Goal: Task Accomplishment & Management: Manage account settings

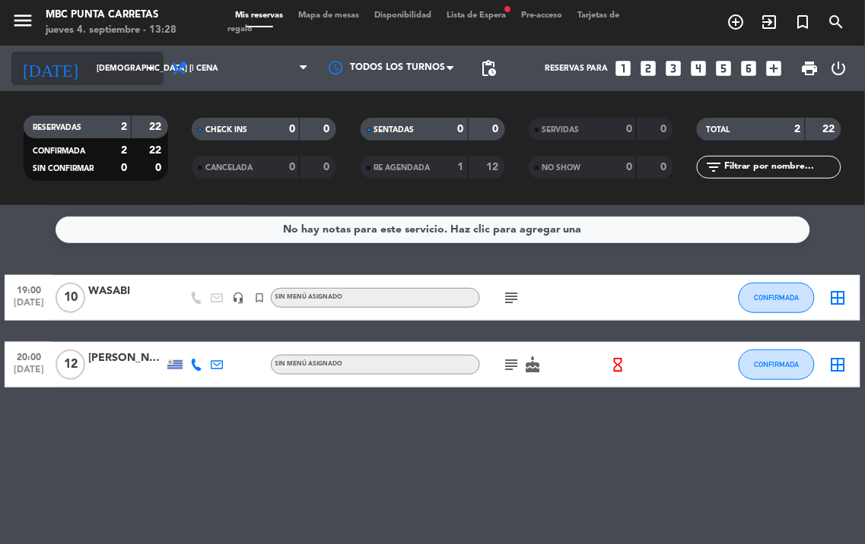
click at [125, 65] on input "[DEMOGRAPHIC_DATA] [DATE]" at bounding box center [145, 68] width 112 height 24
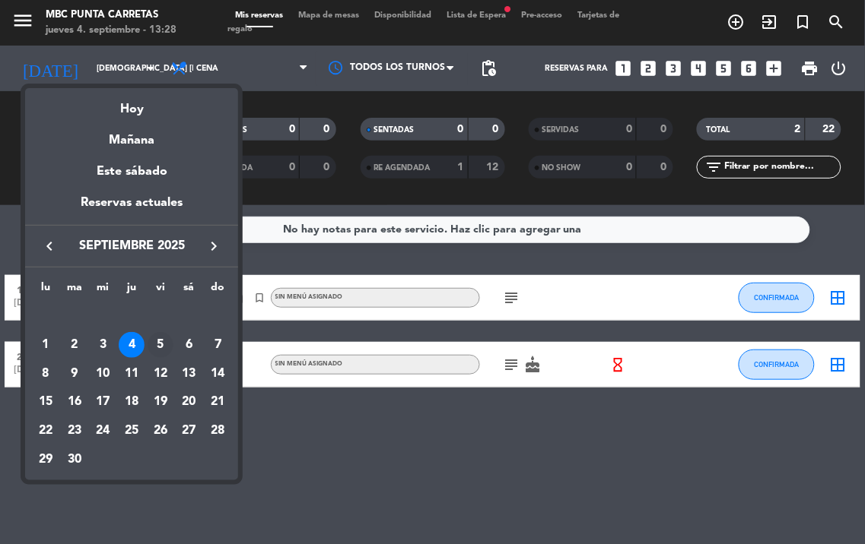
click at [163, 339] on div "5" at bounding box center [161, 345] width 26 height 26
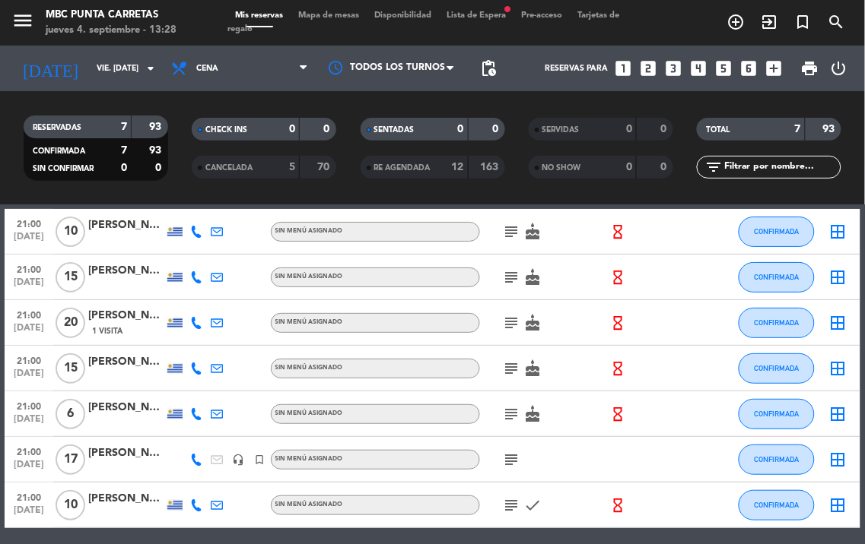
scroll to position [125, 0]
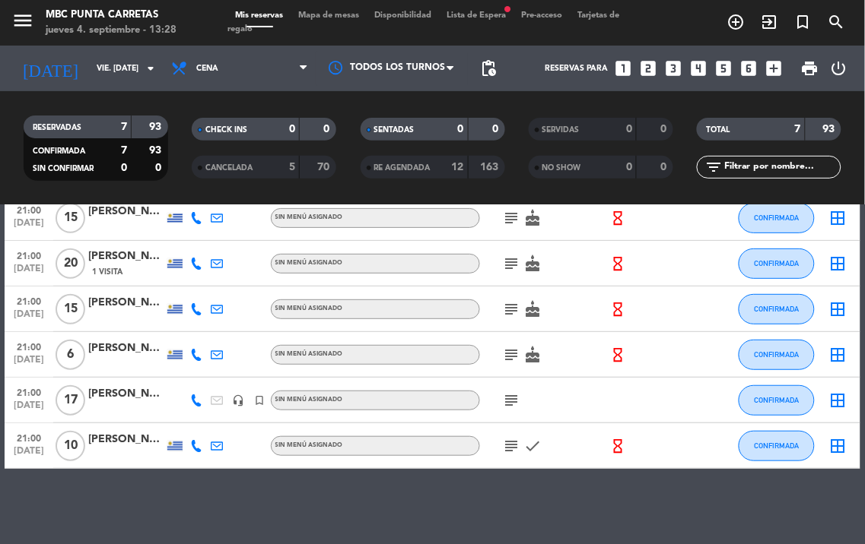
click at [512, 438] on icon "subject" at bounding box center [512, 446] width 18 height 18
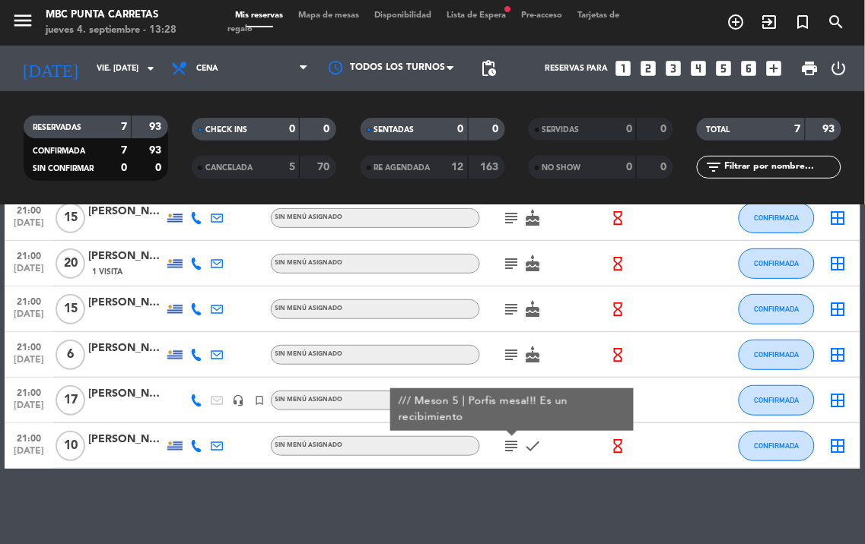
click at [512, 438] on icon "subject" at bounding box center [512, 446] width 18 height 18
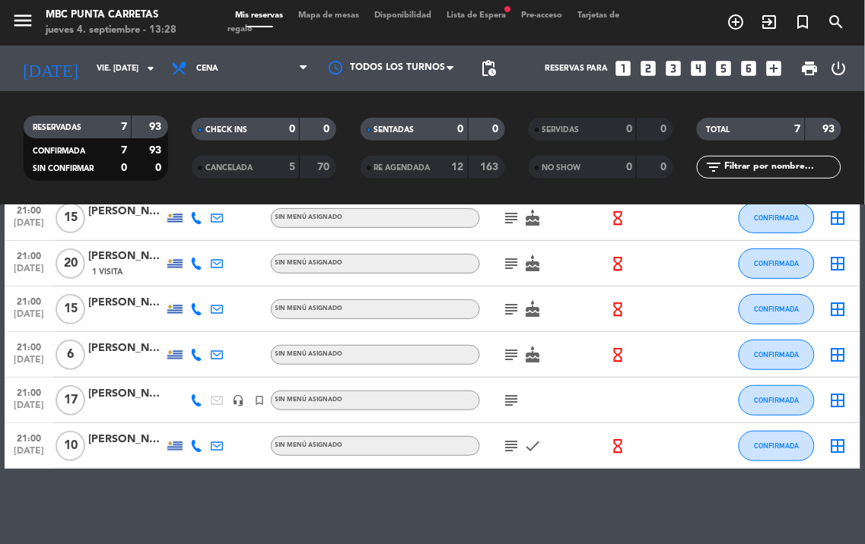
click at [506, 408] on icon "subject" at bounding box center [512, 401] width 18 height 18
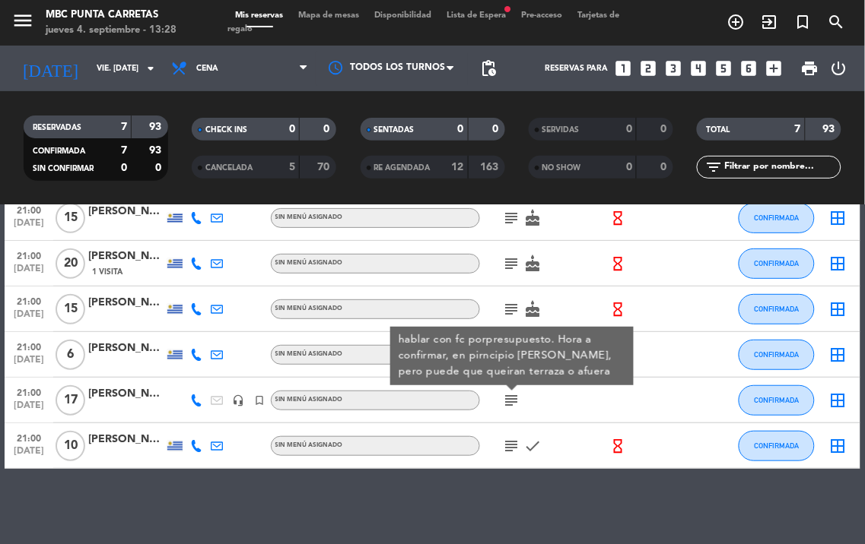
click at [199, 399] on icon at bounding box center [196, 401] width 12 height 12
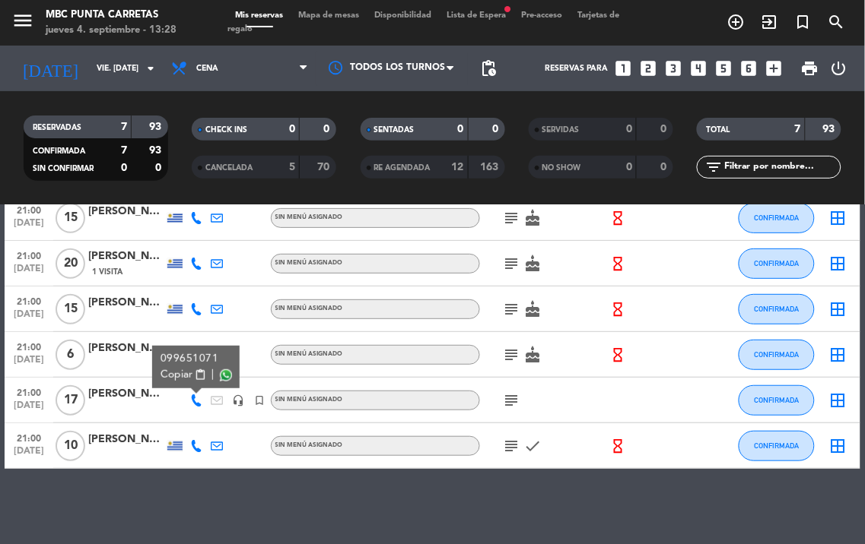
click at [200, 374] on span "content_paste" at bounding box center [200, 375] width 11 height 11
click at [510, 392] on icon "subject" at bounding box center [512, 401] width 18 height 18
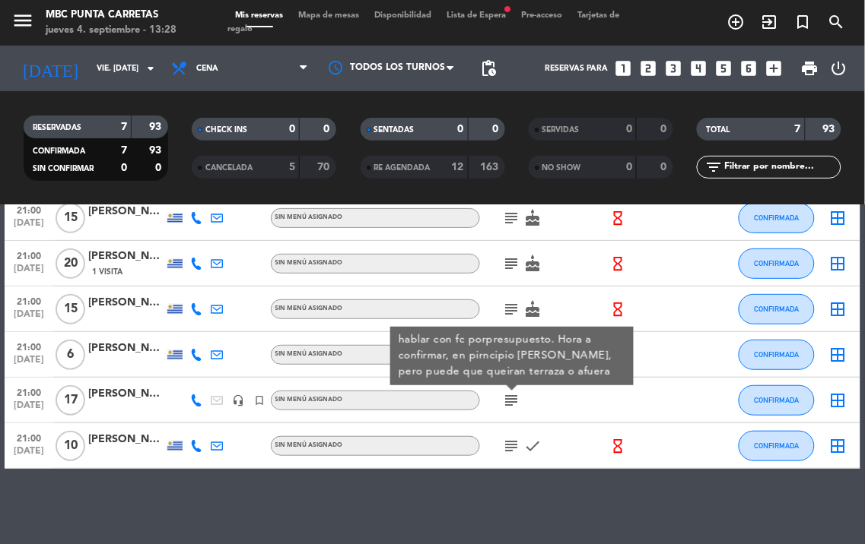
click at [511, 392] on icon "subject" at bounding box center [512, 401] width 18 height 18
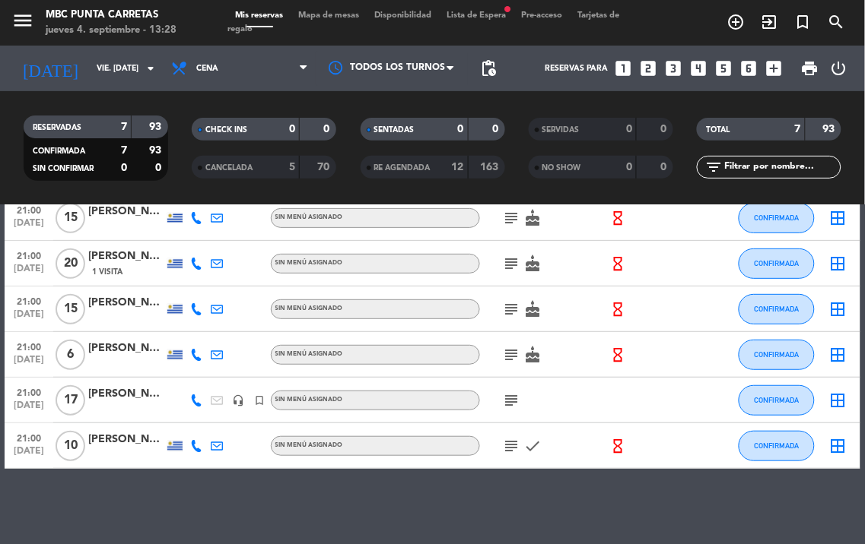
click at [512, 354] on icon "subject" at bounding box center [512, 355] width 18 height 18
click at [512, 313] on icon "subject" at bounding box center [512, 309] width 18 height 18
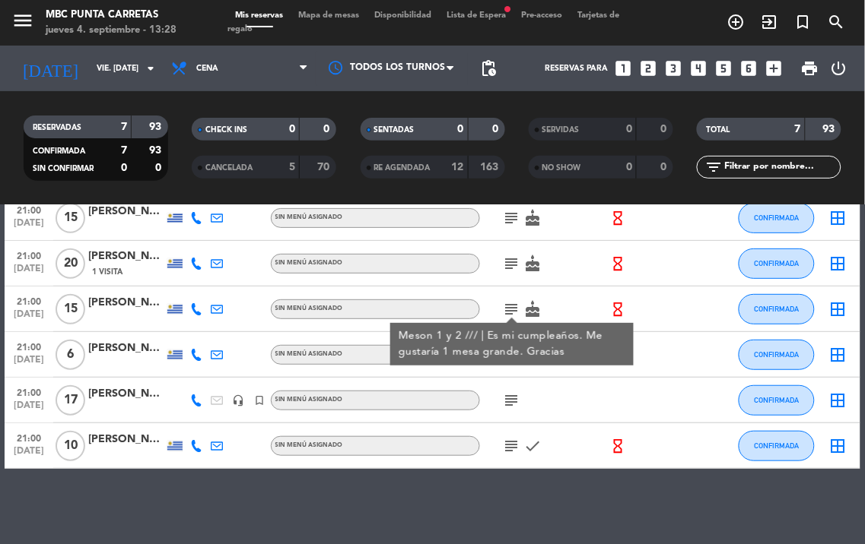
click at [512, 313] on icon "subject" at bounding box center [512, 309] width 18 height 18
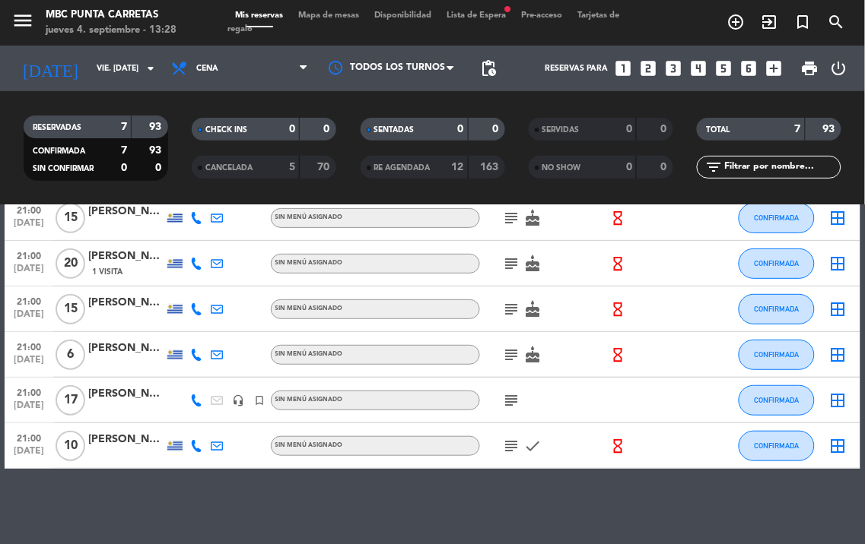
click at [511, 266] on icon "subject" at bounding box center [512, 264] width 18 height 18
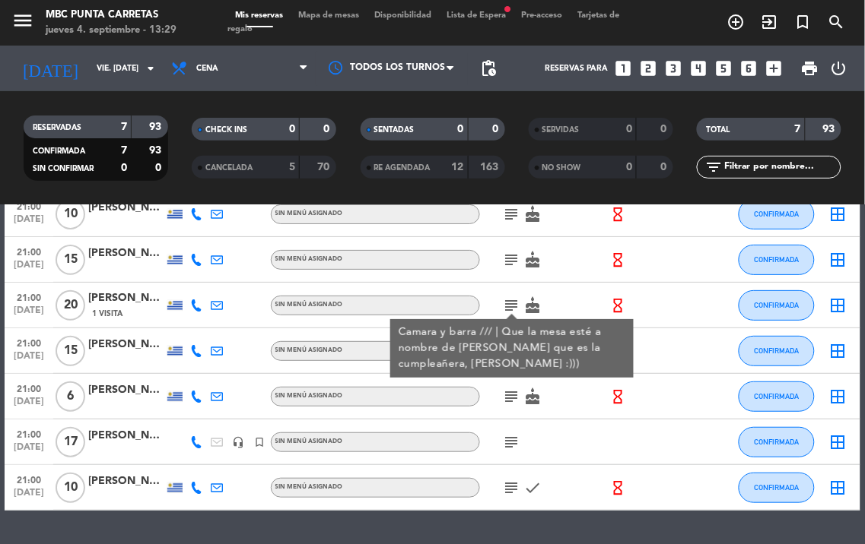
scroll to position [41, 0]
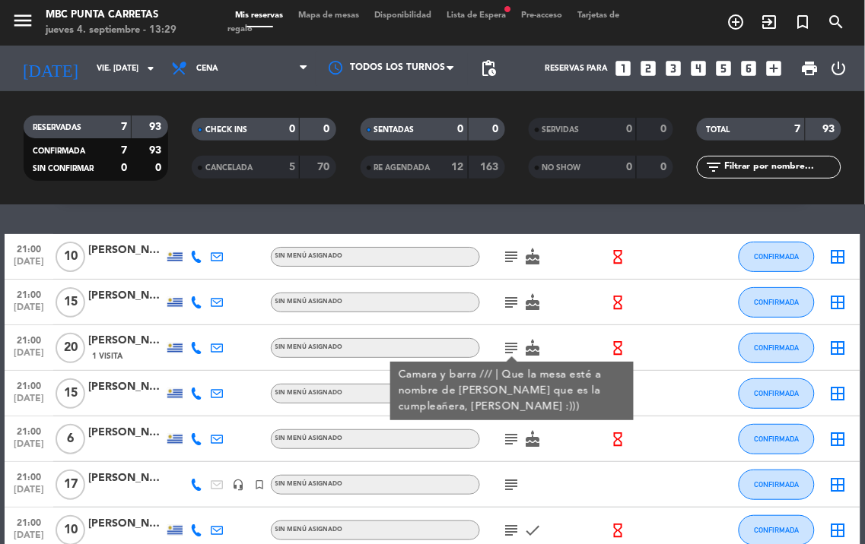
click at [511, 305] on icon "subject" at bounding box center [512, 303] width 18 height 18
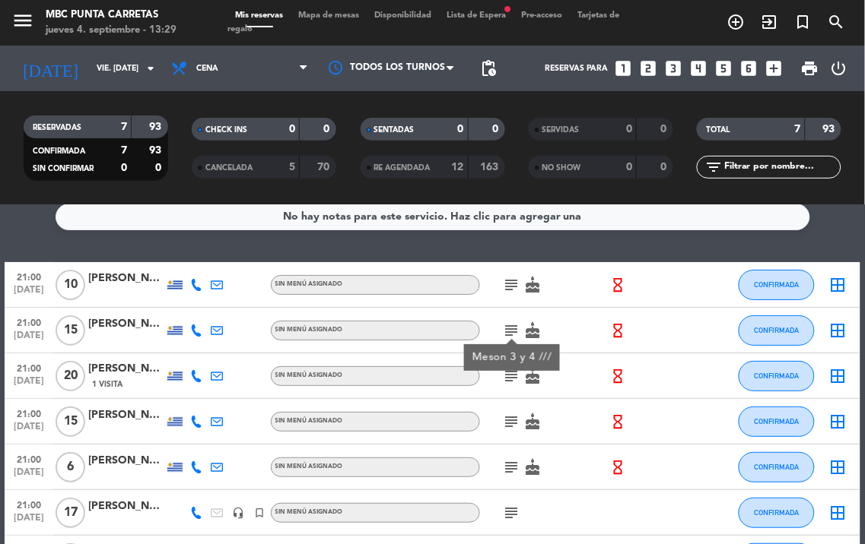
scroll to position [0, 0]
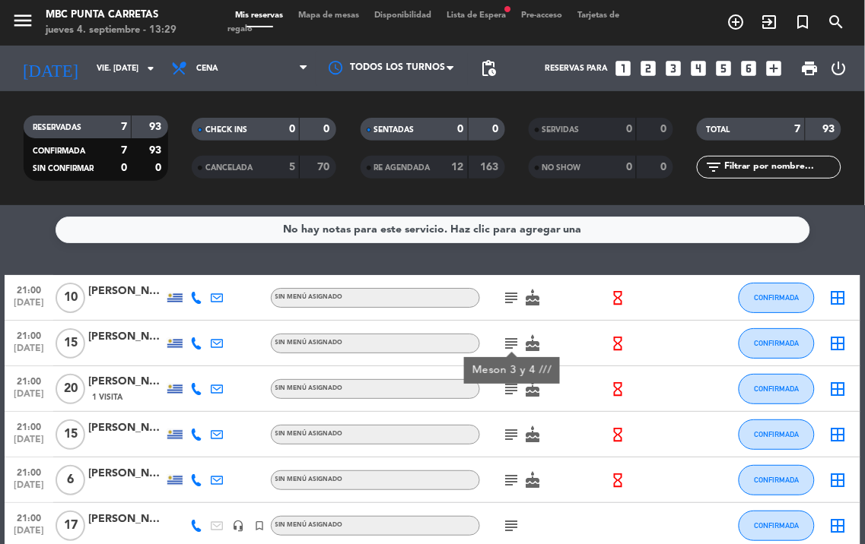
click at [506, 292] on icon "subject" at bounding box center [512, 298] width 18 height 18
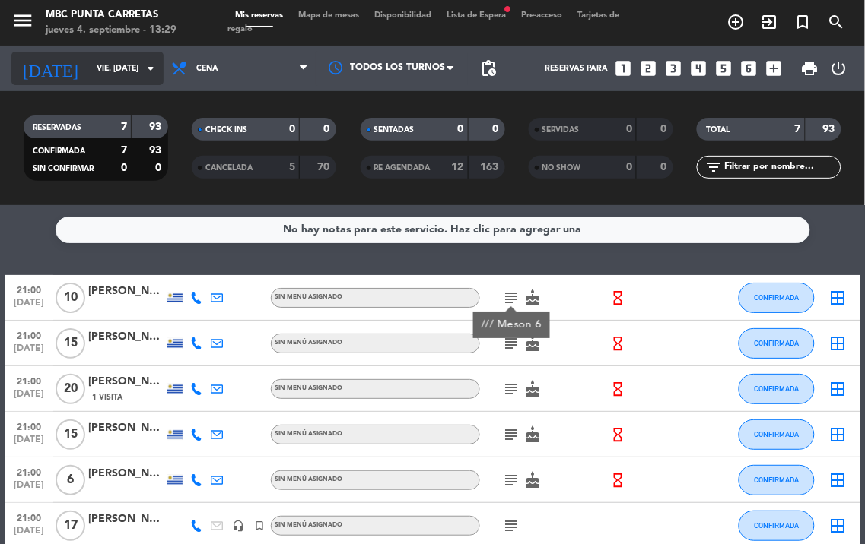
click at [148, 64] on icon "arrow_drop_down" at bounding box center [150, 68] width 18 height 18
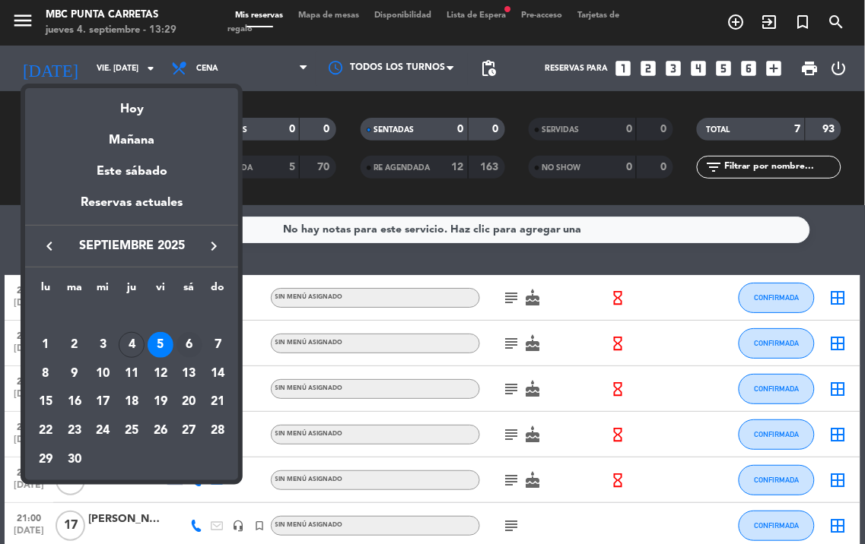
click at [192, 353] on div "6" at bounding box center [189, 345] width 26 height 26
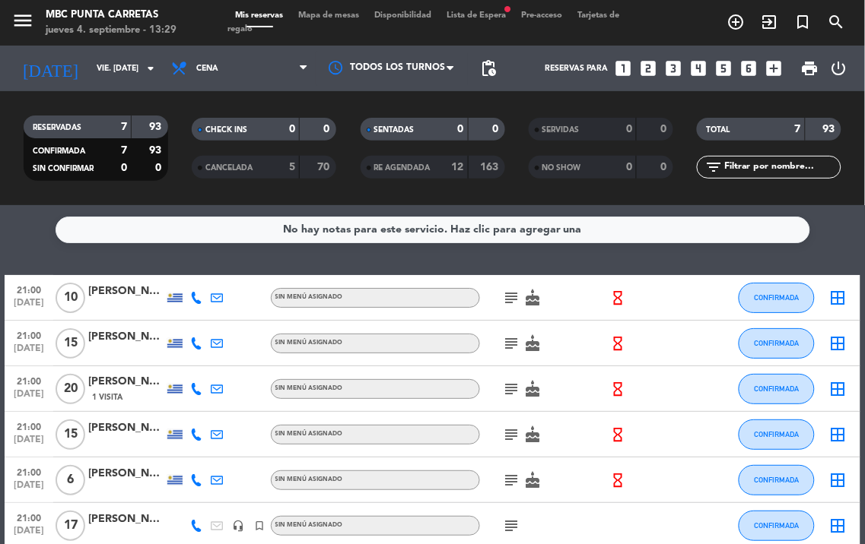
type input "sáb. [DATE]"
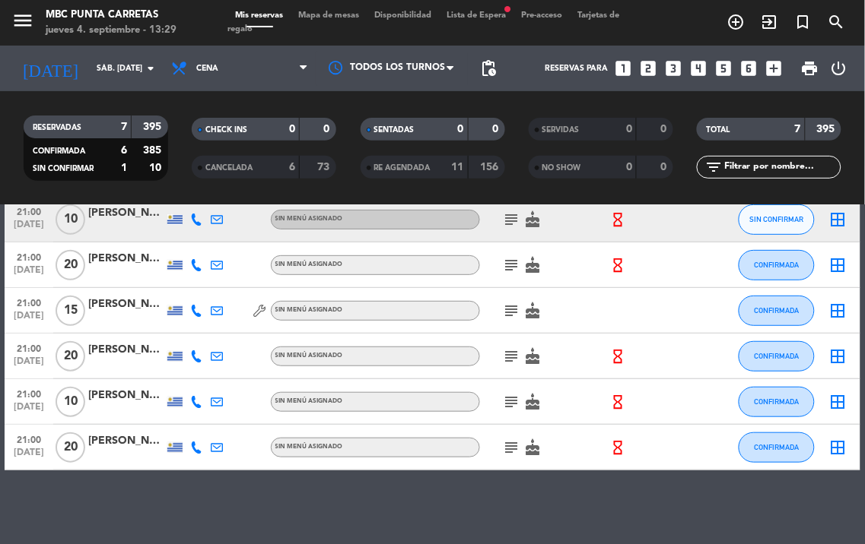
scroll to position [147, 0]
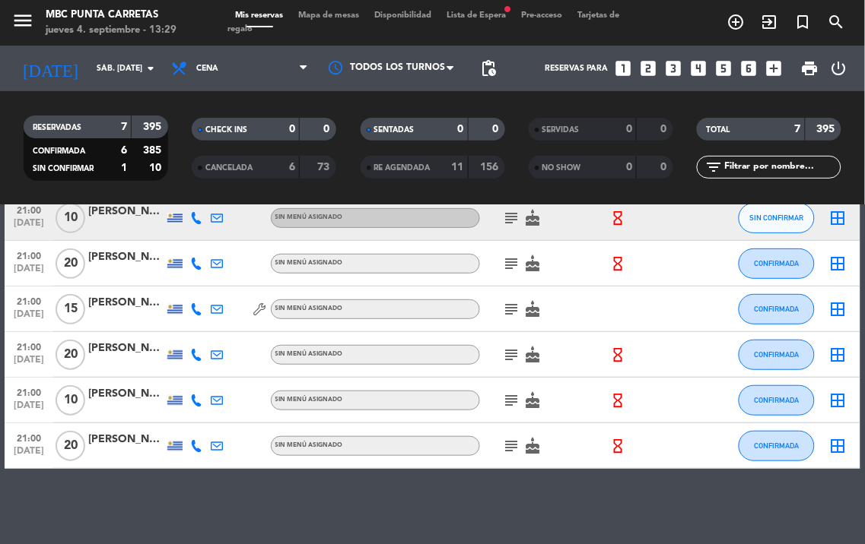
click at [512, 439] on icon "subject" at bounding box center [512, 446] width 18 height 18
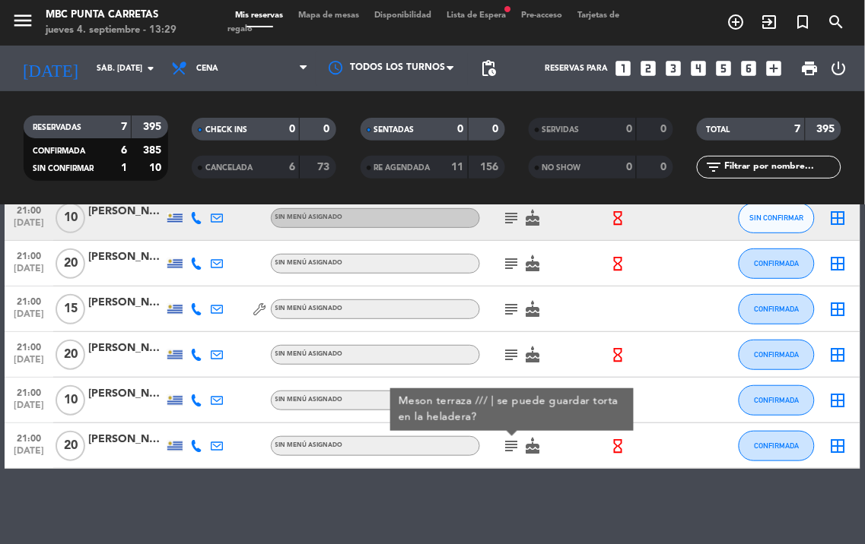
click at [512, 439] on icon "subject" at bounding box center [512, 446] width 18 height 18
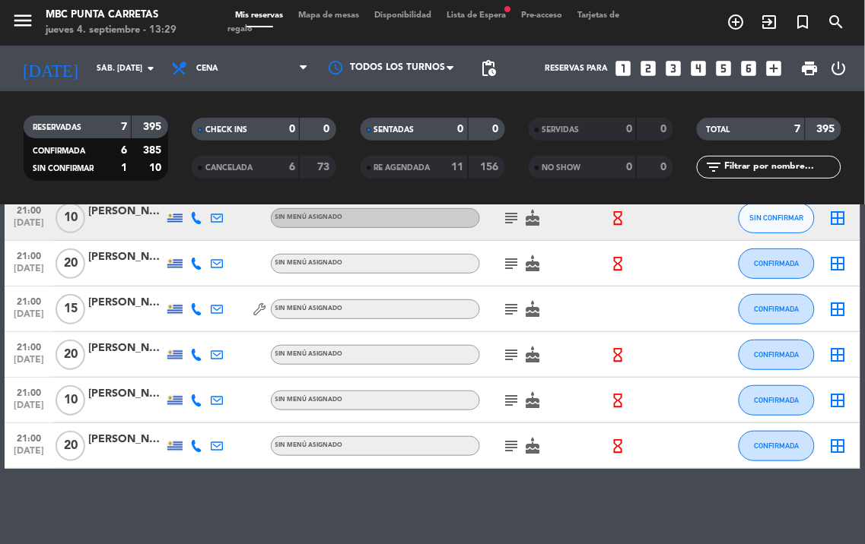
click at [508, 411] on div "subject cake" at bounding box center [544, 400] width 128 height 45
click at [508, 405] on icon "subject" at bounding box center [512, 401] width 18 height 18
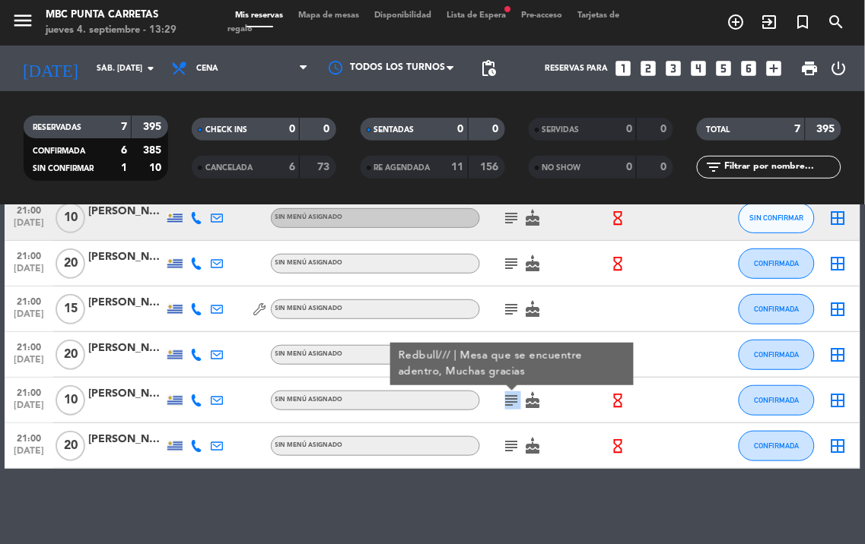
click at [508, 405] on icon "subject" at bounding box center [512, 401] width 18 height 18
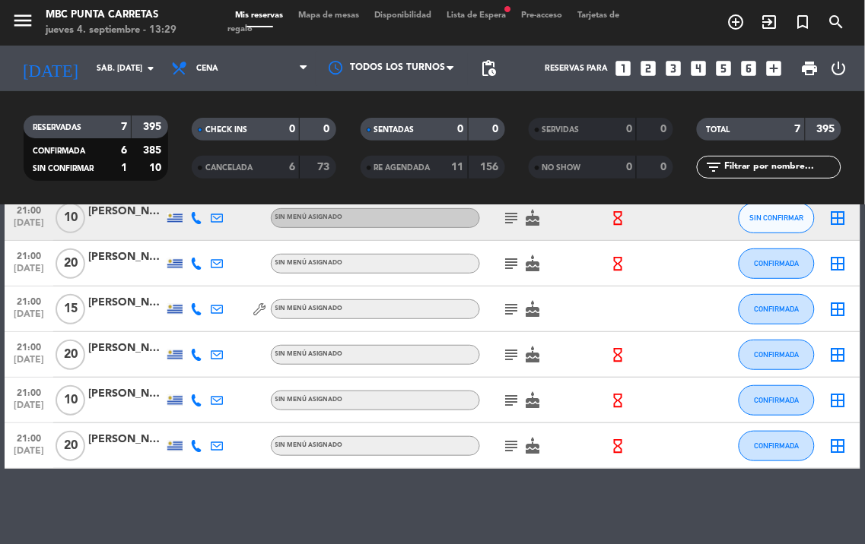
click at [518, 356] on icon "subject" at bounding box center [512, 355] width 18 height 18
click at [512, 300] on icon "subject" at bounding box center [512, 309] width 18 height 18
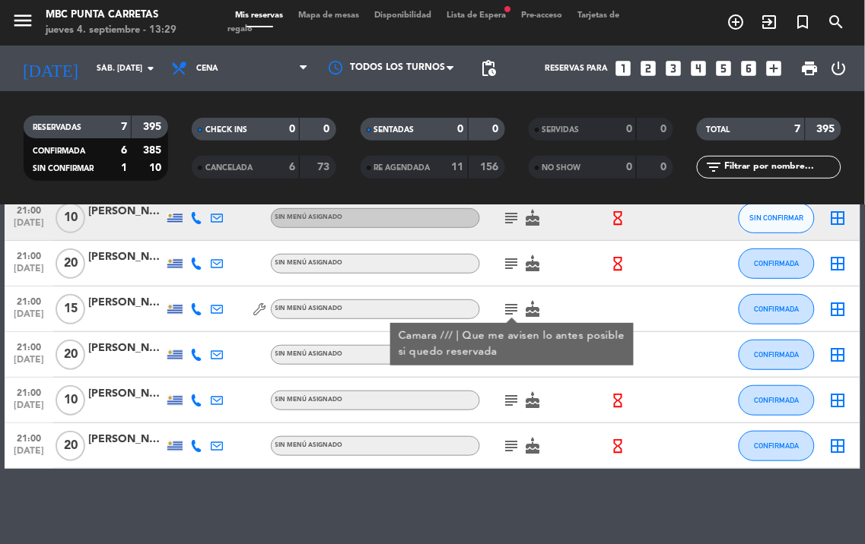
click at [512, 300] on icon "subject" at bounding box center [512, 309] width 18 height 18
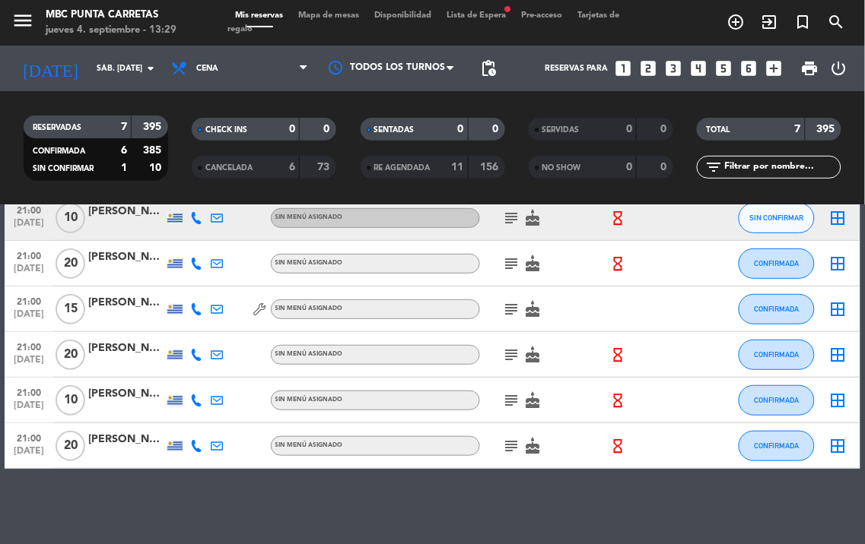
click at [509, 262] on icon "subject" at bounding box center [512, 264] width 18 height 18
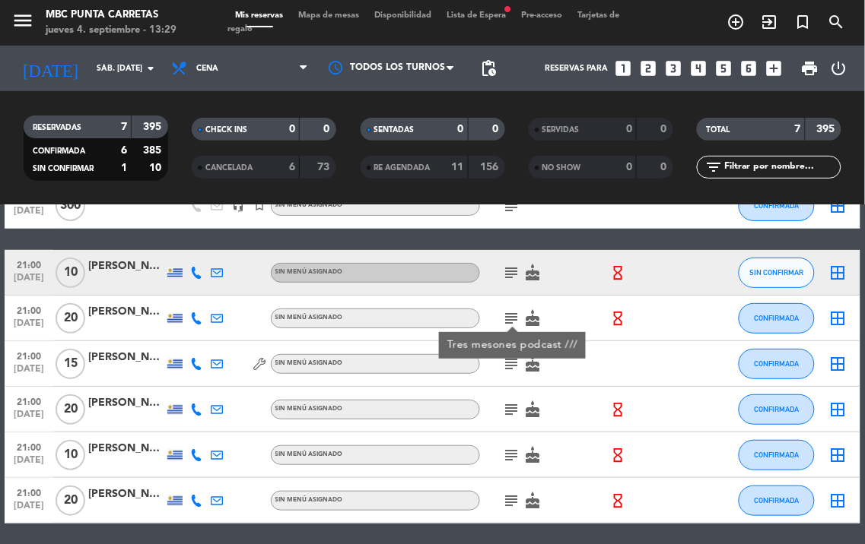
scroll to position [62, 0]
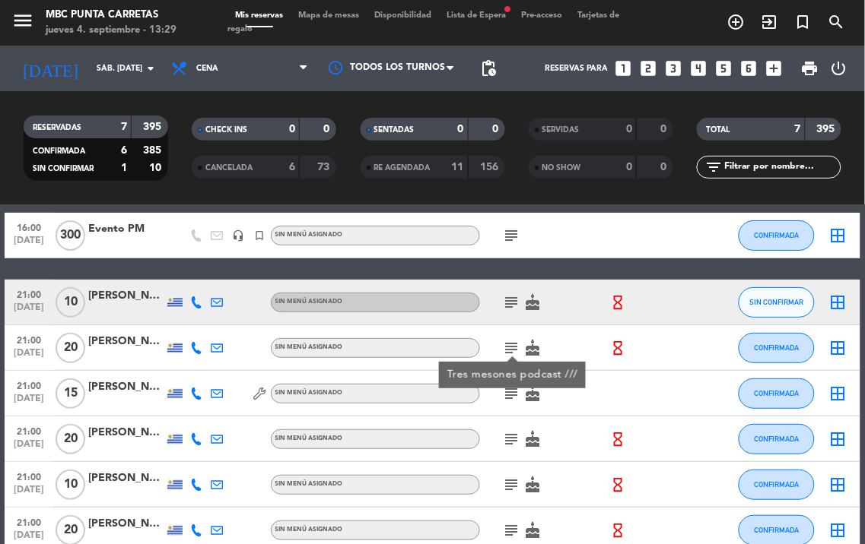
click at [507, 307] on icon "subject" at bounding box center [512, 303] width 18 height 18
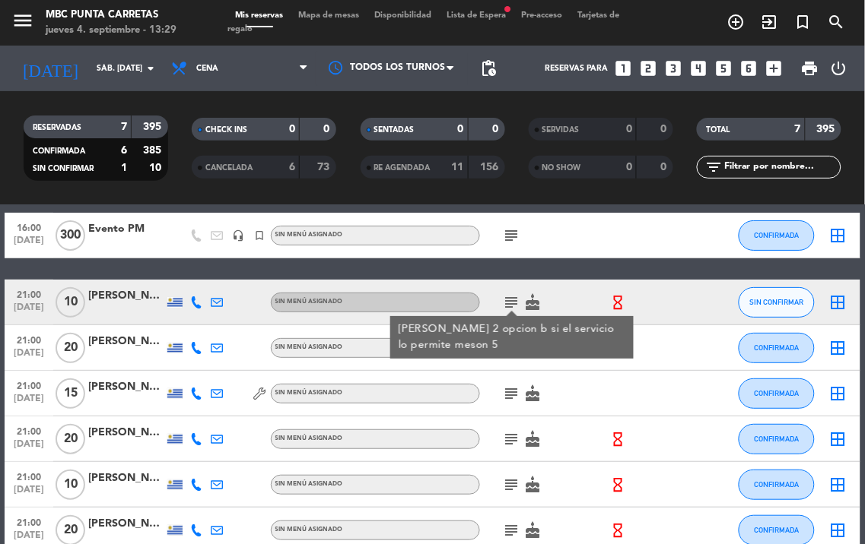
click at [505, 230] on icon "subject" at bounding box center [512, 236] width 18 height 18
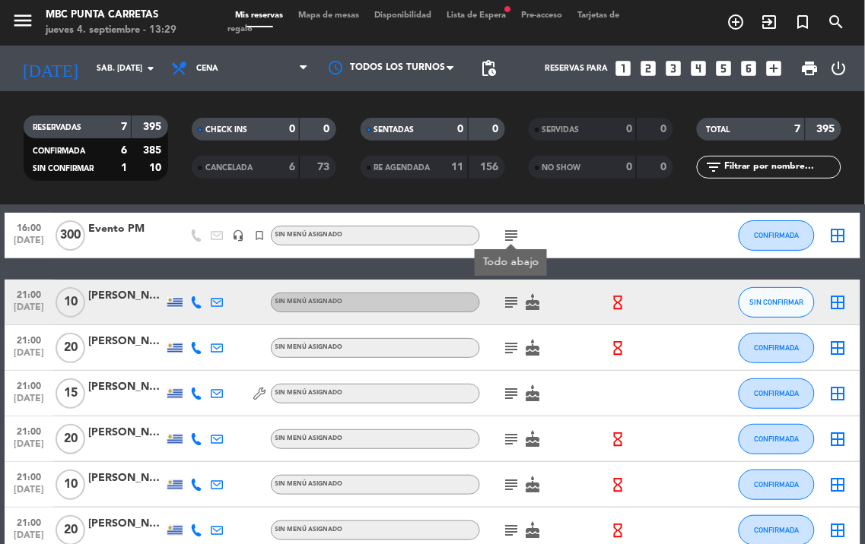
click at [512, 294] on icon "subject" at bounding box center [512, 303] width 18 height 18
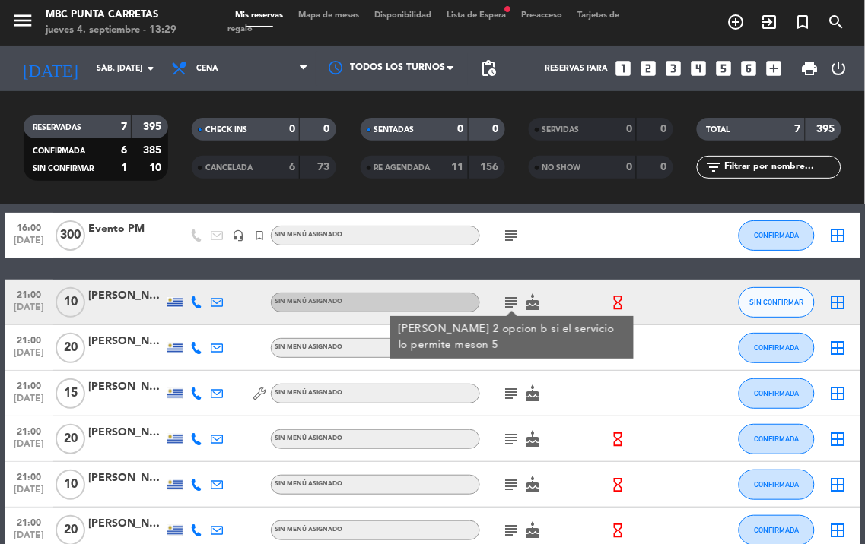
click at [192, 300] on icon at bounding box center [196, 303] width 12 height 12
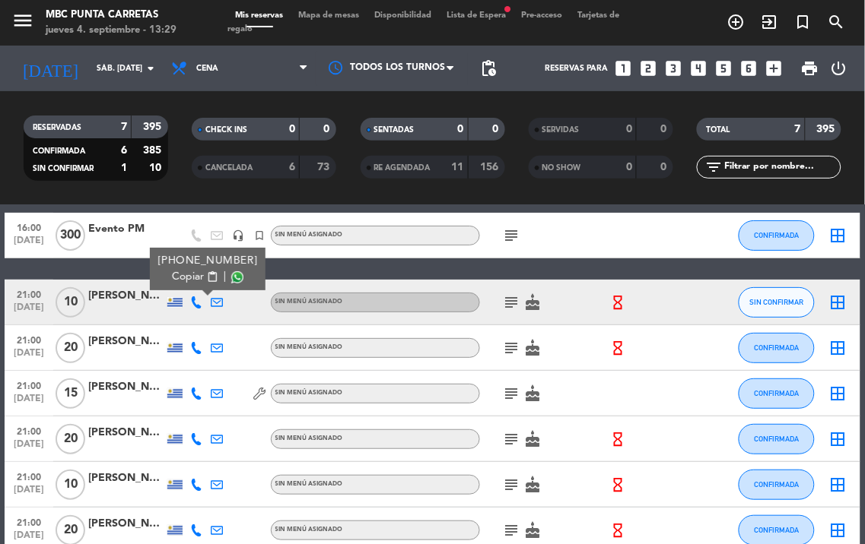
click at [206, 274] on span "content_paste" at bounding box center [211, 276] width 11 height 11
click at [797, 300] on span "SIN CONFIRMAR" at bounding box center [777, 302] width 54 height 8
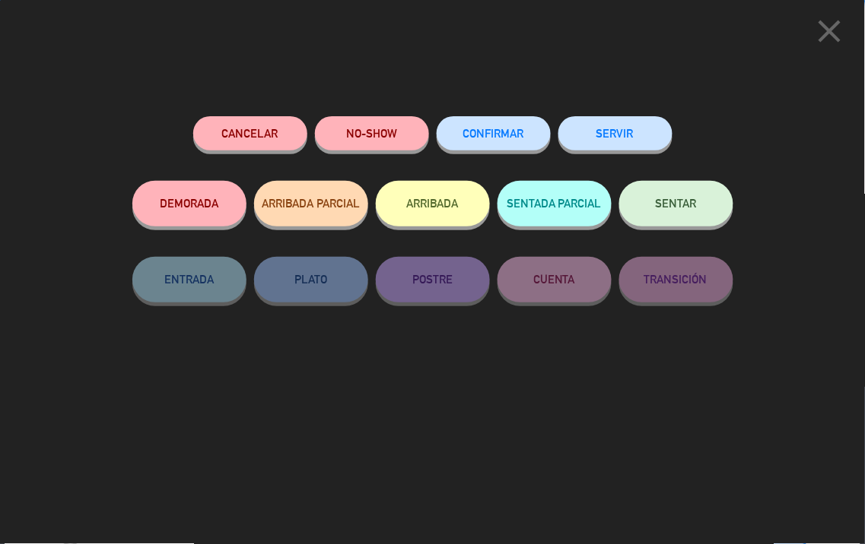
click at [282, 132] on button "Cancelar" at bounding box center [250, 133] width 114 height 34
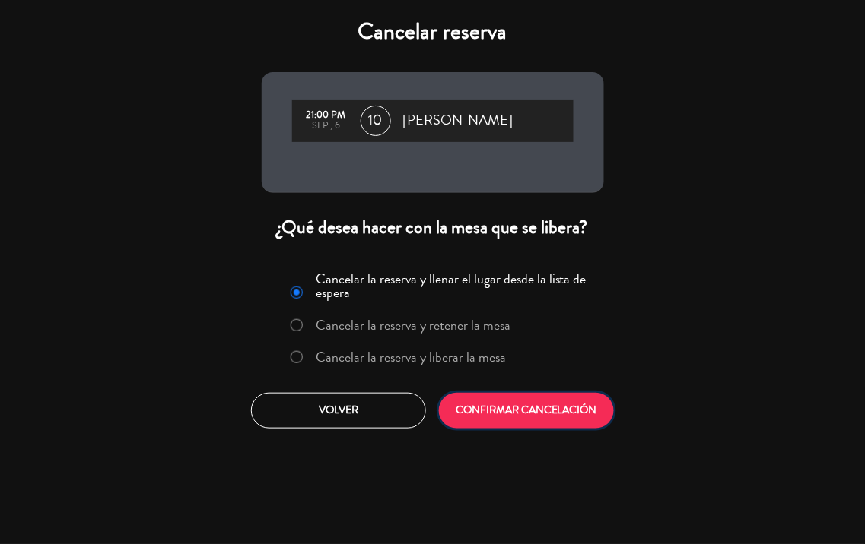
drag, startPoint x: 515, startPoint y: 392, endPoint x: 523, endPoint y: 392, distance: 8.4
click at [519, 393] on button "CONFIRMAR CANCELACIÓN" at bounding box center [526, 411] width 175 height 36
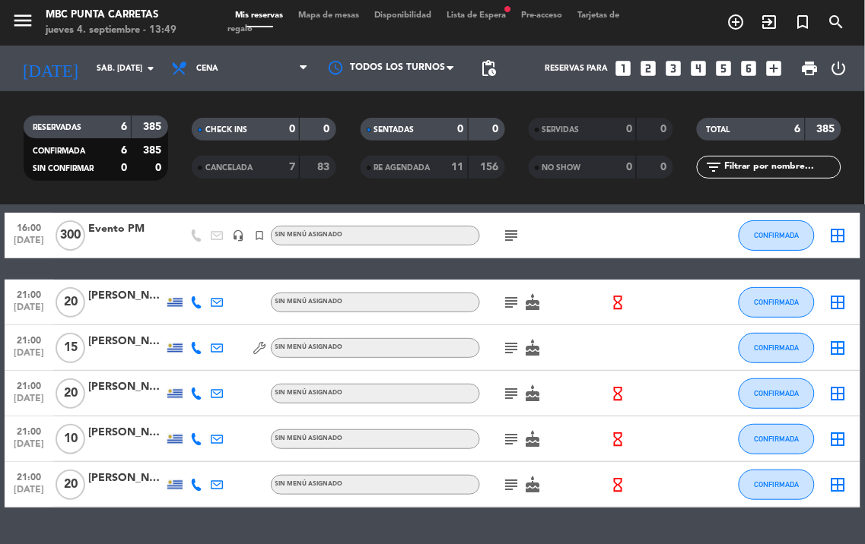
click at [507, 9] on div "Mis reservas Mapa de mesas Disponibilidad Lista de Espera fiber_manual_record P…" at bounding box center [432, 22] width 410 height 27
click at [513, 6] on div "menu MBC Punta Carretas jueves 4. septiembre - 13:49 Mis reservas Mapa de mesas…" at bounding box center [432, 23] width 865 height 46
click at [504, 11] on span "Lista de Espera fiber_manual_record" at bounding box center [476, 15] width 75 height 8
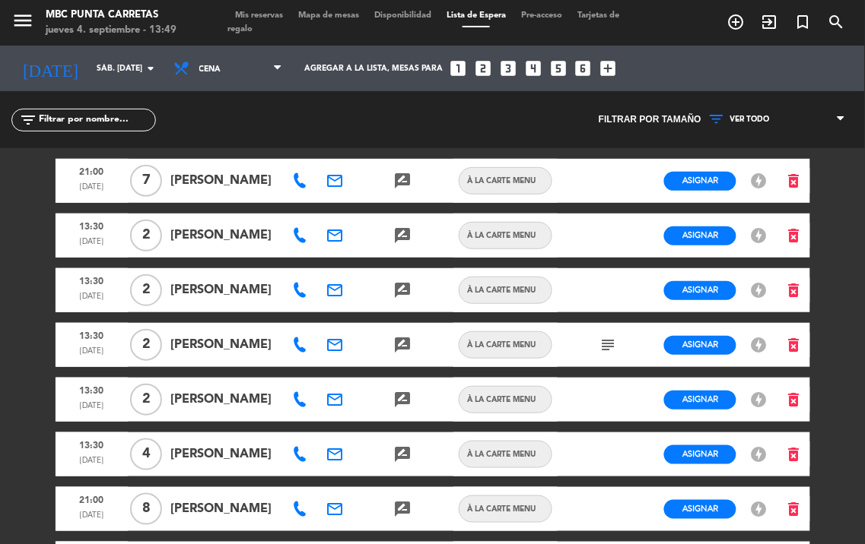
click at [272, 11] on span "Mis reservas" at bounding box center [258, 15] width 63 height 8
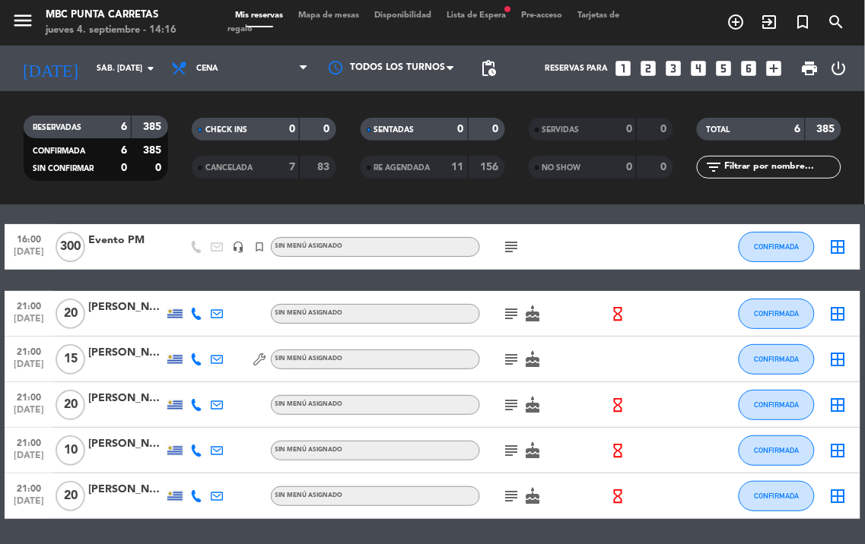
scroll to position [101, 0]
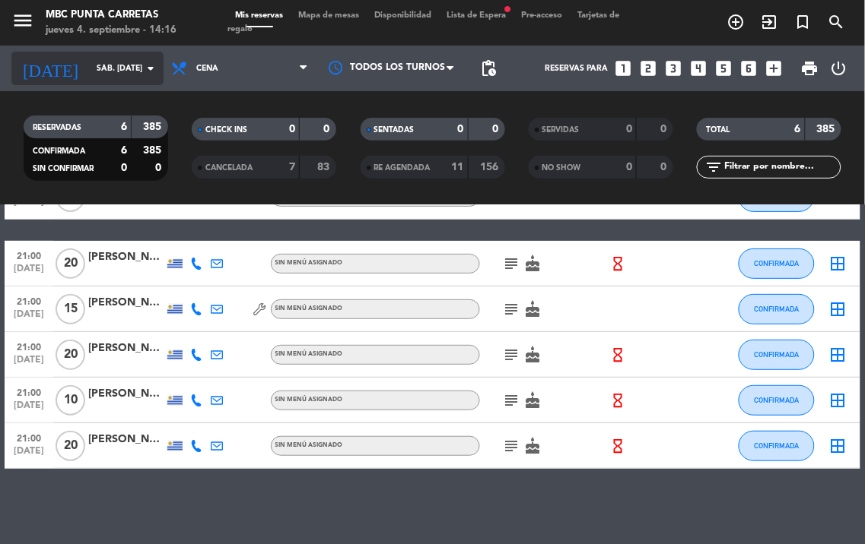
click at [122, 65] on input "sáb. [DATE]" at bounding box center [145, 68] width 112 height 24
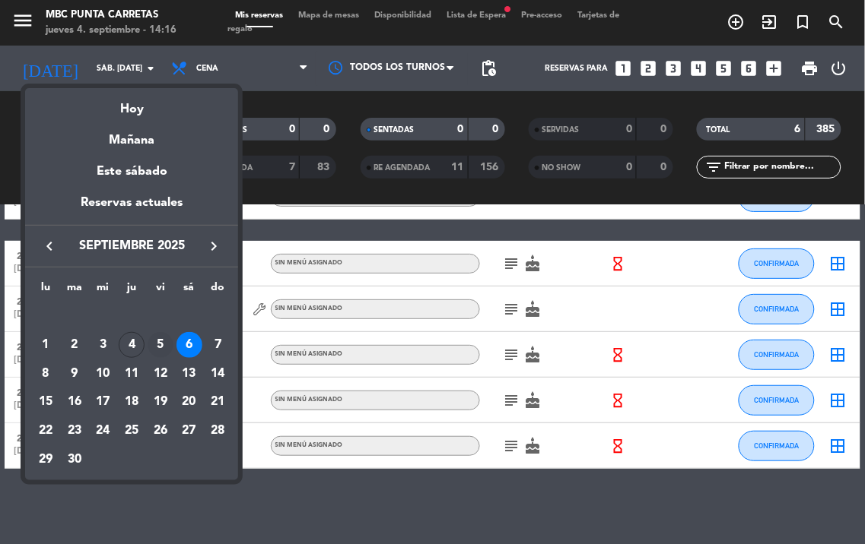
click at [164, 348] on div "5" at bounding box center [161, 345] width 26 height 26
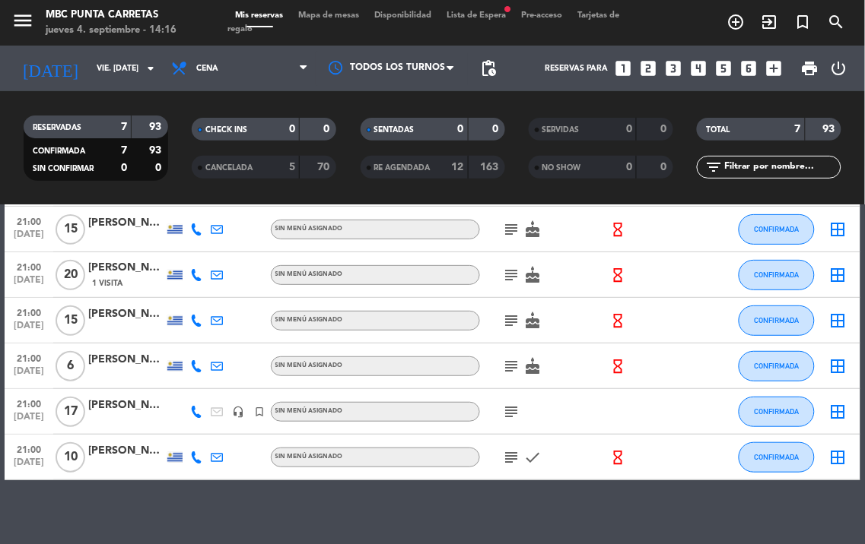
scroll to position [125, 0]
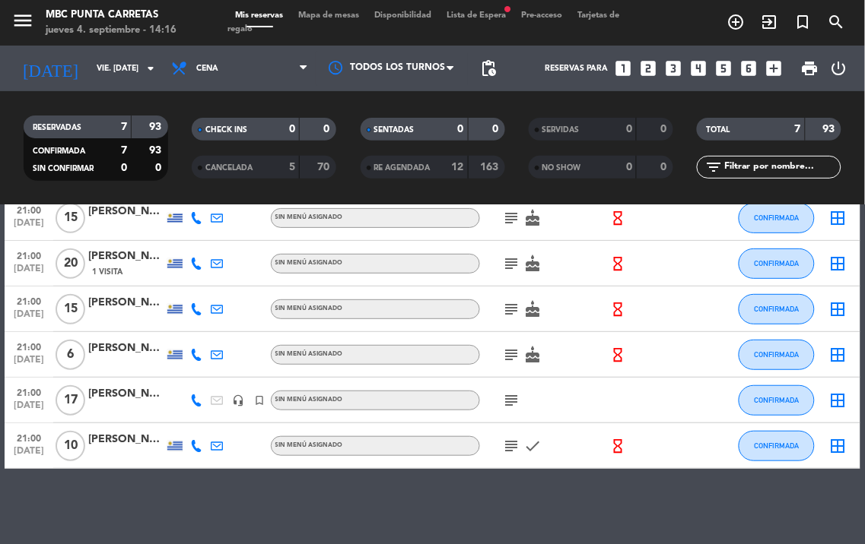
click at [512, 401] on icon "subject" at bounding box center [512, 401] width 18 height 18
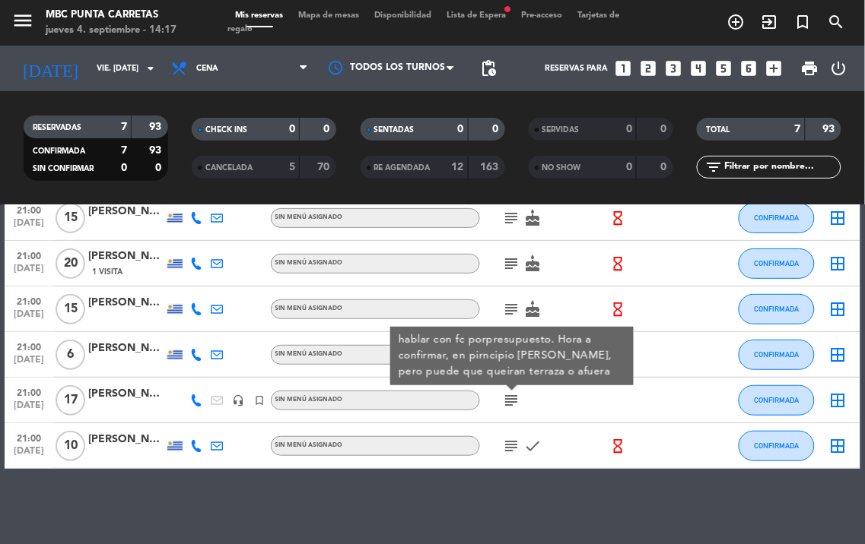
click at [518, 446] on icon "subject" at bounding box center [512, 446] width 18 height 18
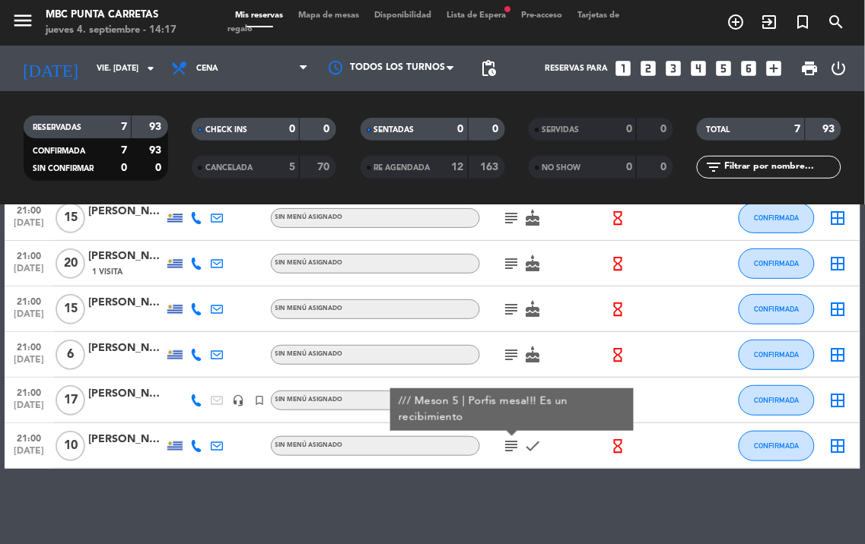
click at [518, 445] on icon "subject" at bounding box center [512, 446] width 18 height 18
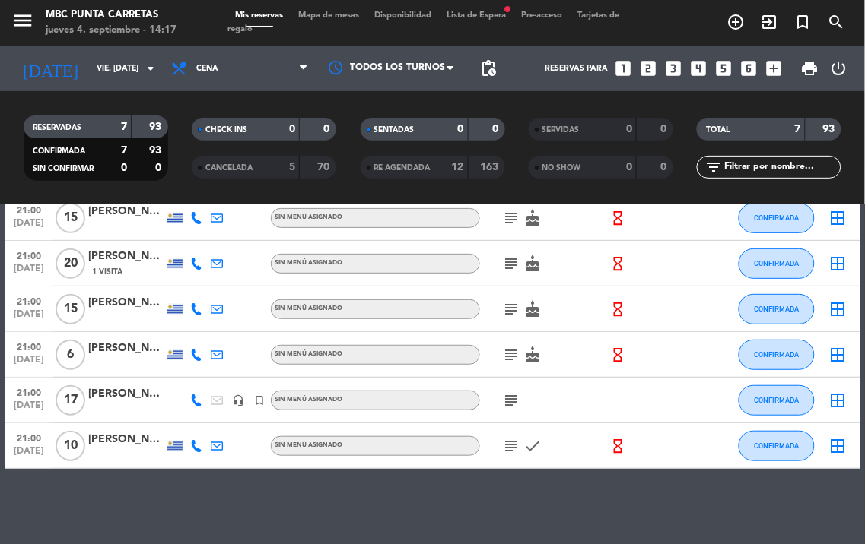
click at [518, 397] on icon "subject" at bounding box center [512, 401] width 18 height 18
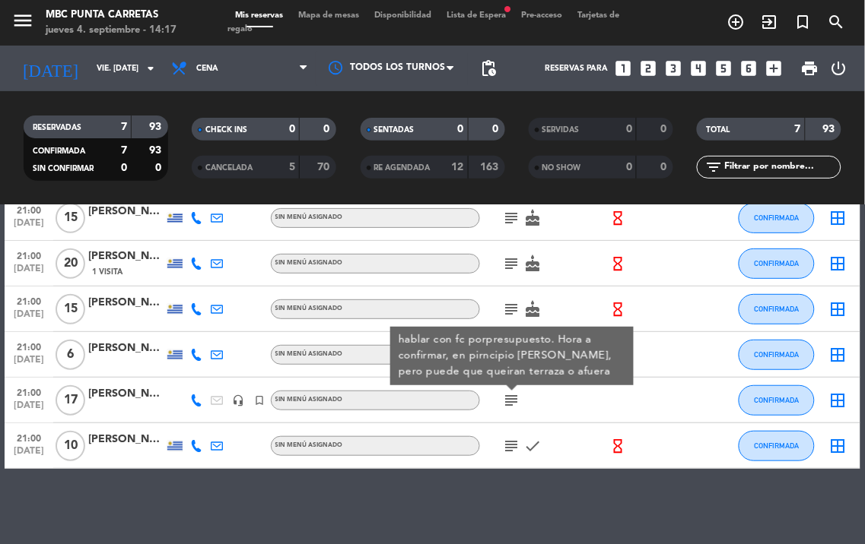
click at [519, 396] on icon "subject" at bounding box center [512, 401] width 18 height 18
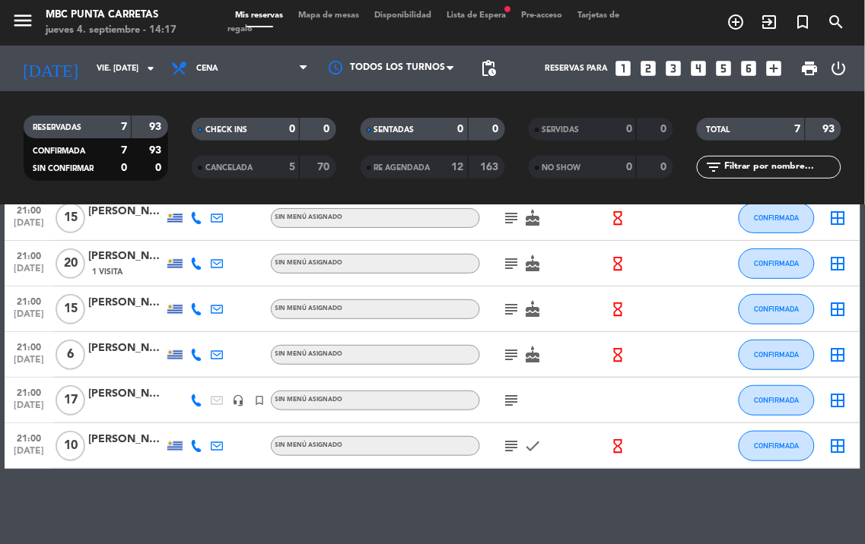
click at [514, 359] on icon "subject" at bounding box center [512, 355] width 18 height 18
click at [509, 300] on icon "subject" at bounding box center [512, 309] width 18 height 18
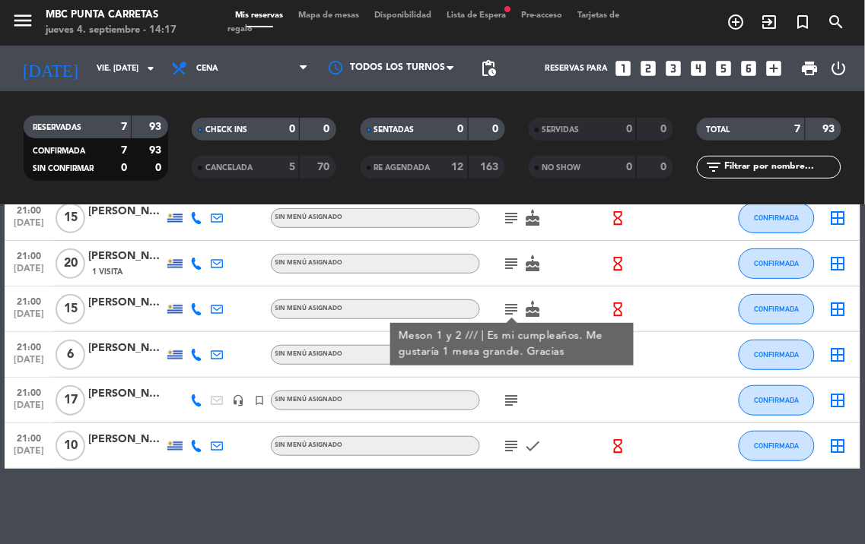
click at [509, 300] on icon "subject" at bounding box center [512, 309] width 18 height 18
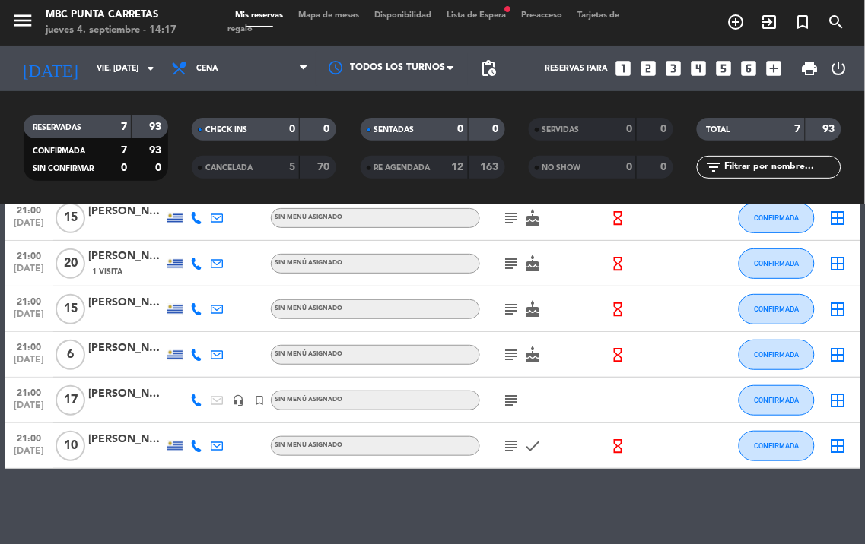
click at [515, 263] on icon "subject" at bounding box center [512, 264] width 18 height 18
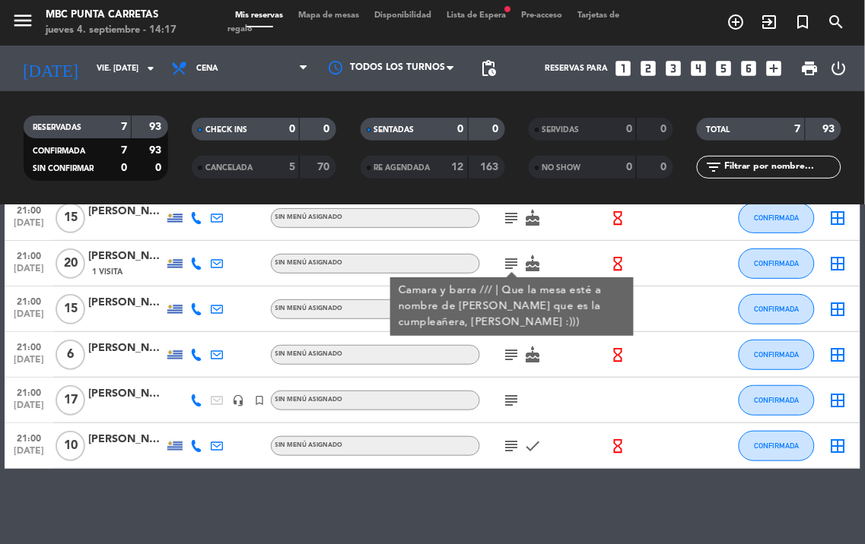
scroll to position [41, 0]
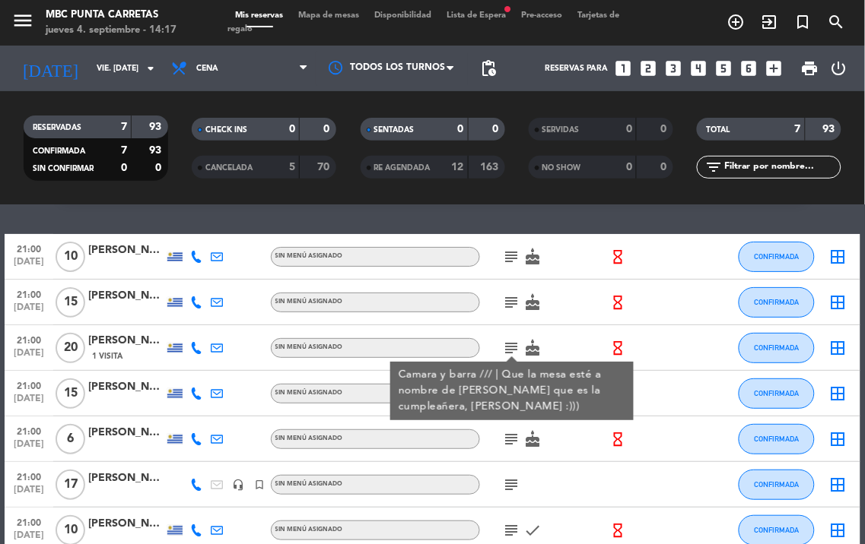
click at [509, 298] on icon "subject" at bounding box center [512, 303] width 18 height 18
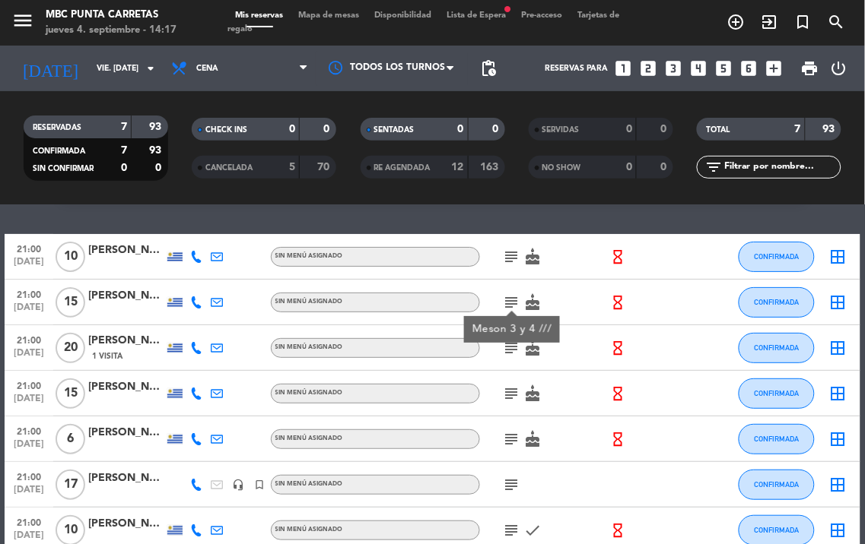
click at [511, 255] on icon "subject" at bounding box center [512, 257] width 18 height 18
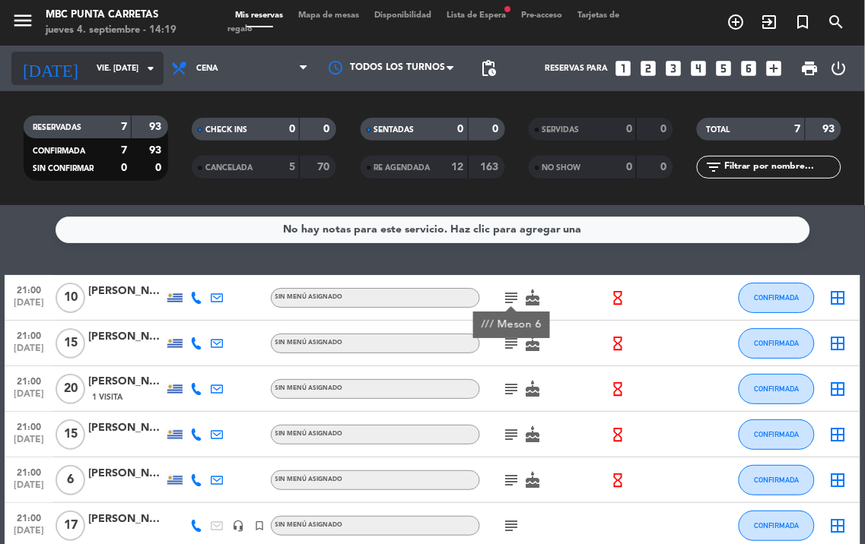
click at [138, 61] on input "vie. [DATE]" at bounding box center [145, 68] width 112 height 24
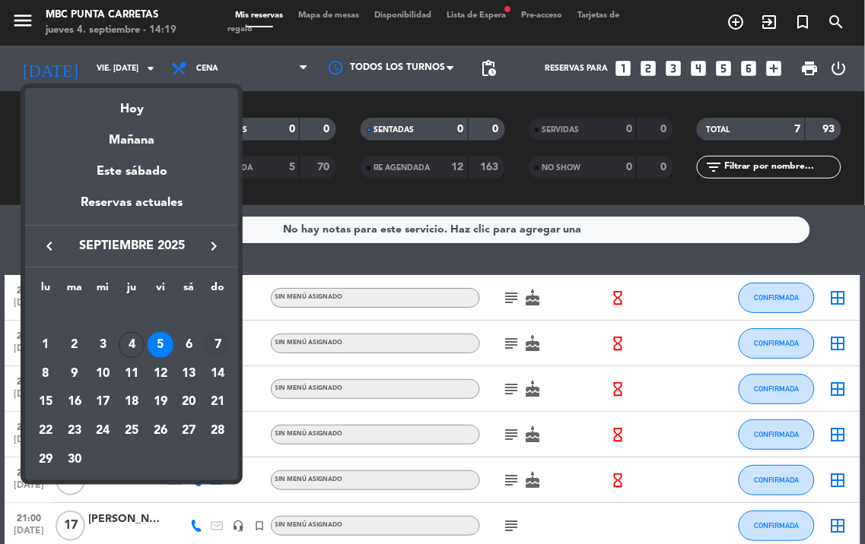
click at [224, 341] on div "7" at bounding box center [218, 345] width 26 height 26
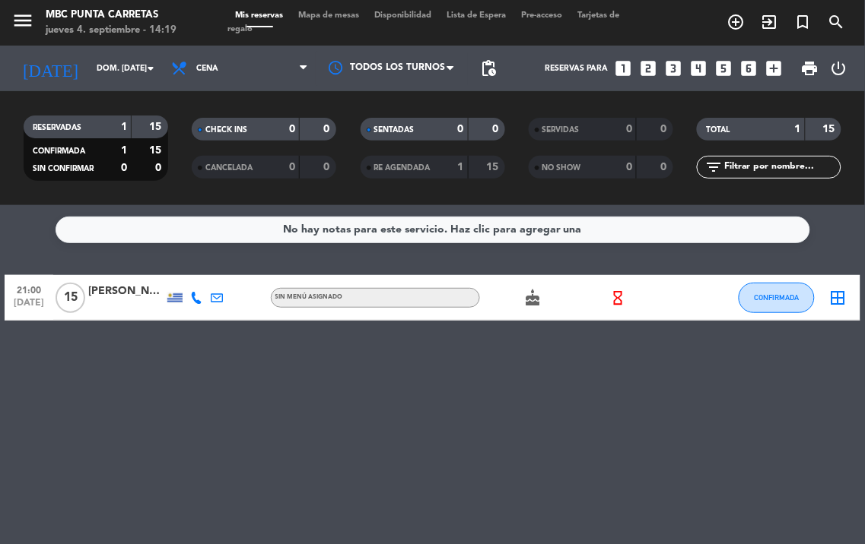
click at [198, 297] on icon at bounding box center [196, 298] width 12 height 12
click at [206, 271] on span "content_paste" at bounding box center [211, 272] width 11 height 11
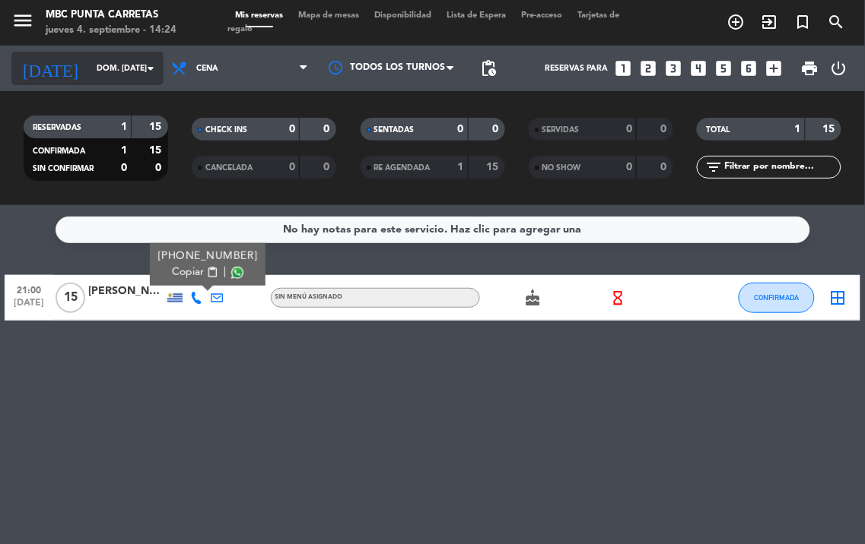
click at [137, 56] on input "dom. [DATE]" at bounding box center [145, 68] width 112 height 24
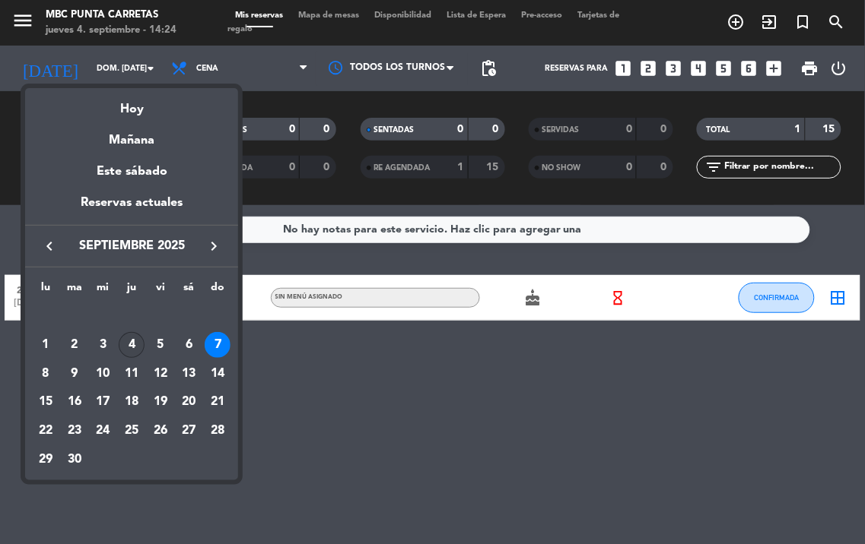
click at [132, 344] on div "4" at bounding box center [132, 345] width 26 height 26
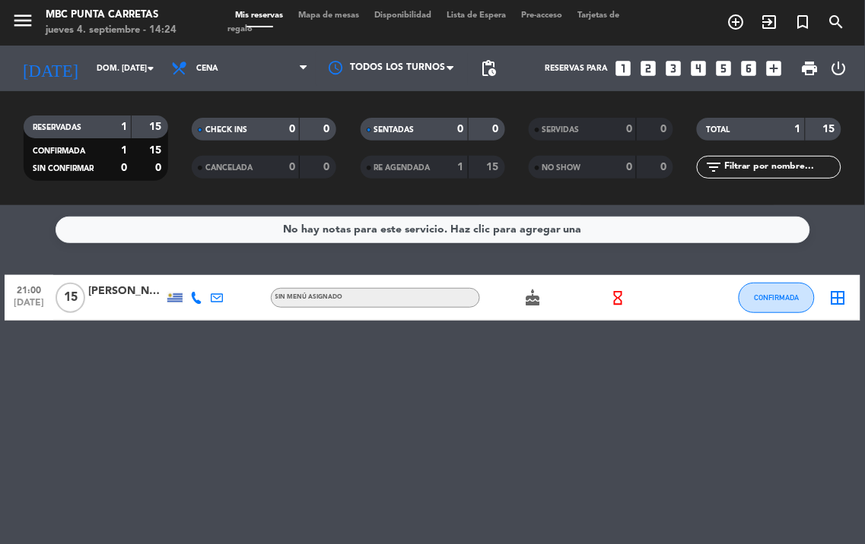
type input "[DEMOGRAPHIC_DATA] [DATE]"
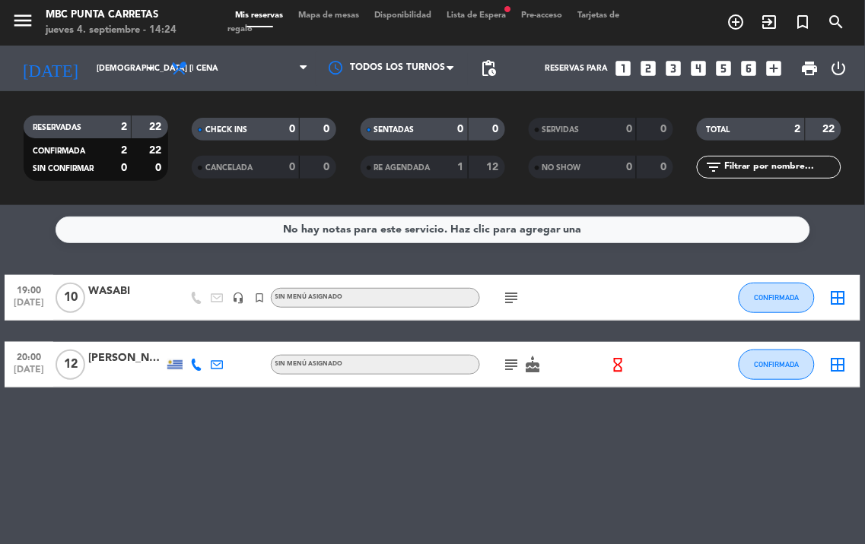
click at [502, 8] on div "menu MBC Punta Carretas jueves 4. septiembre - 14:24 Mis reservas Mapa de mesas…" at bounding box center [432, 23] width 865 height 46
click at [513, 12] on span "Lista de Espera fiber_manual_record" at bounding box center [476, 15] width 75 height 8
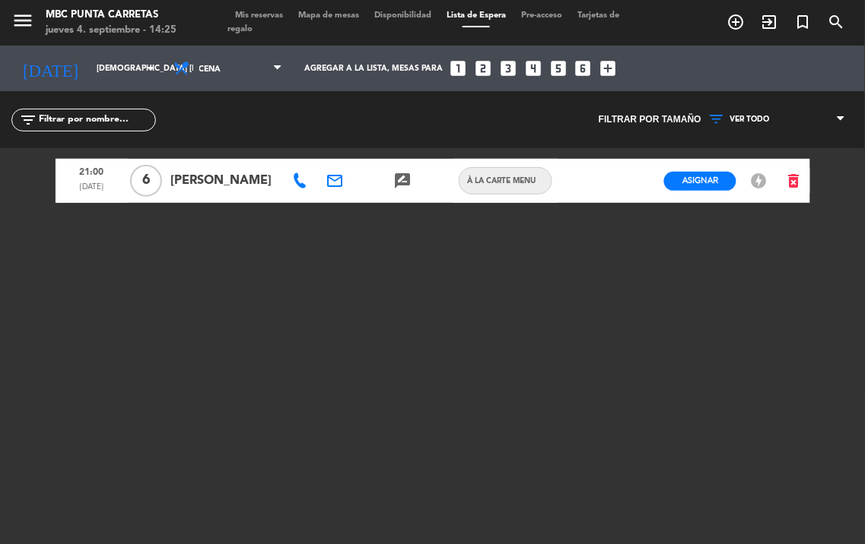
click at [305, 186] on icon at bounding box center [299, 180] width 15 height 15
click at [338, 151] on span "Copiar" at bounding box center [354, 154] width 32 height 16
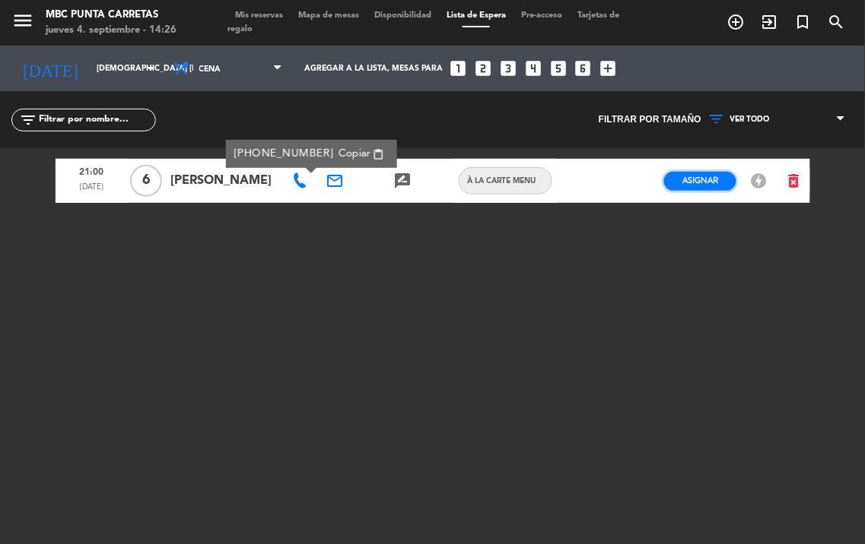
click at [706, 181] on span "Asignar" at bounding box center [700, 180] width 36 height 11
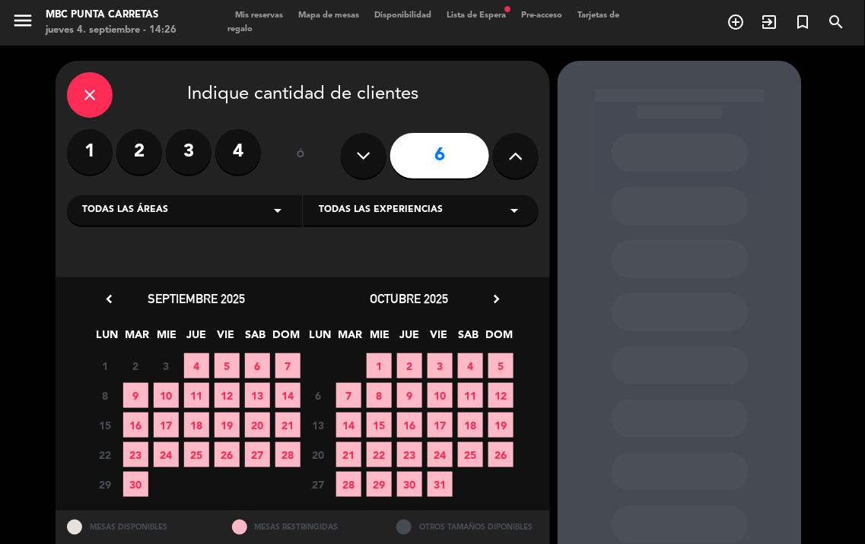
click at [195, 362] on span "4" at bounding box center [196, 366] width 25 height 25
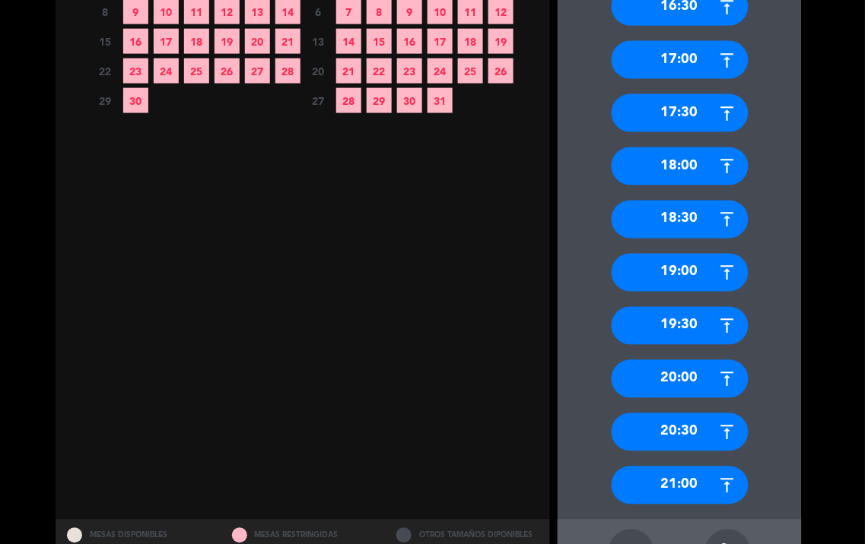
scroll to position [439, 0]
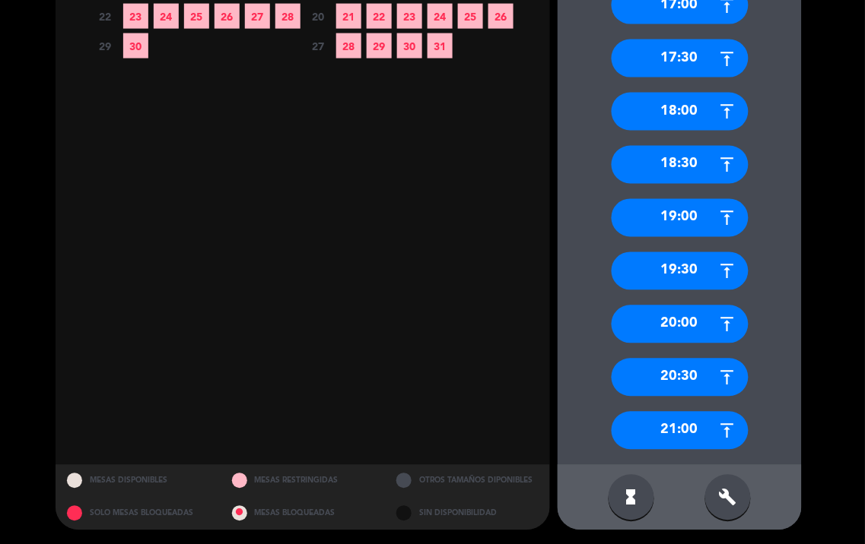
click at [702, 436] on div "21:00" at bounding box center [679, 431] width 137 height 38
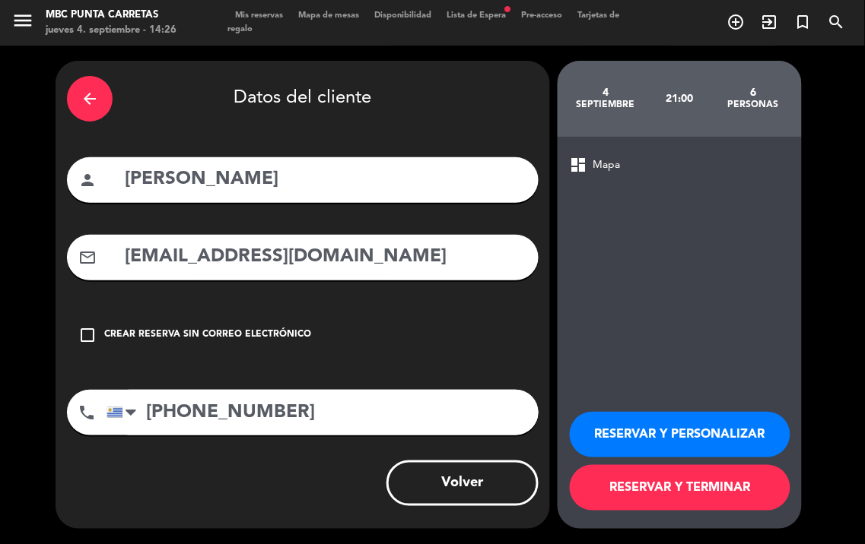
scroll to position [0, 0]
click at [732, 491] on button "RESERVAR Y TERMINAR" at bounding box center [680, 488] width 221 height 46
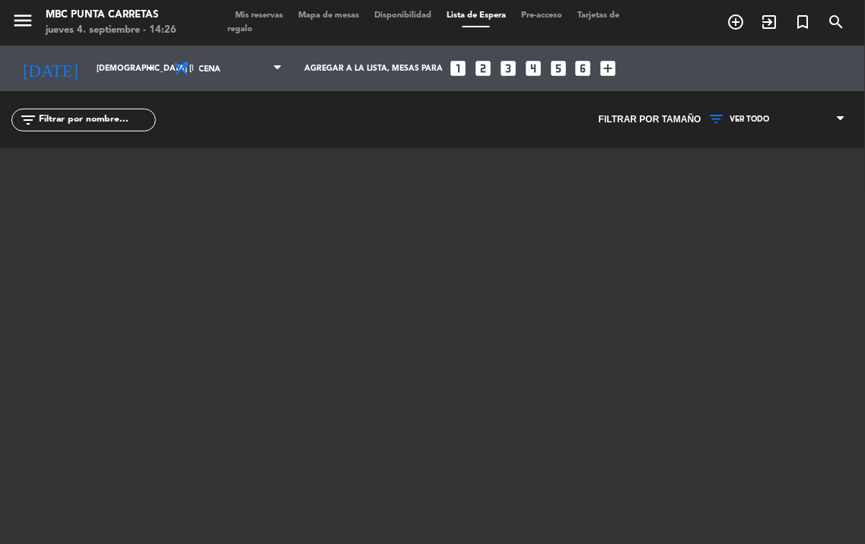
click at [252, 16] on span "Mis reservas" at bounding box center [258, 15] width 63 height 8
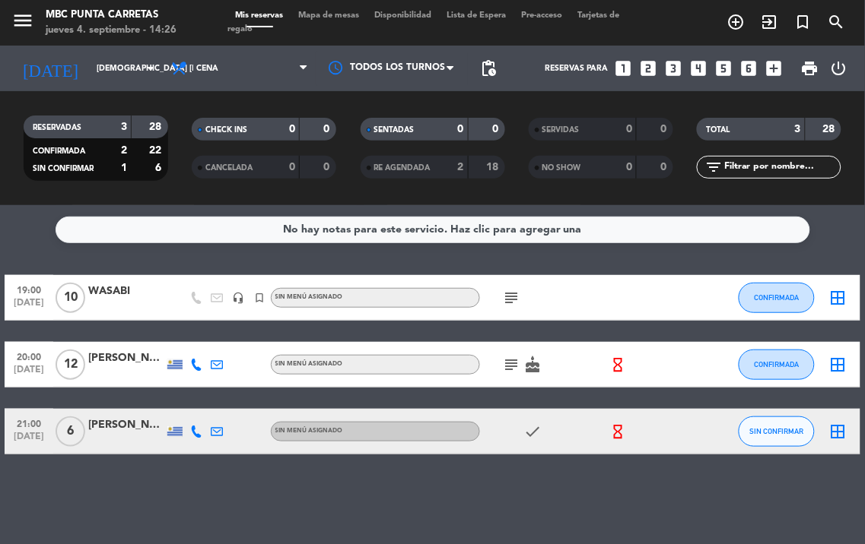
click at [198, 426] on icon at bounding box center [196, 432] width 12 height 12
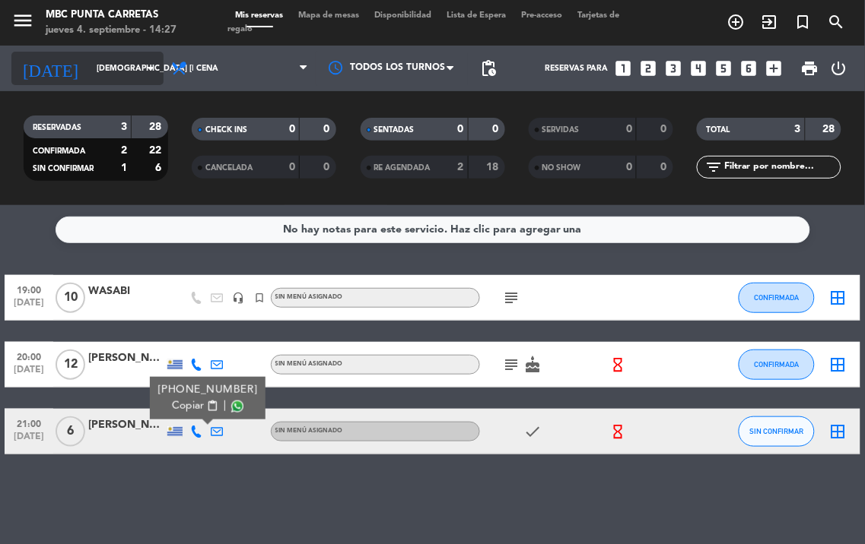
click at [146, 71] on icon "arrow_drop_down" at bounding box center [150, 68] width 18 height 18
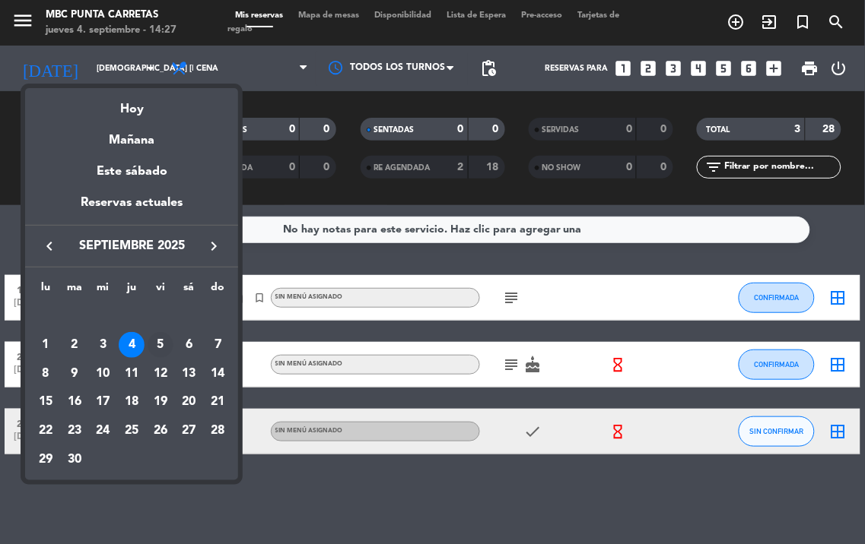
click at [162, 337] on div "5" at bounding box center [161, 345] width 26 height 26
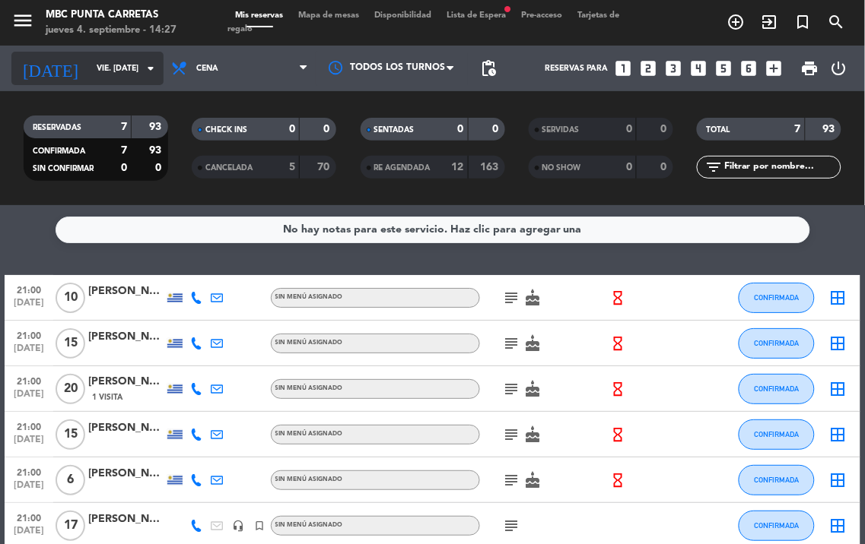
click at [135, 77] on input "vie. [DATE]" at bounding box center [145, 68] width 112 height 24
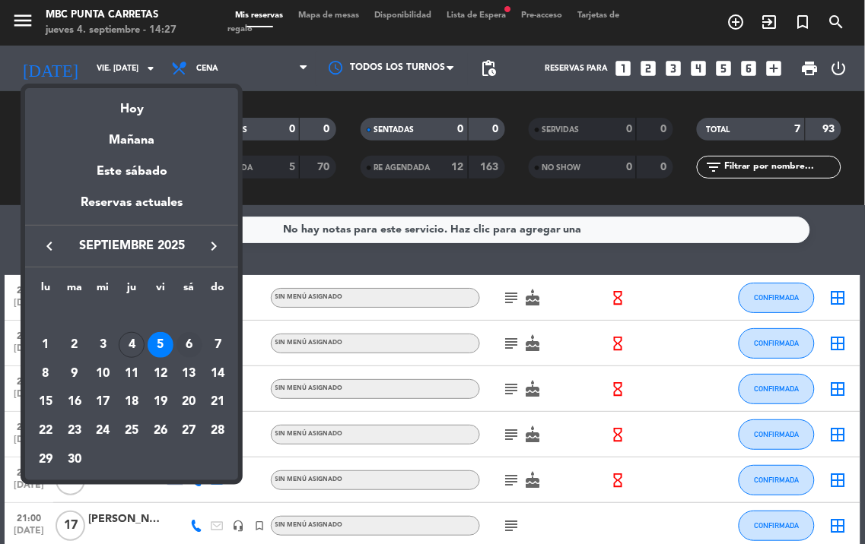
click at [188, 343] on div "6" at bounding box center [189, 345] width 26 height 26
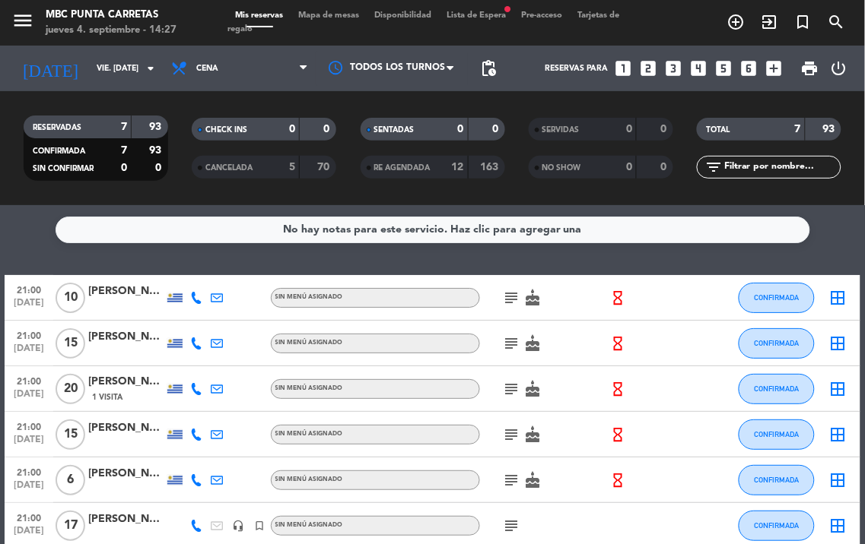
type input "sáb. [DATE]"
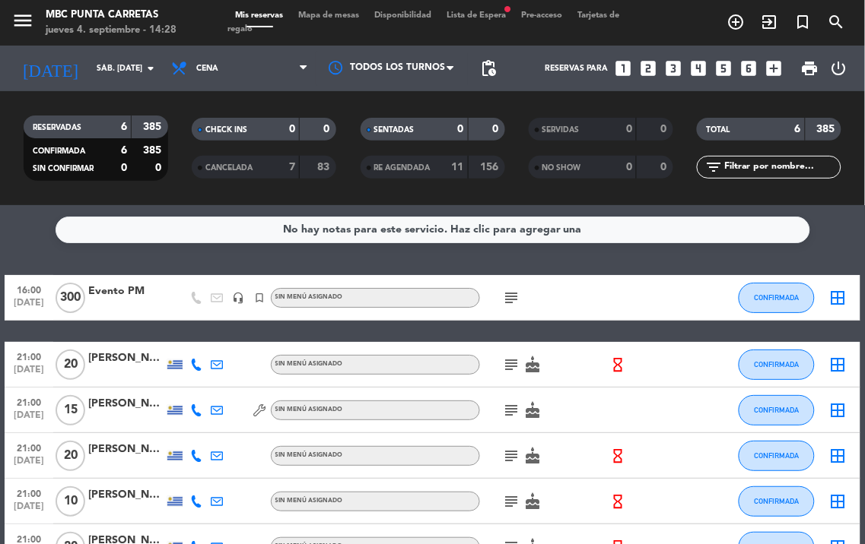
click at [487, 8] on div "menu MBC Punta Carretas jueves 4. septiembre - 14:28 Mis reservas Mapa de mesas…" at bounding box center [432, 23] width 865 height 46
click at [485, 17] on span "Lista de Espera fiber_manual_record" at bounding box center [476, 15] width 75 height 8
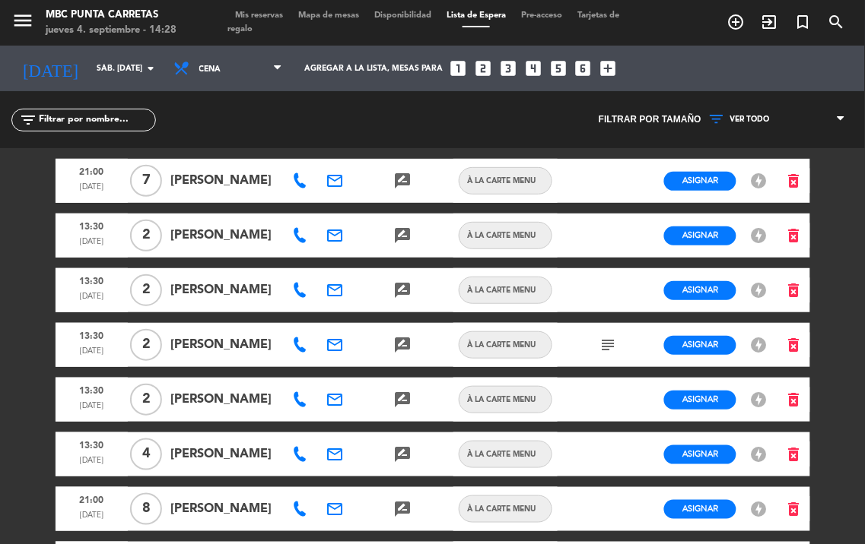
click at [484, 19] on span "Lista de Espera" at bounding box center [476, 15] width 75 height 8
click at [497, 15] on span "Lista de Espera" at bounding box center [476, 15] width 75 height 8
click at [100, 71] on input "sáb. [DATE]" at bounding box center [145, 68] width 112 height 24
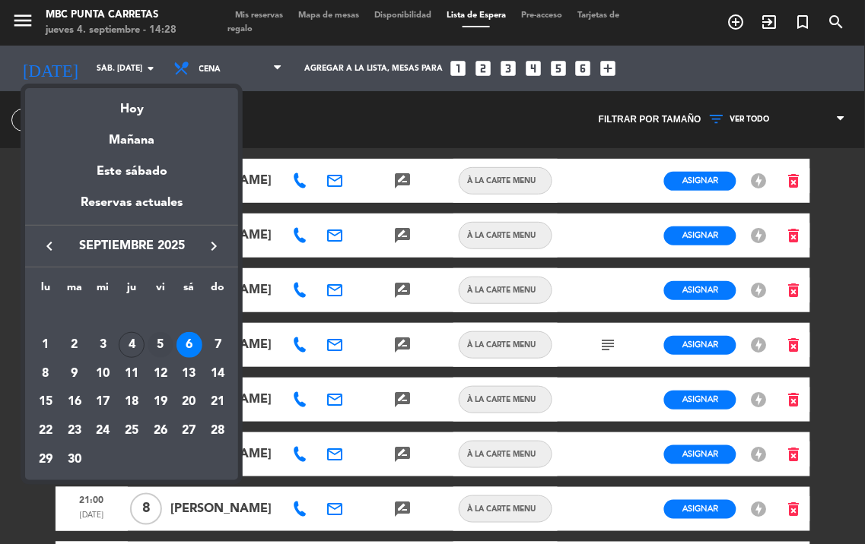
click at [161, 343] on div "5" at bounding box center [161, 345] width 26 height 26
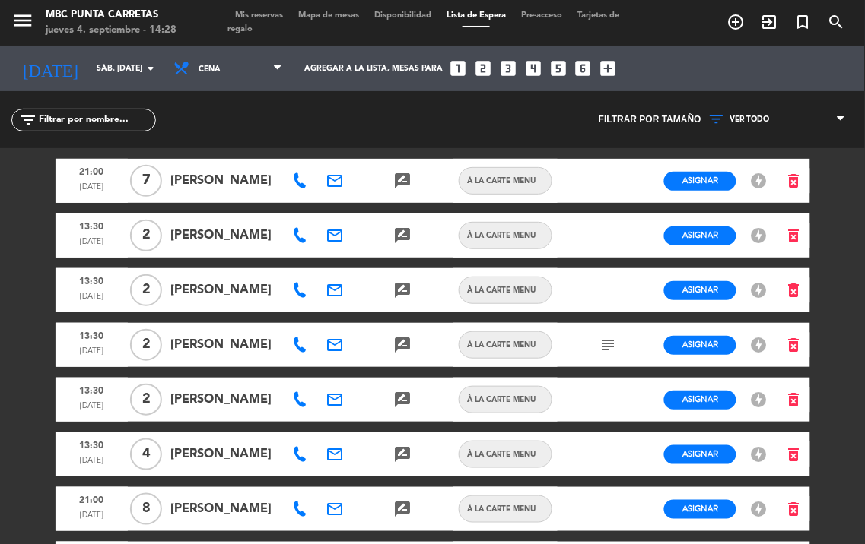
type input "vie. [DATE]"
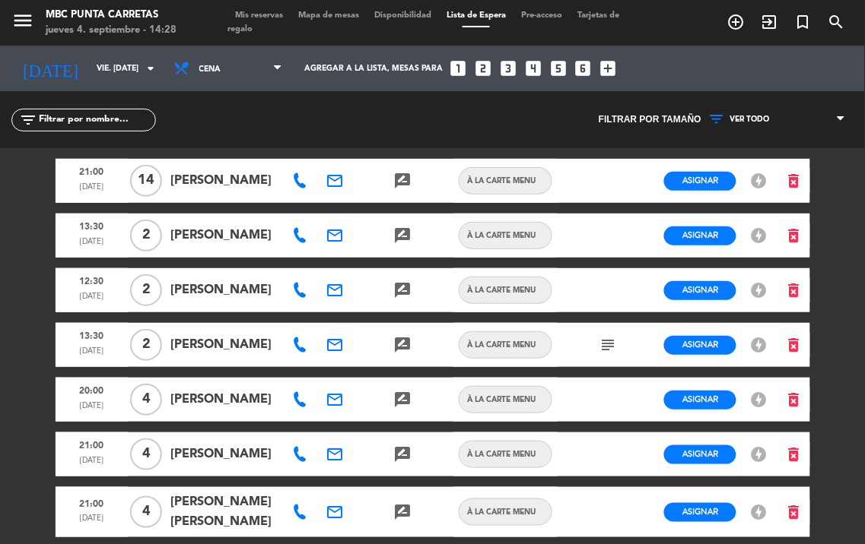
click at [304, 183] on icon at bounding box center [299, 180] width 15 height 15
click at [338, 150] on span "Copiar" at bounding box center [354, 154] width 32 height 16
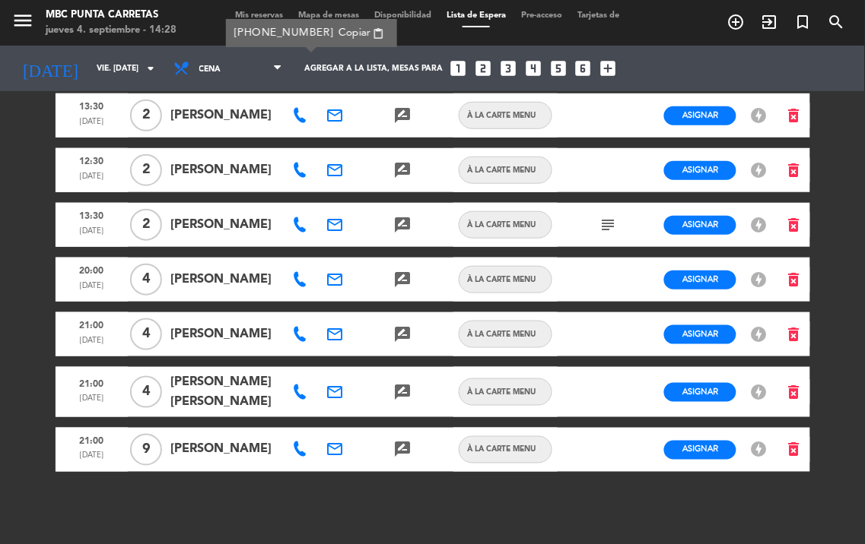
scroll to position [140, 0]
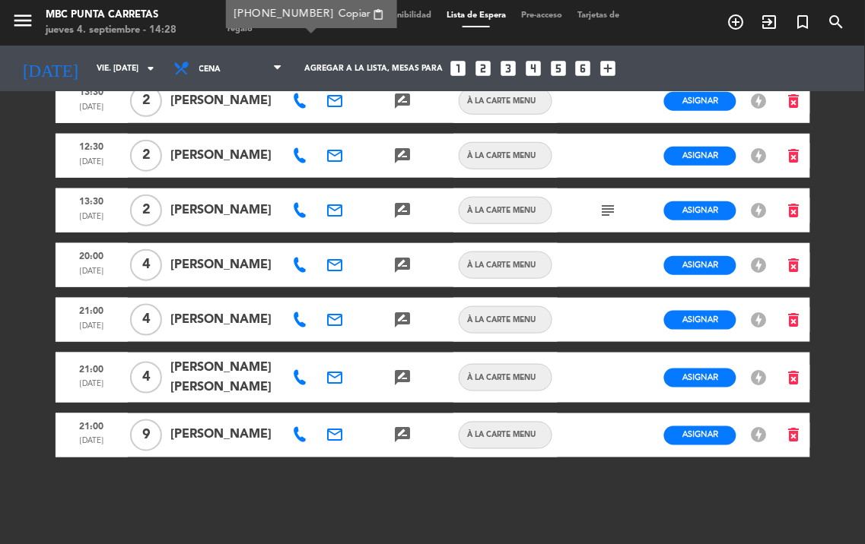
click at [303, 432] on icon at bounding box center [299, 435] width 15 height 15
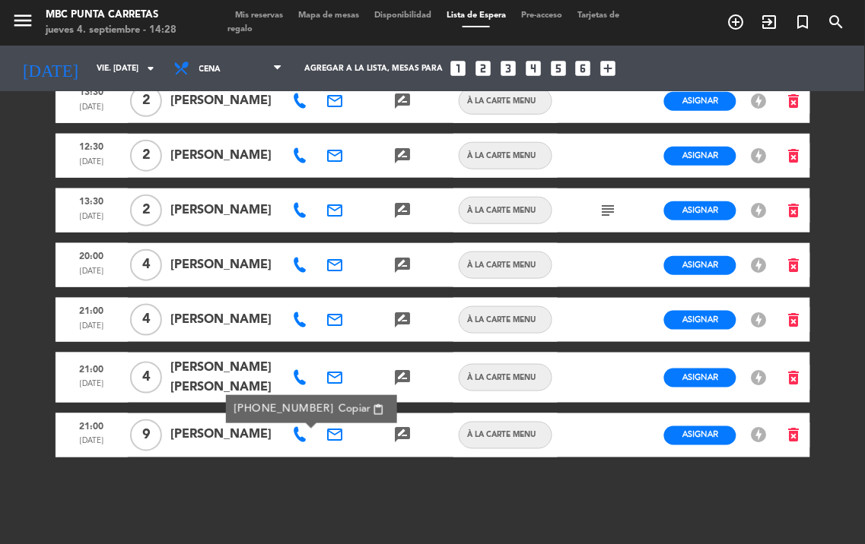
click at [338, 406] on span "Copiar" at bounding box center [354, 409] width 32 height 16
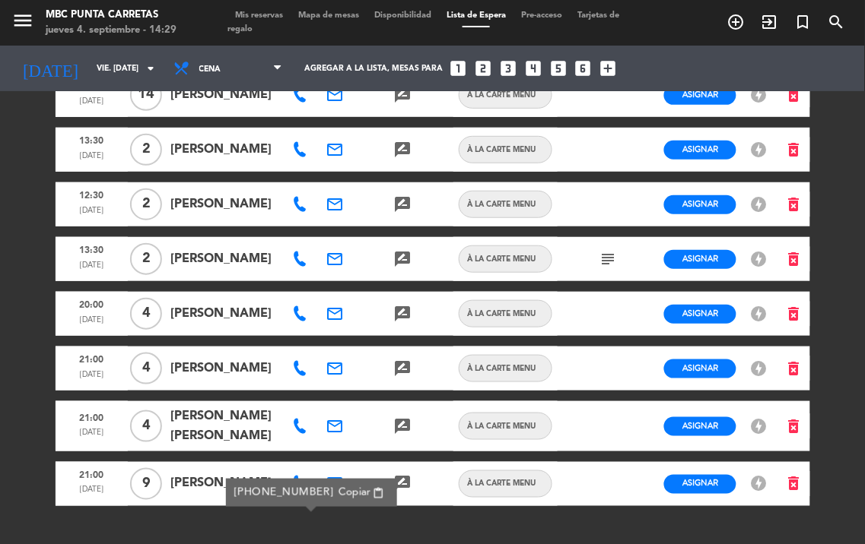
scroll to position [56, 0]
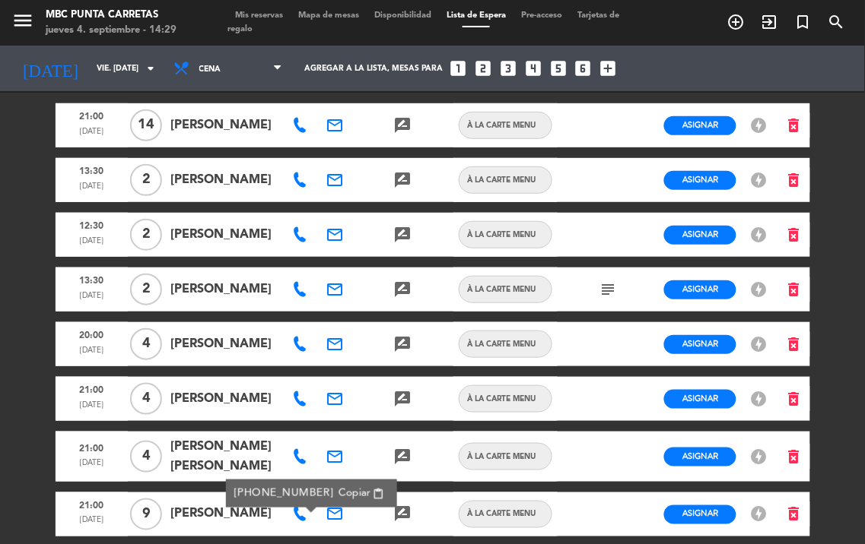
drag, startPoint x: 300, startPoint y: 455, endPoint x: 313, endPoint y: 441, distance: 18.8
click at [300, 453] on div at bounding box center [301, 457] width 34 height 50
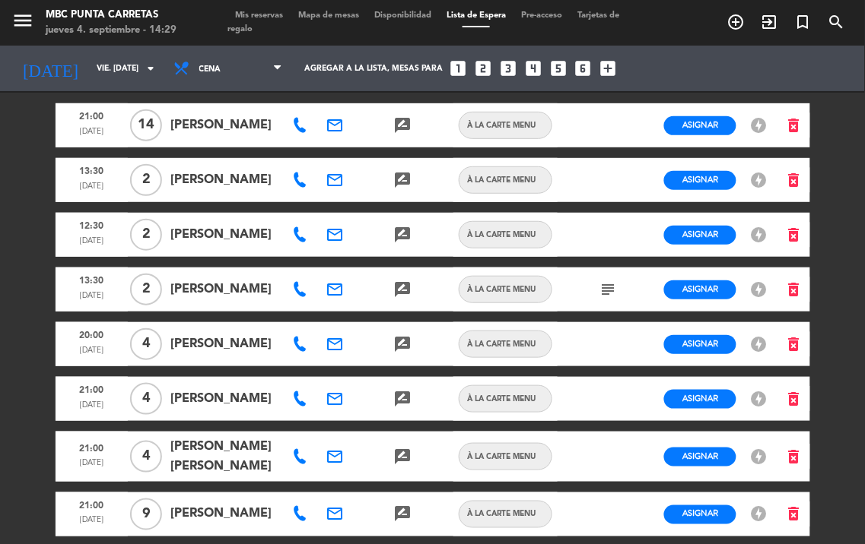
drag, startPoint x: 291, startPoint y: 475, endPoint x: 297, endPoint y: 465, distance: 12.3
click at [291, 474] on div at bounding box center [301, 457] width 34 height 50
click at [299, 462] on icon at bounding box center [299, 456] width 15 height 15
click at [343, 429] on span "Copiar" at bounding box center [354, 436] width 32 height 16
click at [304, 407] on icon at bounding box center [299, 399] width 15 height 15
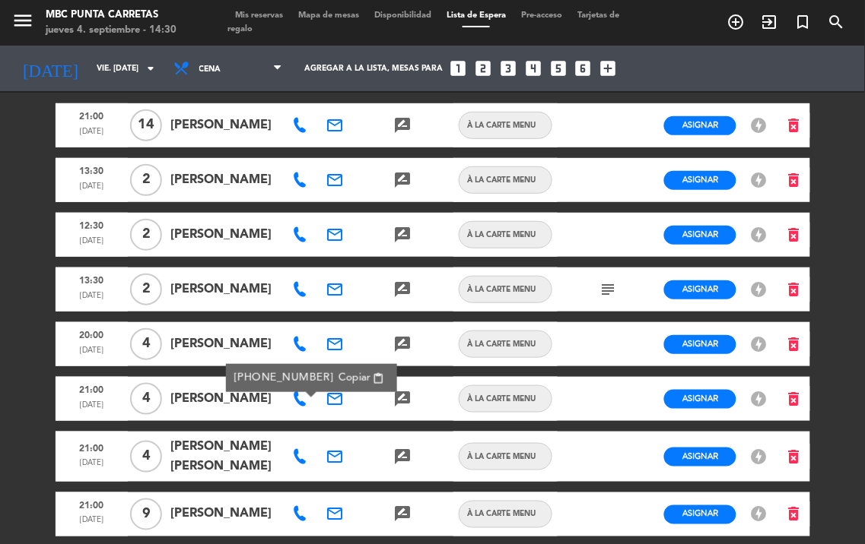
click at [338, 375] on span "Copiar" at bounding box center [354, 378] width 32 height 16
click at [301, 347] on icon at bounding box center [299, 344] width 15 height 15
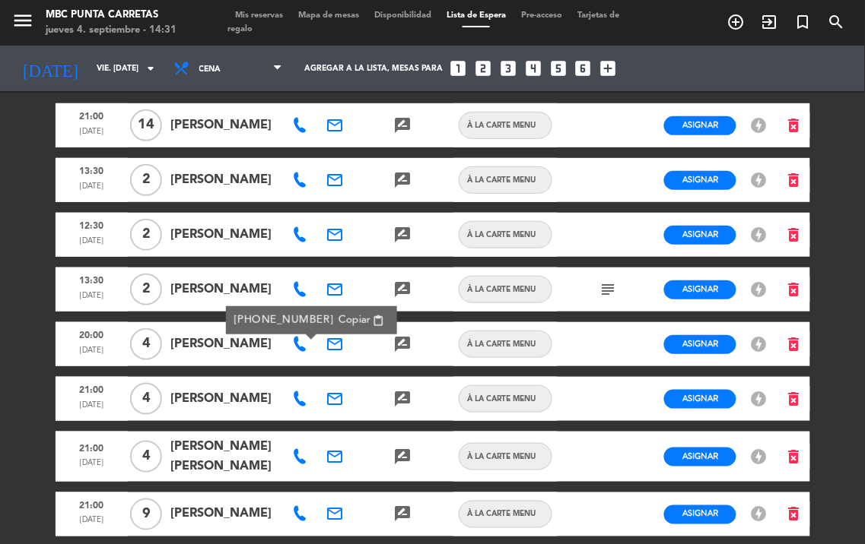
click at [339, 315] on span "Copiar" at bounding box center [354, 321] width 32 height 16
click at [305, 128] on icon at bounding box center [299, 125] width 15 height 15
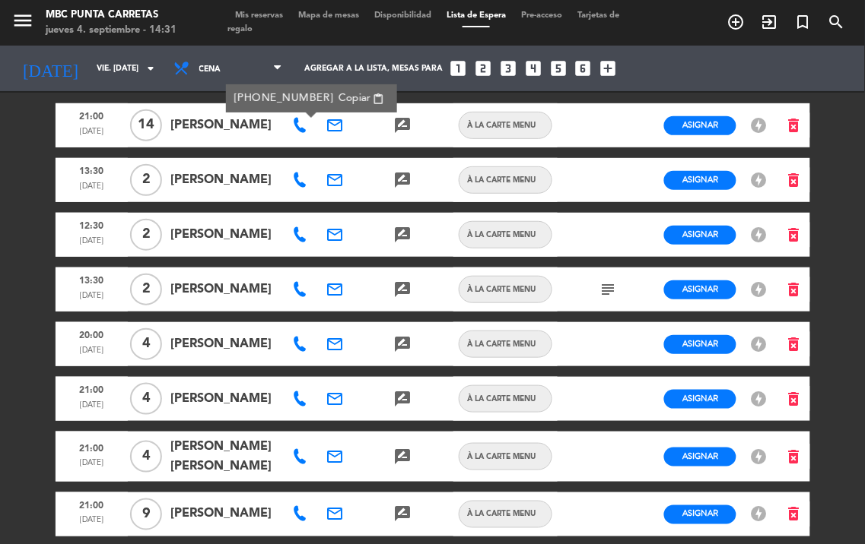
click at [338, 92] on span "Copiar" at bounding box center [354, 98] width 32 height 16
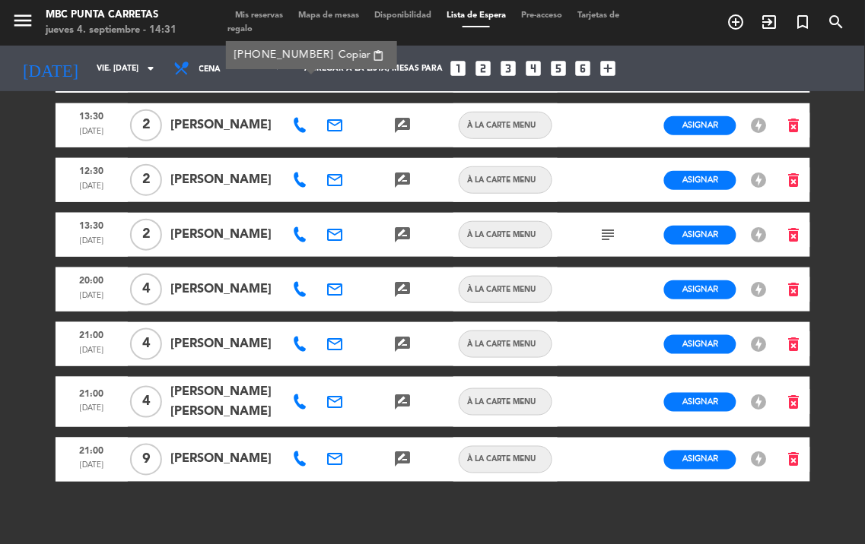
scroll to position [140, 0]
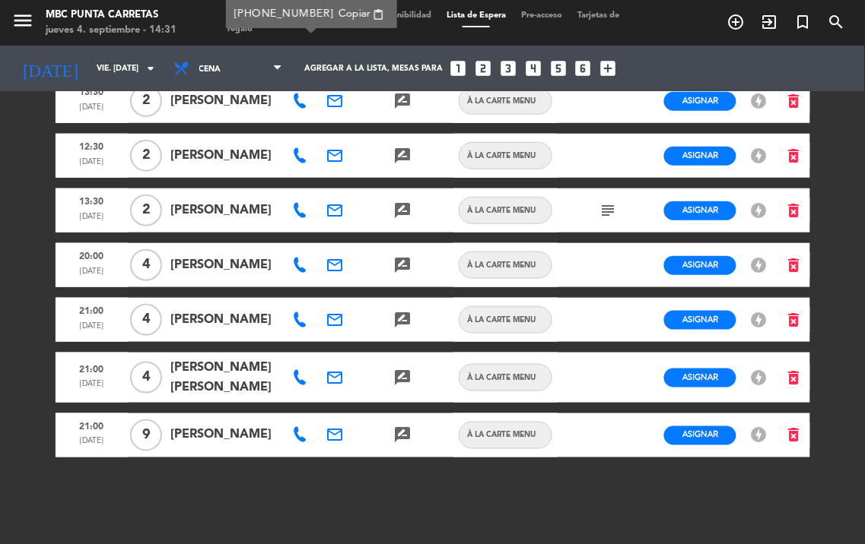
click at [297, 430] on icon at bounding box center [299, 435] width 15 height 15
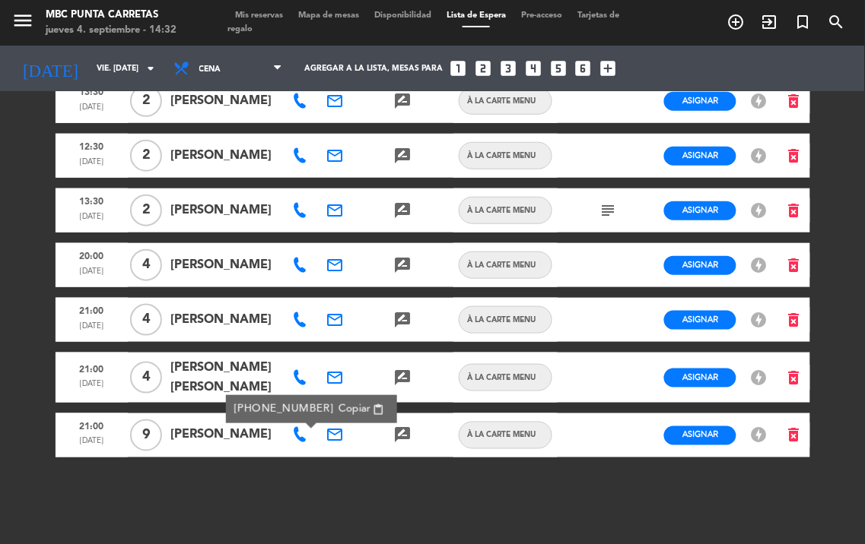
click at [339, 434] on icon "email" at bounding box center [334, 436] width 18 height 18
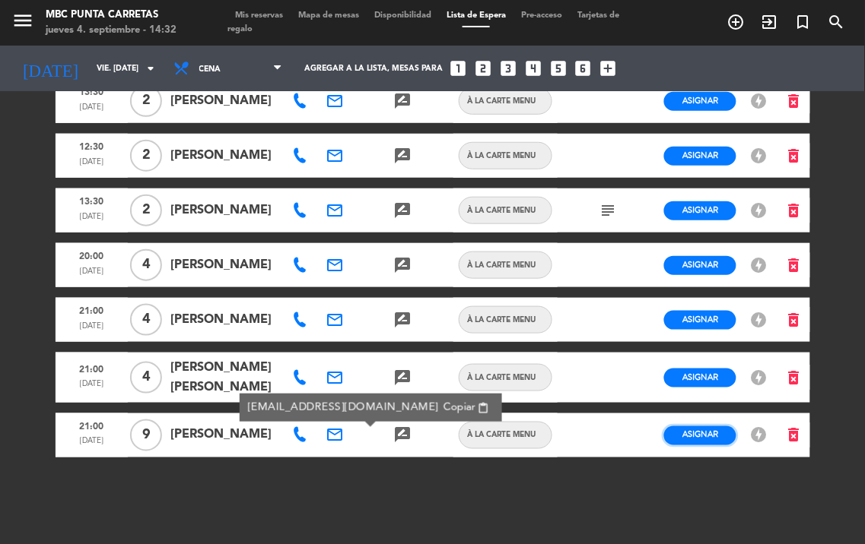
click at [716, 436] on span "Asignar" at bounding box center [700, 435] width 36 height 11
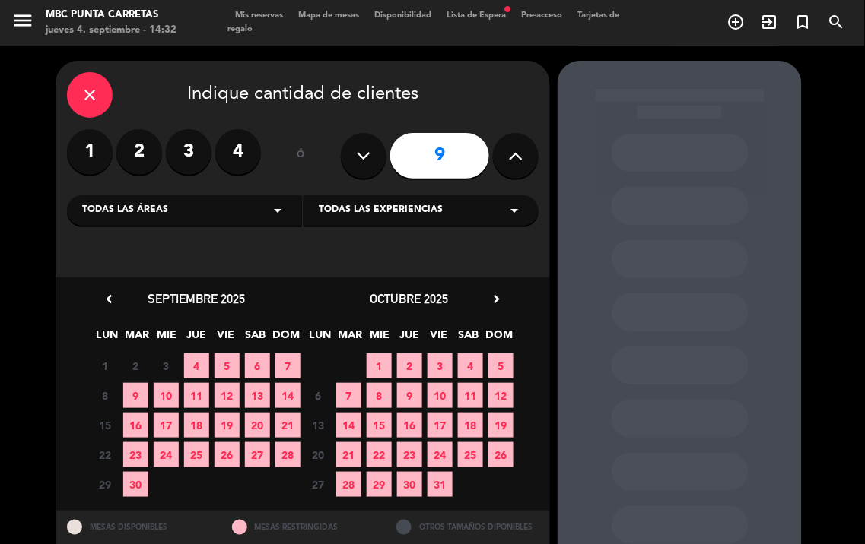
click at [221, 369] on span "5" at bounding box center [226, 366] width 25 height 25
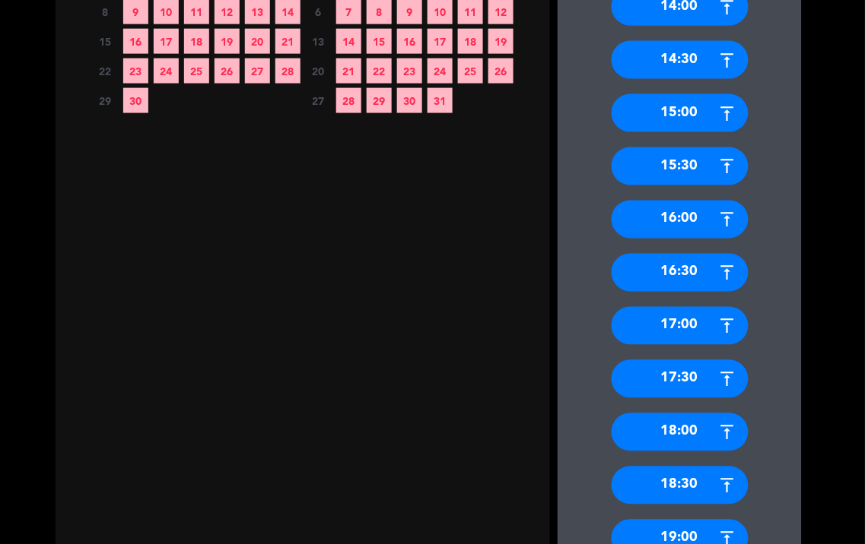
scroll to position [705, 0]
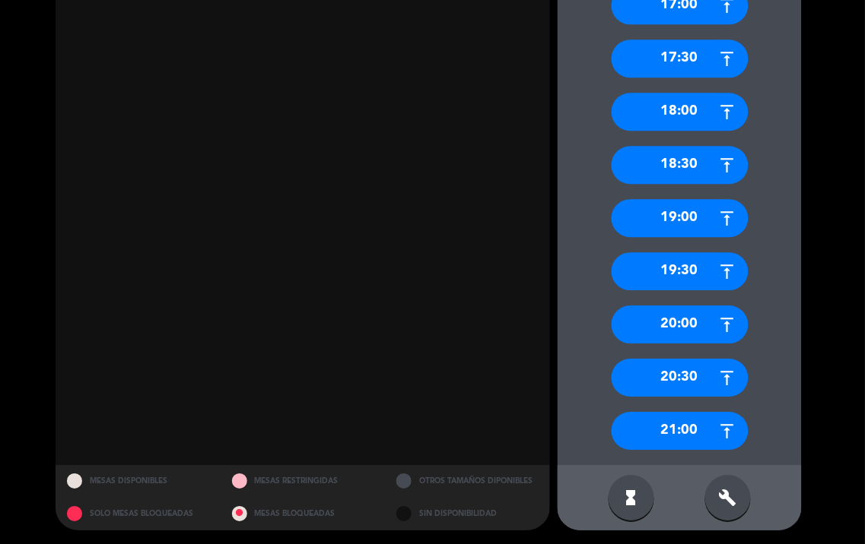
click at [680, 436] on div "21:00" at bounding box center [679, 431] width 137 height 38
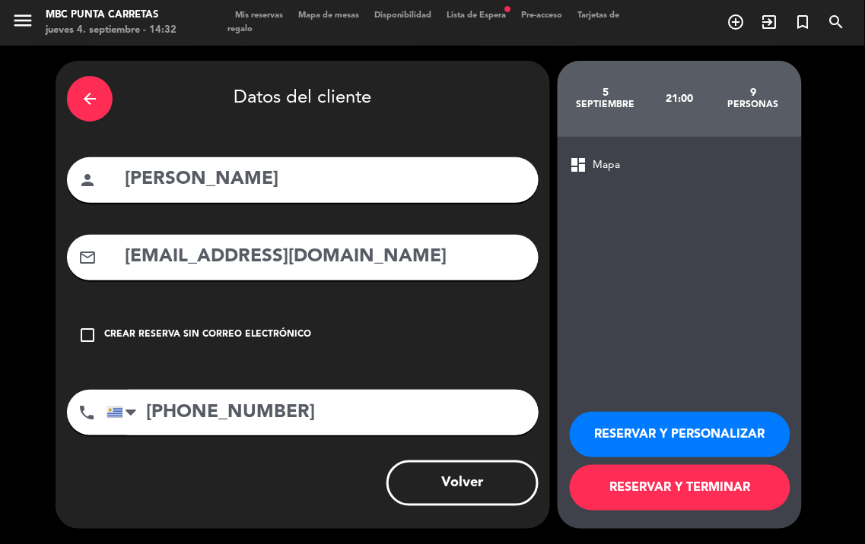
scroll to position [0, 0]
click at [709, 492] on button "RESERVAR Y TERMINAR" at bounding box center [680, 488] width 221 height 46
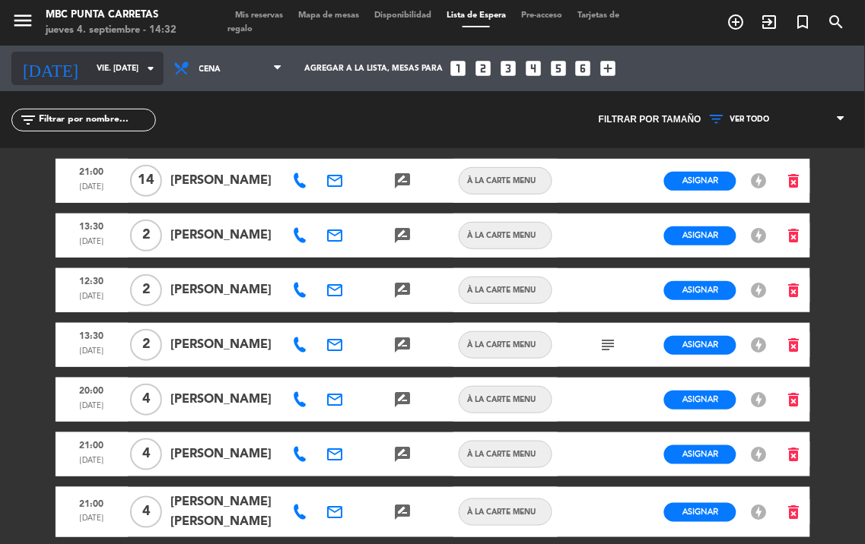
click at [109, 70] on input "vie. [DATE]" at bounding box center [145, 68] width 112 height 24
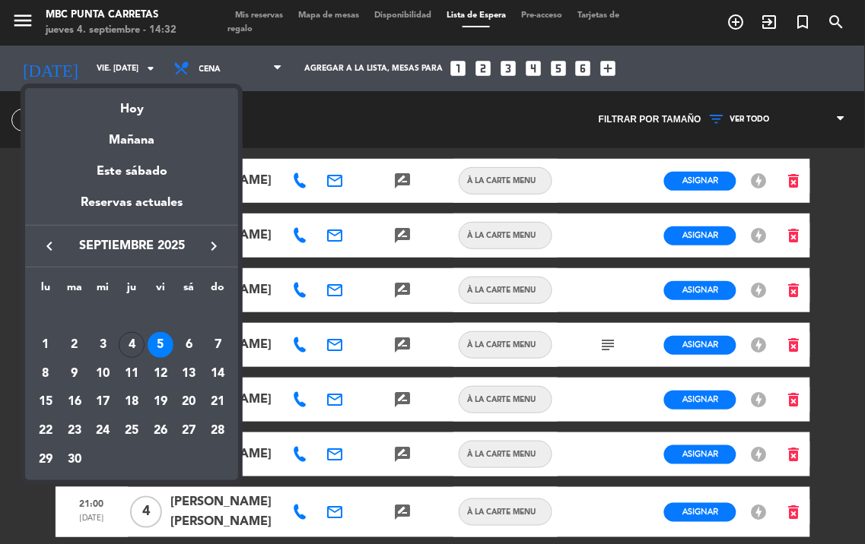
click at [255, 16] on div at bounding box center [432, 272] width 865 height 544
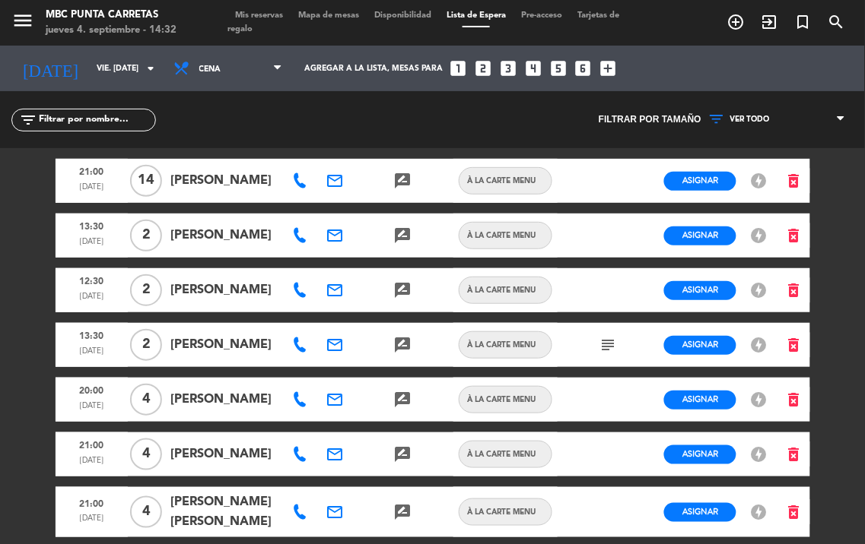
click at [278, 9] on div "Mis reservas Mapa de mesas Disponibilidad Lista de Espera Pre-acceso Tarjetas d…" at bounding box center [432, 22] width 410 height 27
click at [278, 11] on span "Mis reservas" at bounding box center [258, 15] width 63 height 8
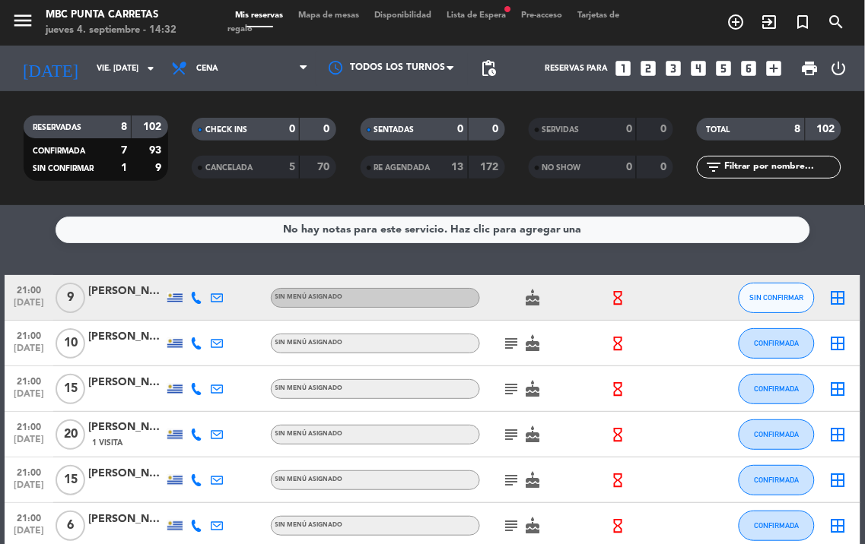
click at [192, 300] on icon at bounding box center [196, 298] width 12 height 12
click at [206, 271] on span "content_paste" at bounding box center [211, 272] width 11 height 11
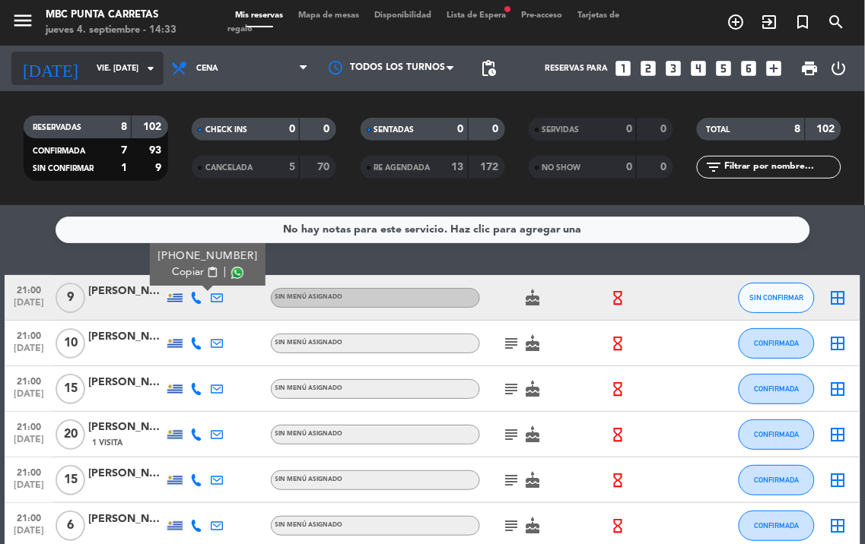
click at [151, 71] on icon "arrow_drop_down" at bounding box center [150, 68] width 18 height 18
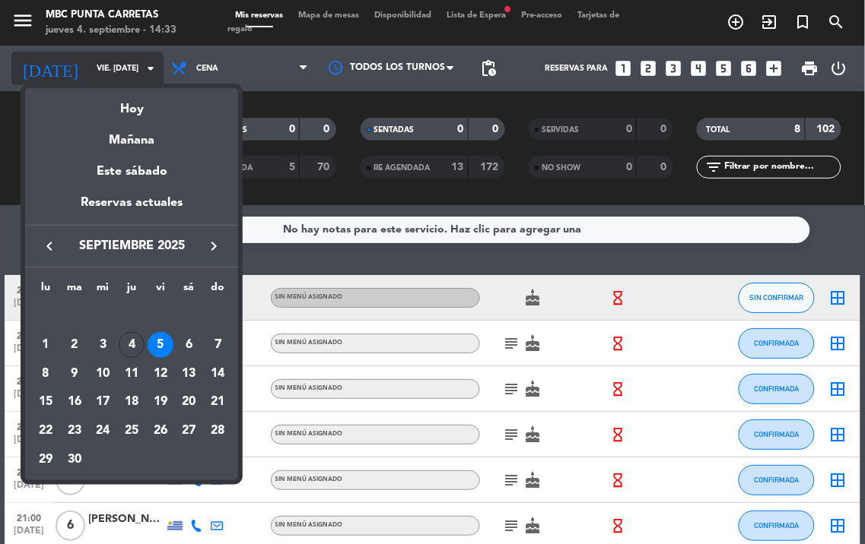
click at [151, 71] on div at bounding box center [432, 272] width 865 height 544
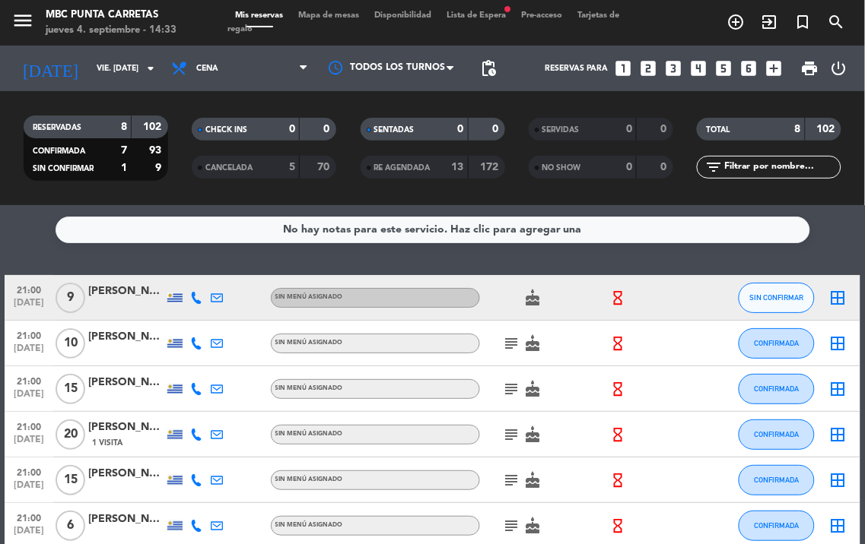
click at [477, 12] on span "Lista de Espera fiber_manual_record" at bounding box center [476, 15] width 75 height 8
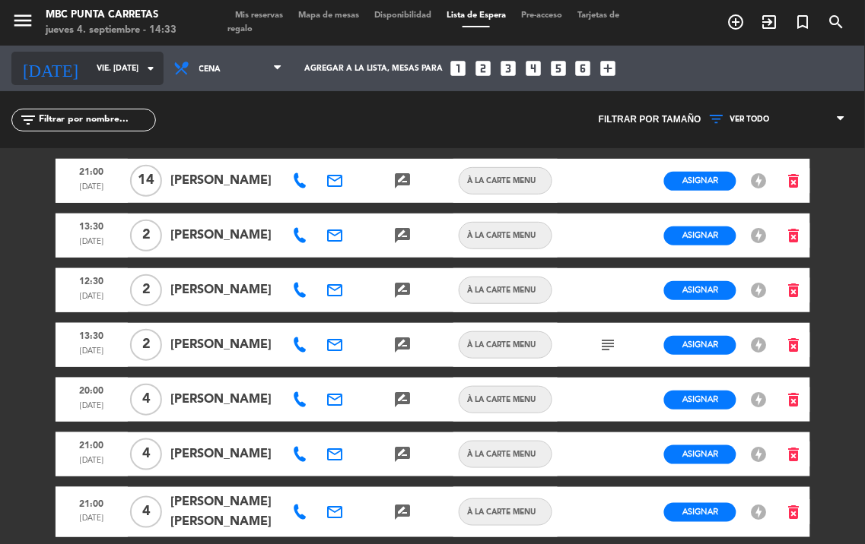
click at [132, 59] on input "vie. [DATE]" at bounding box center [145, 68] width 112 height 24
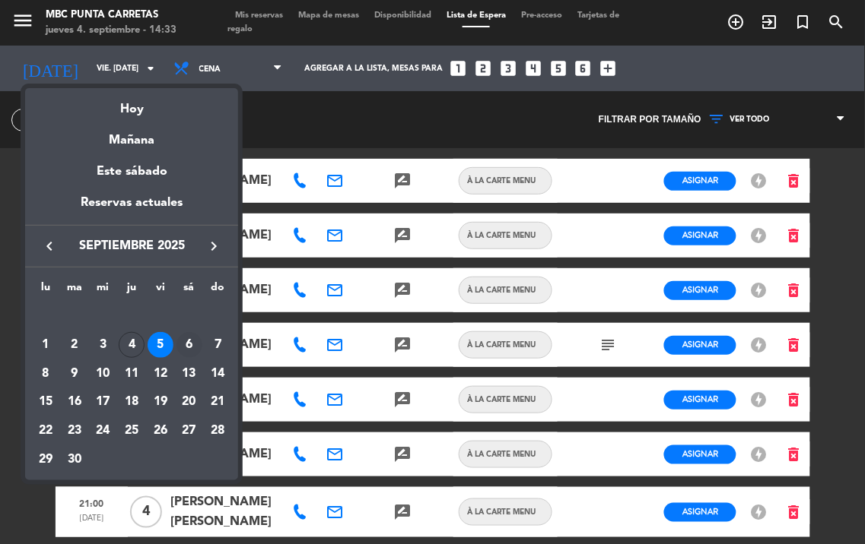
click at [194, 342] on div "6" at bounding box center [189, 345] width 26 height 26
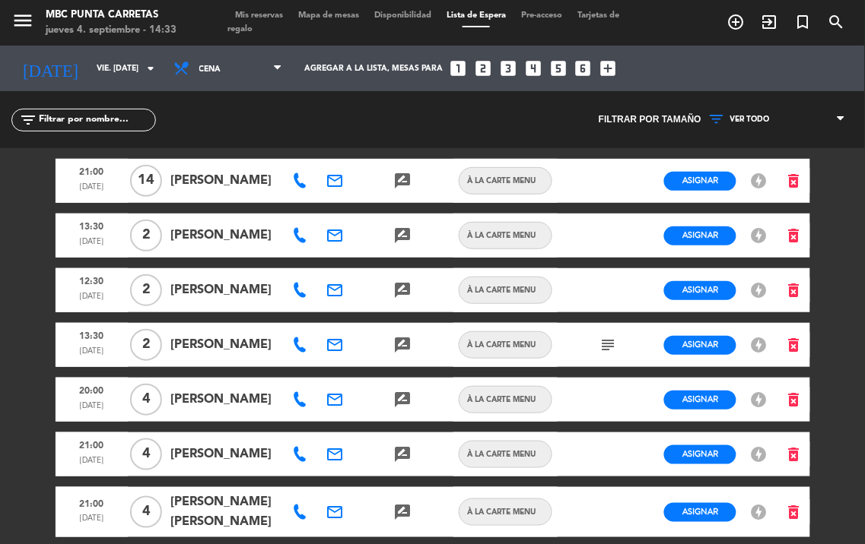
type input "sáb. [DATE]"
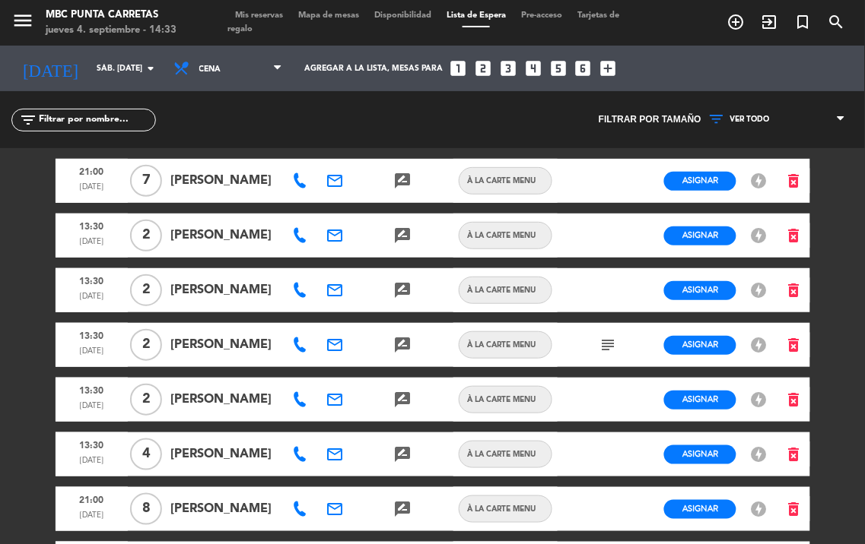
click at [417, 11] on span "Disponibilidad" at bounding box center [403, 15] width 72 height 8
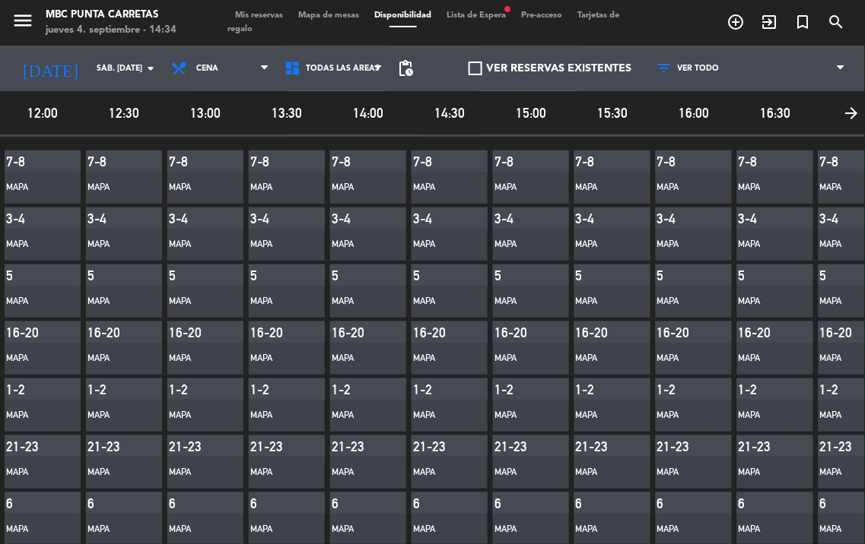
click at [395, 20] on div "Mis reservas Mapa de mesas Disponibilidad Lista de Espera fiber_manual_record P…" at bounding box center [432, 22] width 410 height 27
click at [500, 15] on span "Lista de Espera fiber_manual_record" at bounding box center [476, 15] width 75 height 8
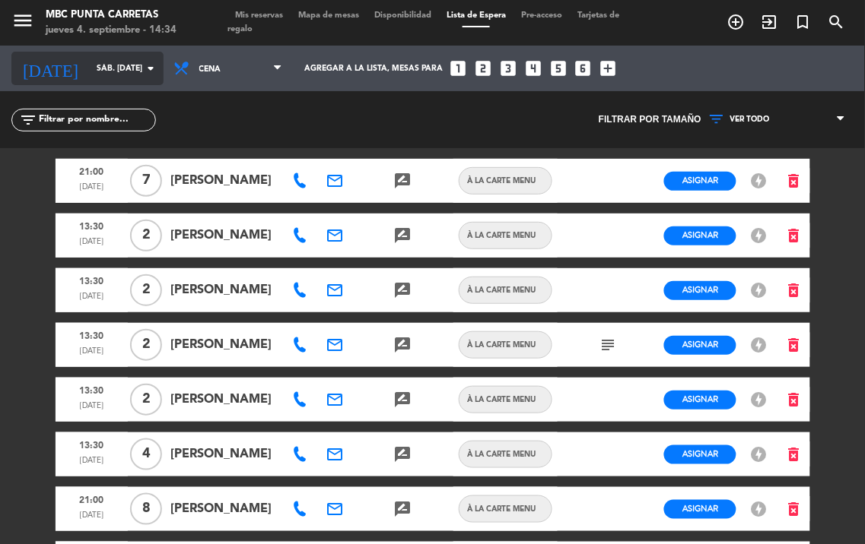
click at [131, 65] on input "sáb. [DATE]" at bounding box center [145, 68] width 112 height 24
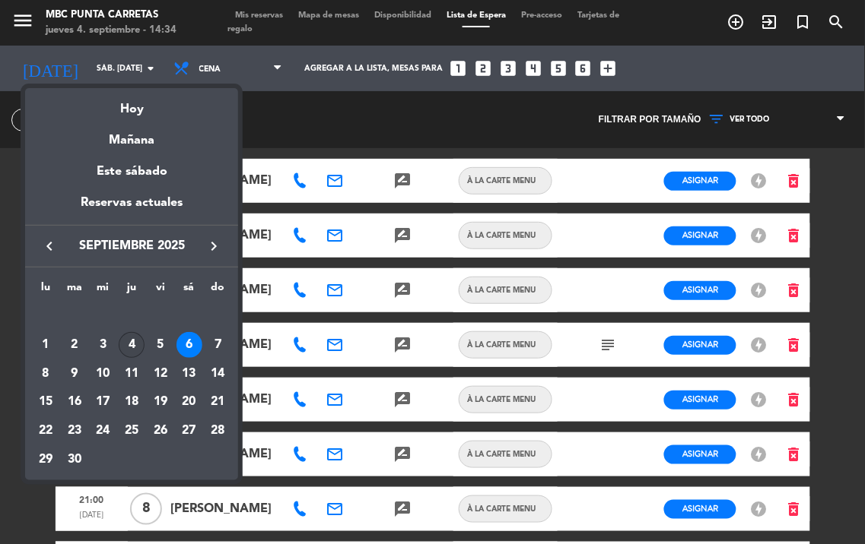
click at [125, 346] on div "4" at bounding box center [132, 345] width 26 height 26
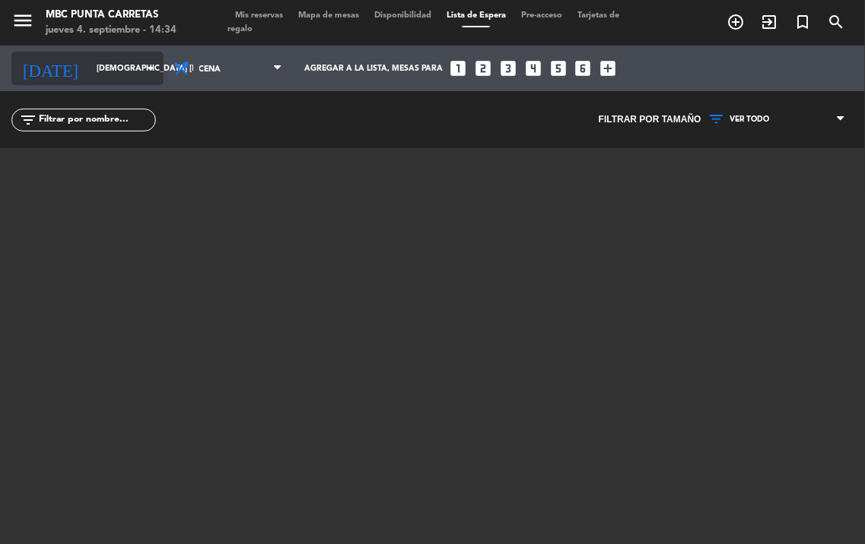
click at [116, 74] on input "[DEMOGRAPHIC_DATA] [DATE]" at bounding box center [145, 68] width 112 height 24
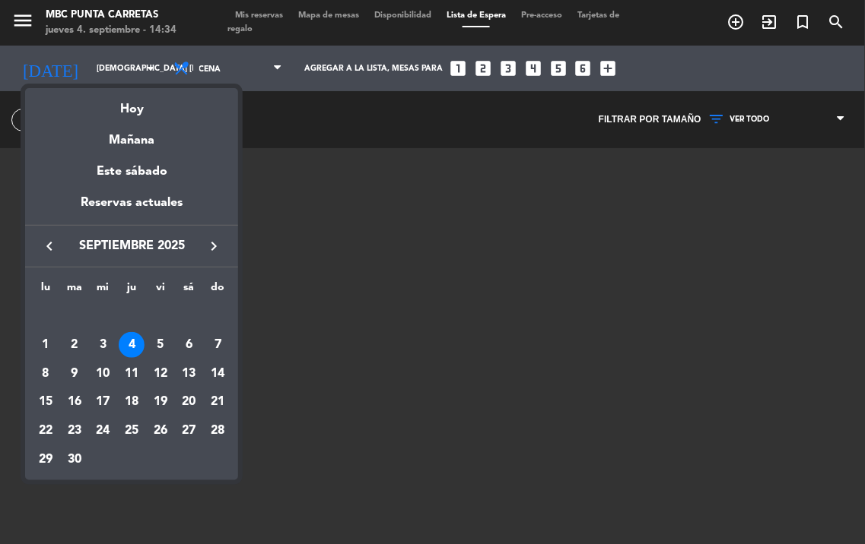
click at [131, 338] on div "4" at bounding box center [132, 345] width 26 height 26
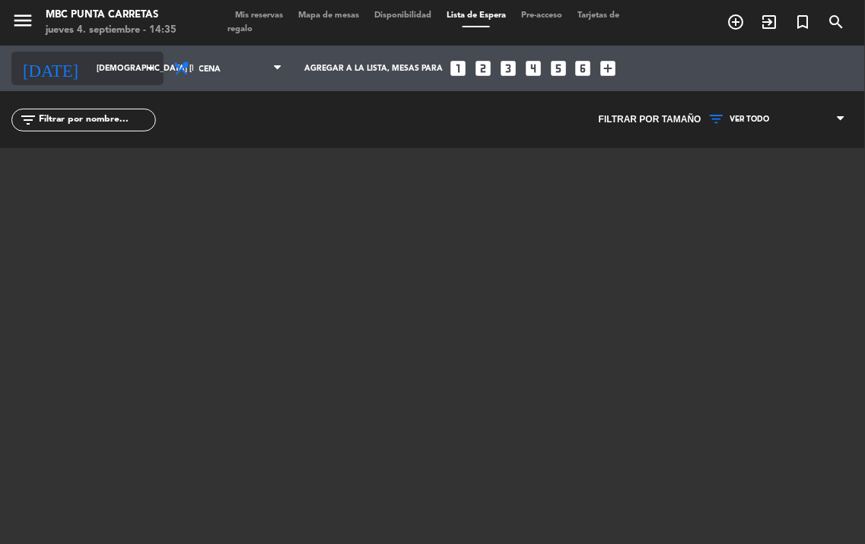
click at [127, 71] on input "[DEMOGRAPHIC_DATA] [DATE]" at bounding box center [145, 68] width 112 height 24
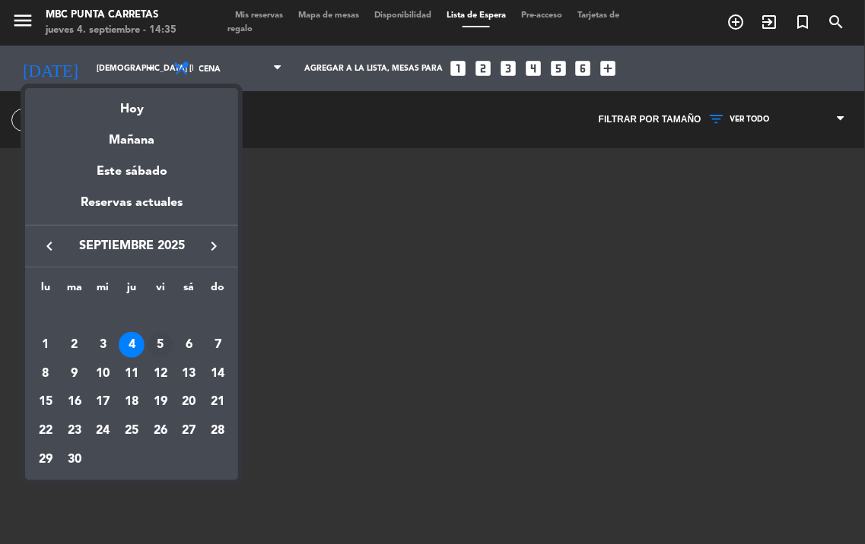
click at [166, 343] on div "5" at bounding box center [161, 345] width 26 height 26
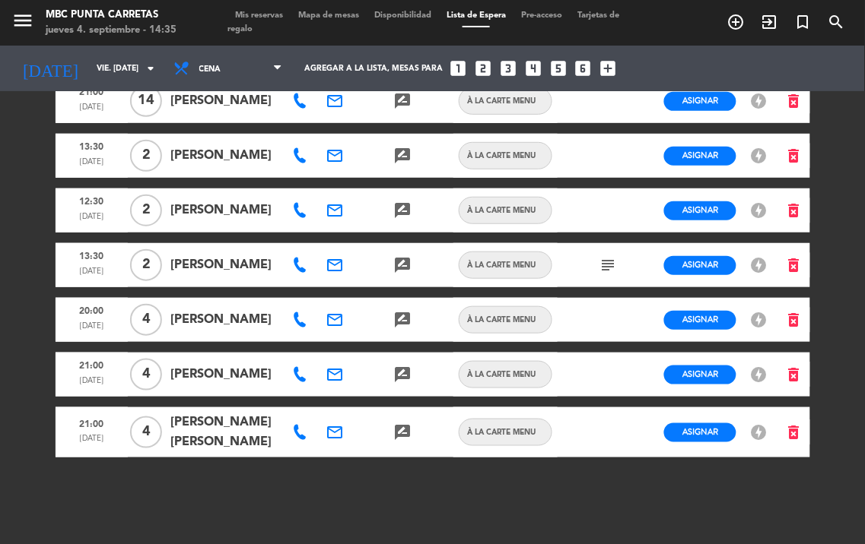
scroll to position [85, 0]
click at [113, 63] on input "vie. [DATE]" at bounding box center [145, 68] width 112 height 24
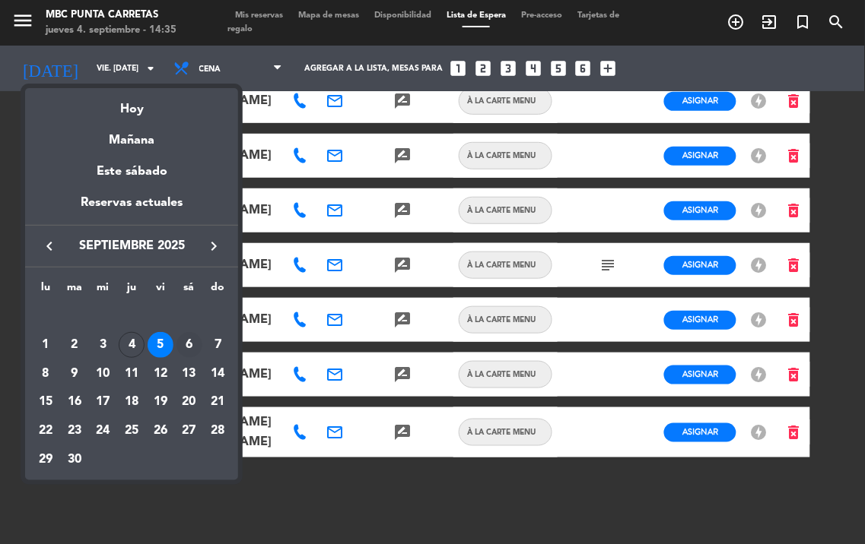
click at [181, 342] on div "6" at bounding box center [189, 345] width 26 height 26
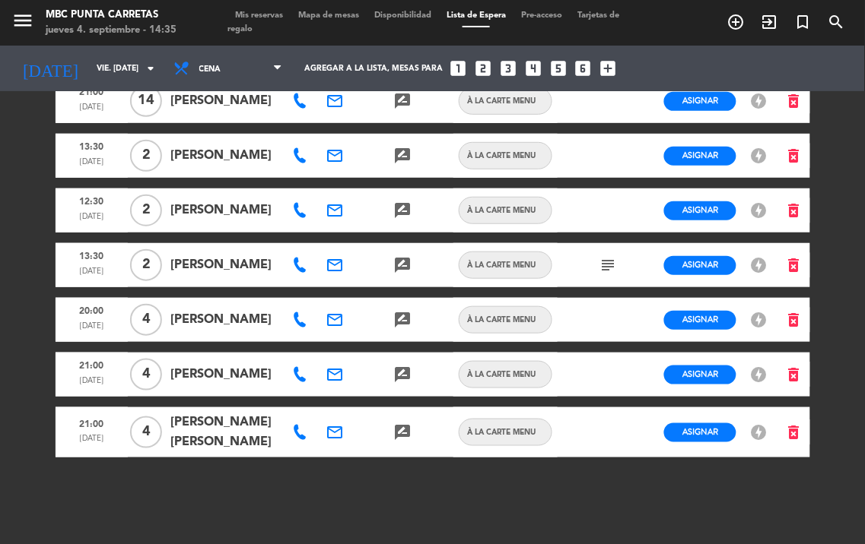
type input "sáb. [DATE]"
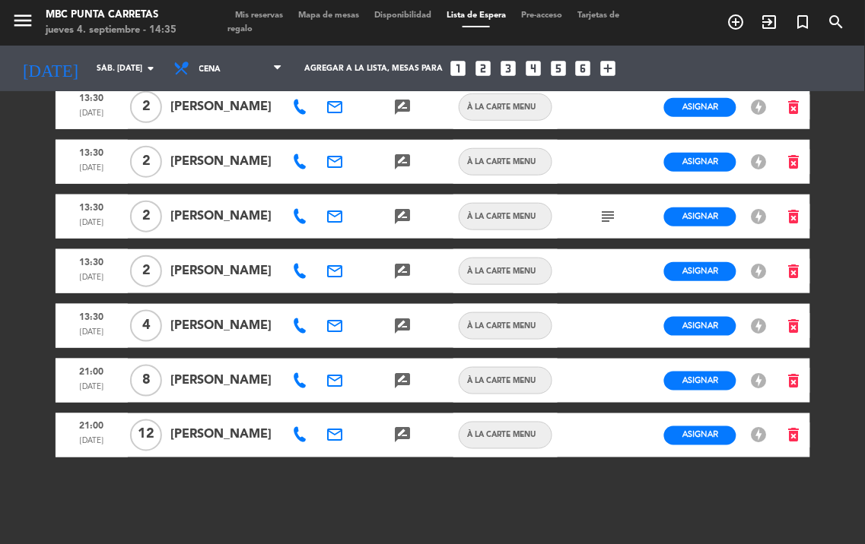
scroll to position [140, 0]
click at [304, 442] on icon at bounding box center [299, 435] width 15 height 15
click at [340, 401] on button "Copiar content_paste" at bounding box center [362, 409] width 56 height 17
click at [20, 307] on div "menu MBC Punta Carretas jueves 4. septiembre - 14:36 Mis reservas Mapa de mesas…" at bounding box center [432, 272] width 865 height 544
click at [481, 18] on span "Lista de Espera" at bounding box center [476, 15] width 75 height 8
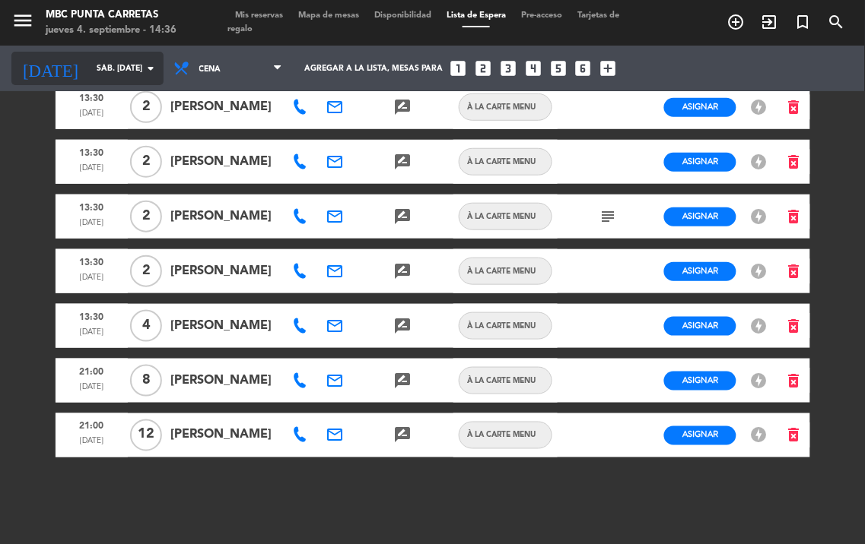
click at [132, 68] on input "sáb. [DATE]" at bounding box center [145, 68] width 112 height 24
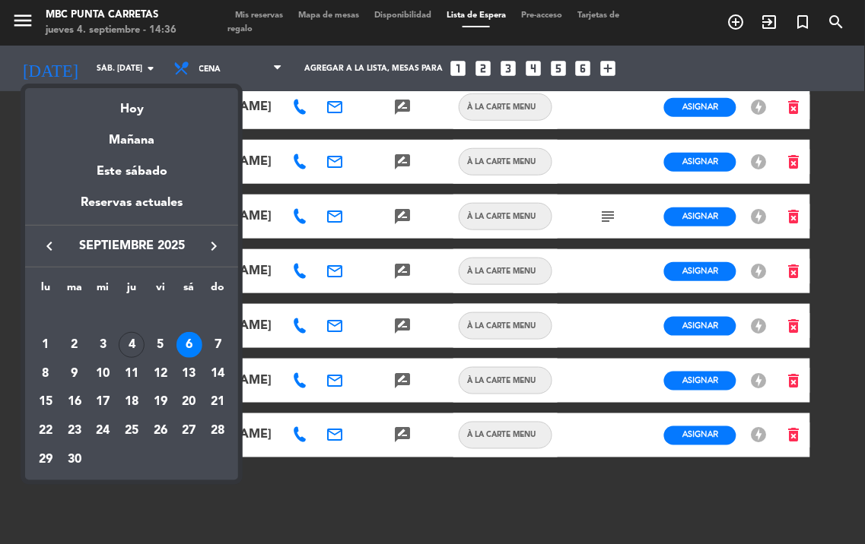
click at [189, 343] on div "6" at bounding box center [189, 345] width 26 height 26
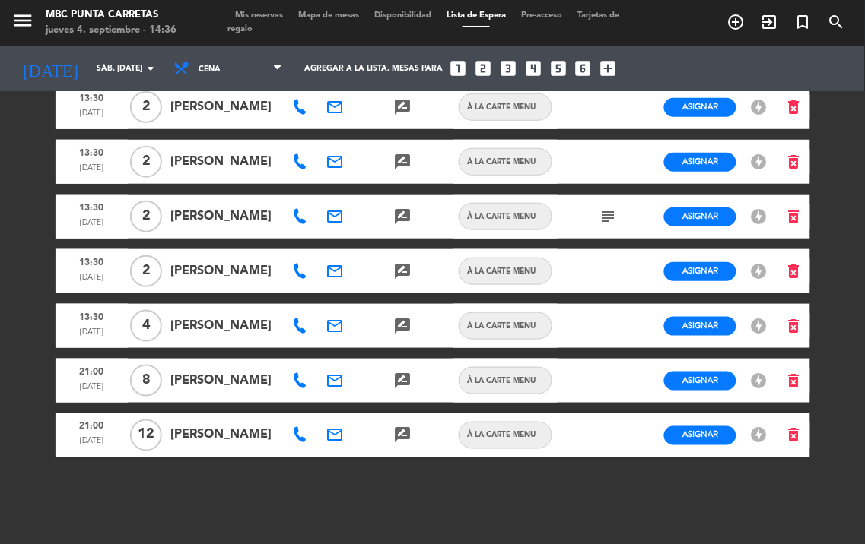
scroll to position [56, 0]
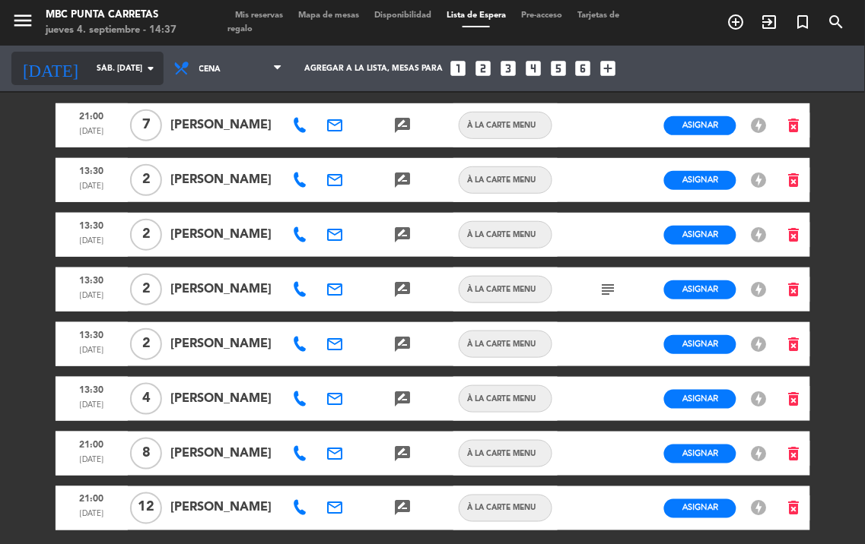
click at [118, 77] on input "sáb. [DATE]" at bounding box center [145, 68] width 112 height 24
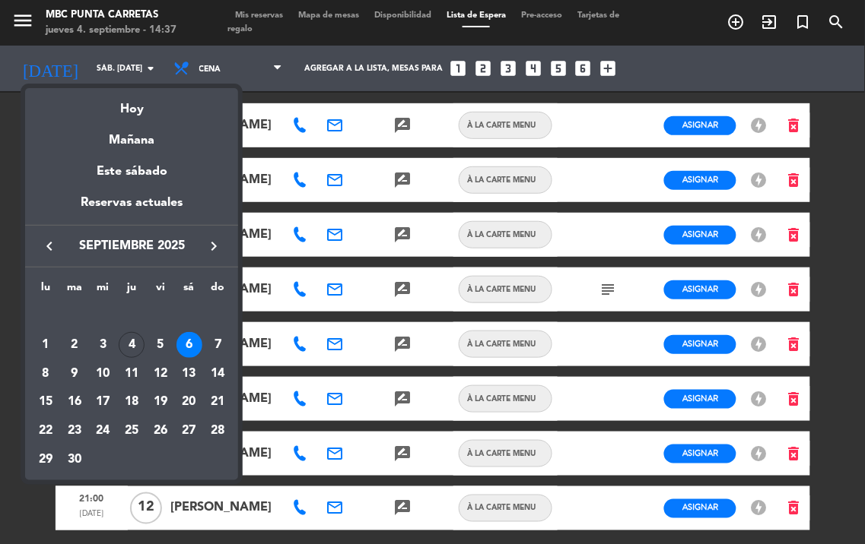
click at [185, 343] on div "6" at bounding box center [189, 345] width 26 height 26
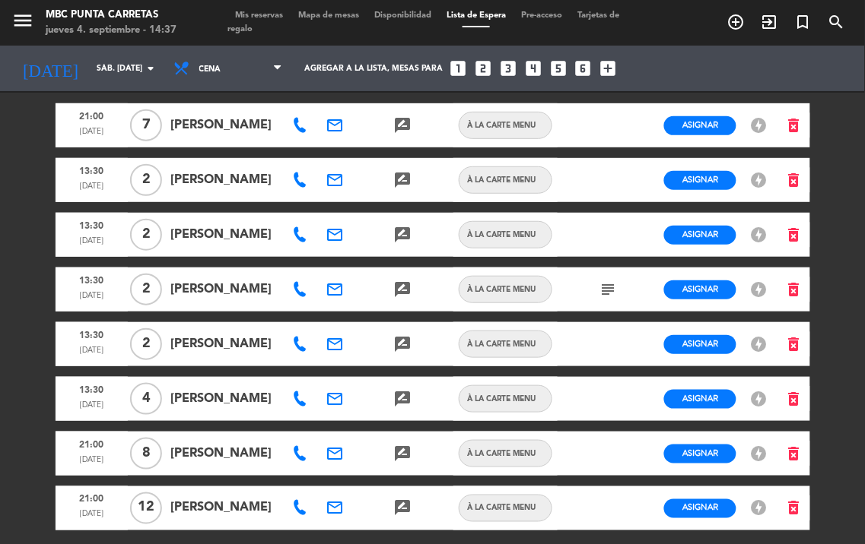
click at [267, 11] on span "Mis reservas" at bounding box center [258, 15] width 63 height 8
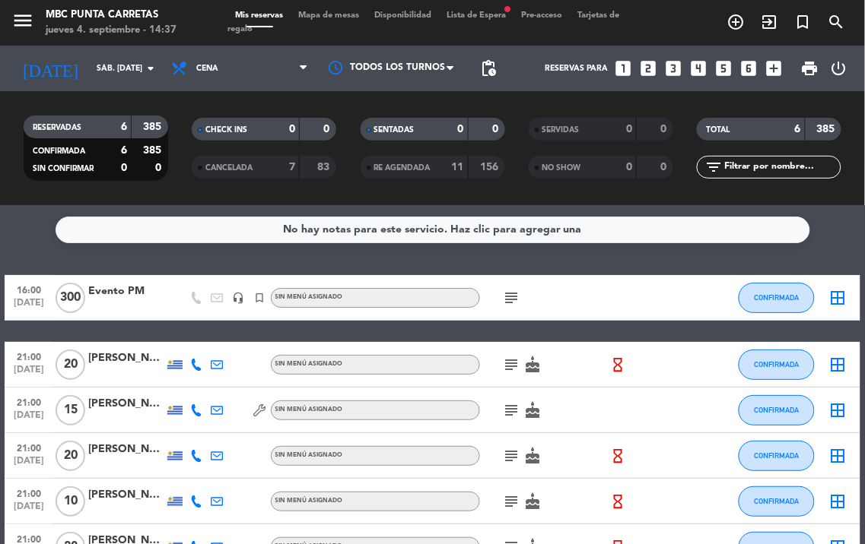
click at [502, 11] on span "Lista de Espera fiber_manual_record" at bounding box center [476, 15] width 75 height 8
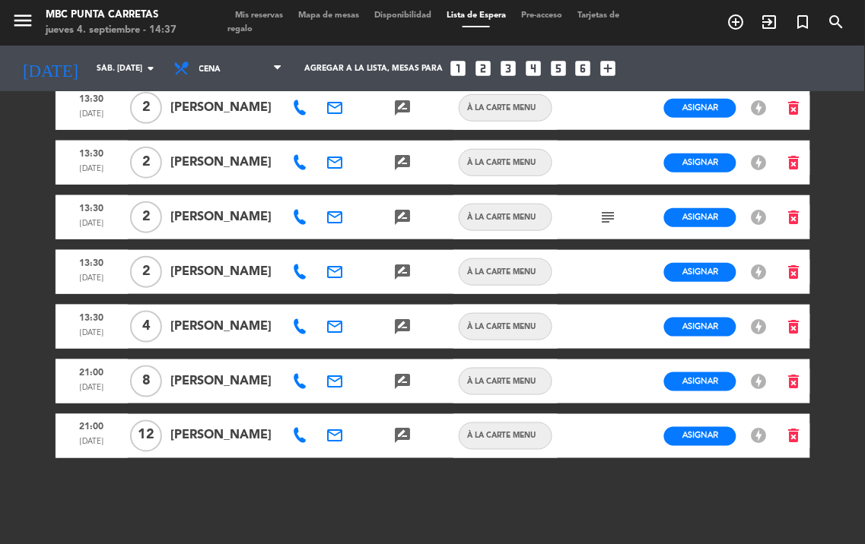
scroll to position [140, 0]
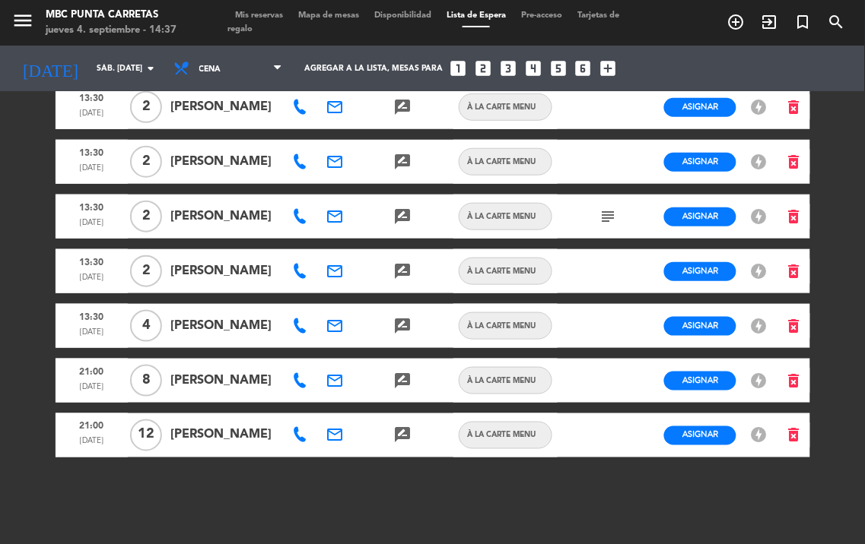
click at [300, 441] on icon at bounding box center [299, 435] width 15 height 15
click at [338, 401] on span "Copiar" at bounding box center [354, 409] width 32 height 16
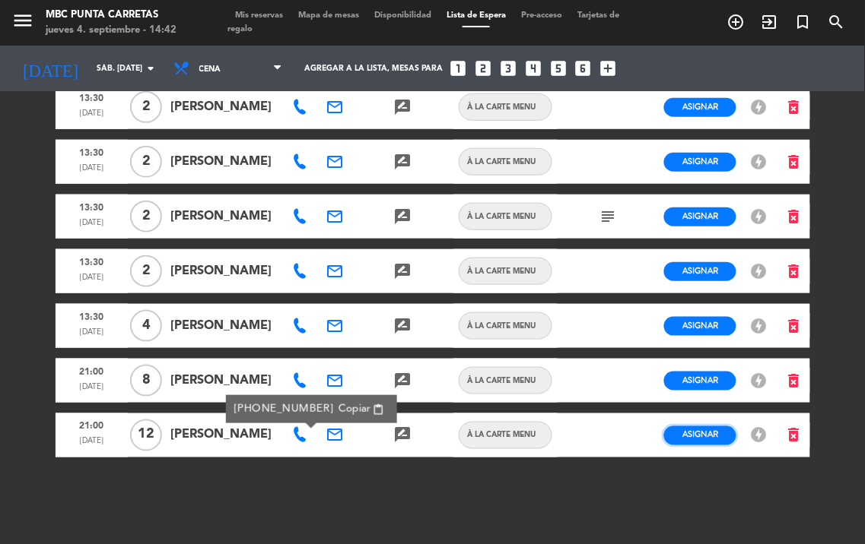
click at [710, 443] on button "Asignar" at bounding box center [700, 436] width 72 height 19
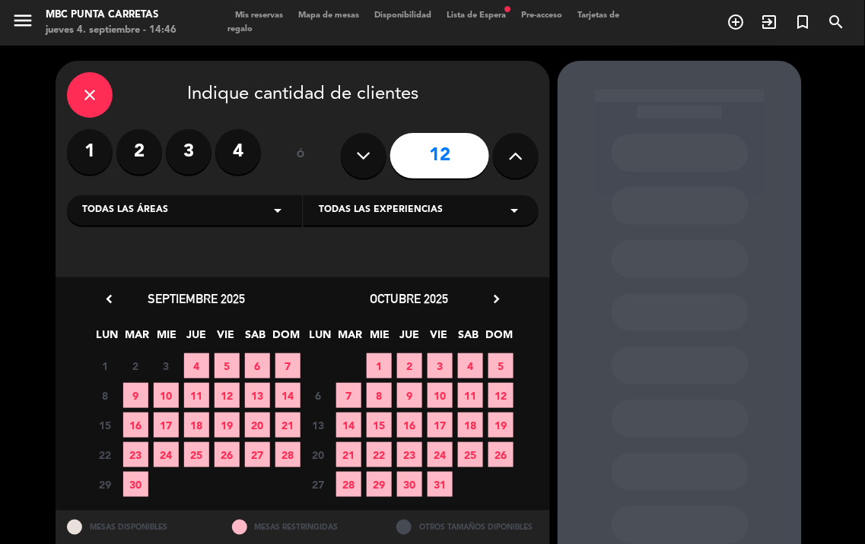
drag, startPoint x: 260, startPoint y: 373, endPoint x: 408, endPoint y: 293, distance: 168.1
click at [260, 373] on span "6" at bounding box center [257, 366] width 25 height 25
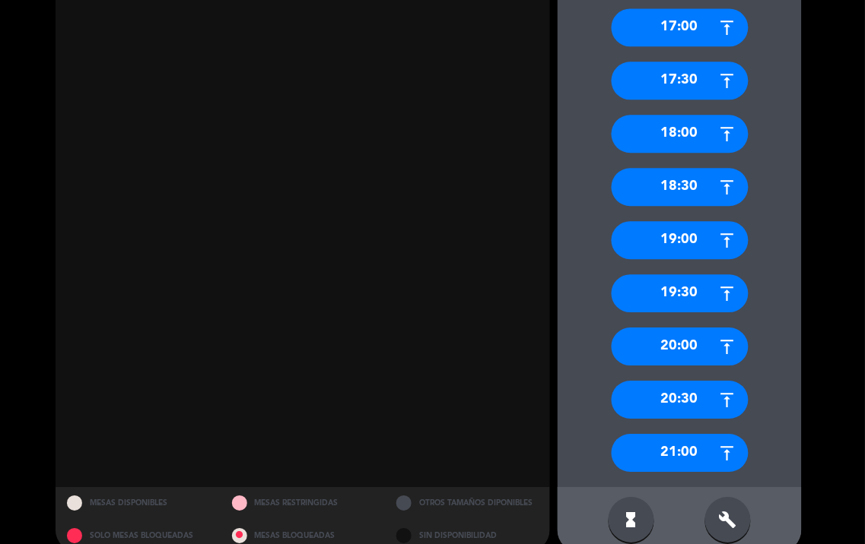
scroll to position [705, 0]
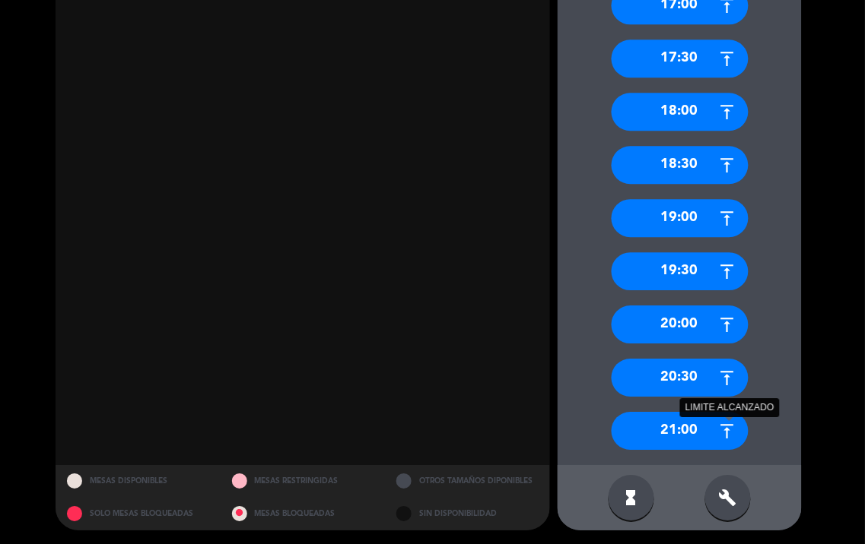
click at [728, 427] on icon at bounding box center [727, 431] width 19 height 19
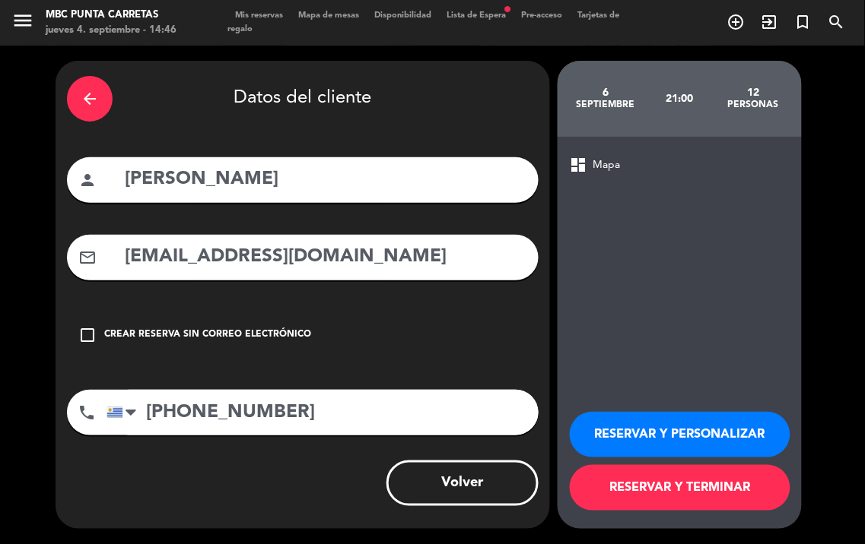
scroll to position [0, 0]
click at [750, 479] on button "RESERVAR Y TERMINAR" at bounding box center [680, 488] width 221 height 46
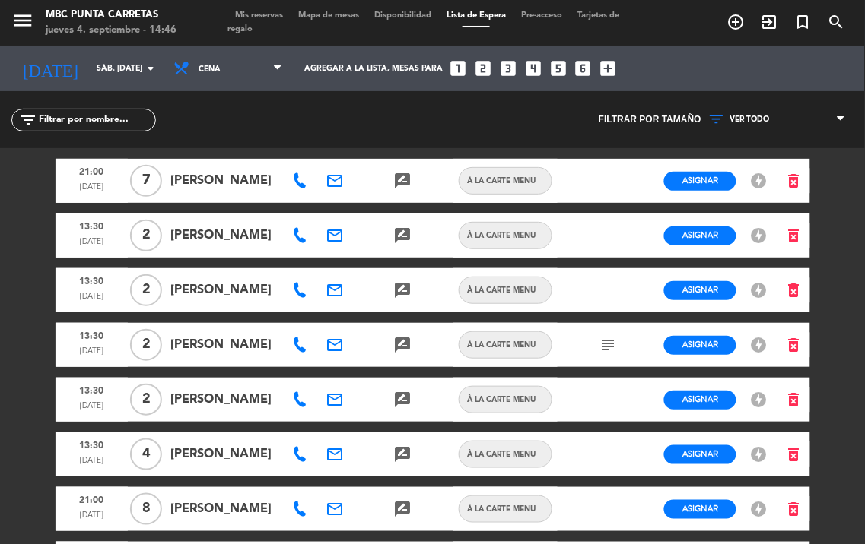
click at [268, 12] on span "Mis reservas" at bounding box center [258, 15] width 63 height 8
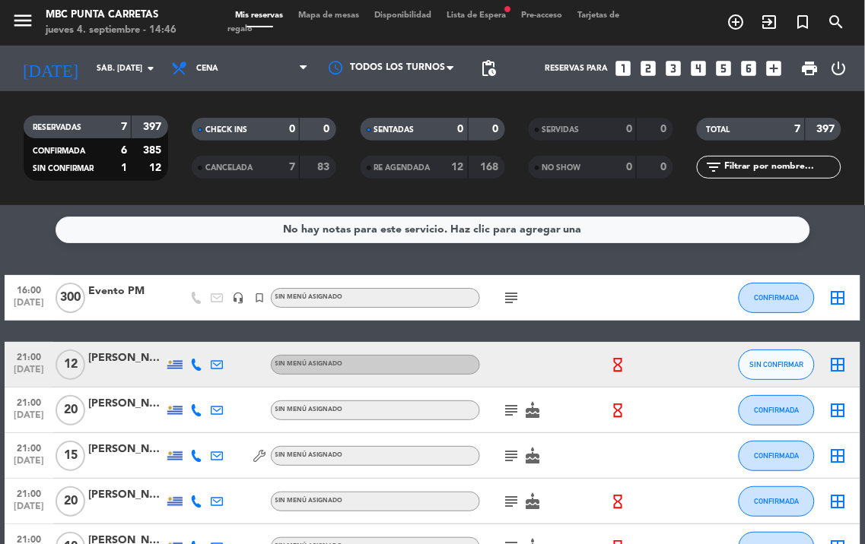
click at [195, 363] on icon at bounding box center [196, 365] width 12 height 12
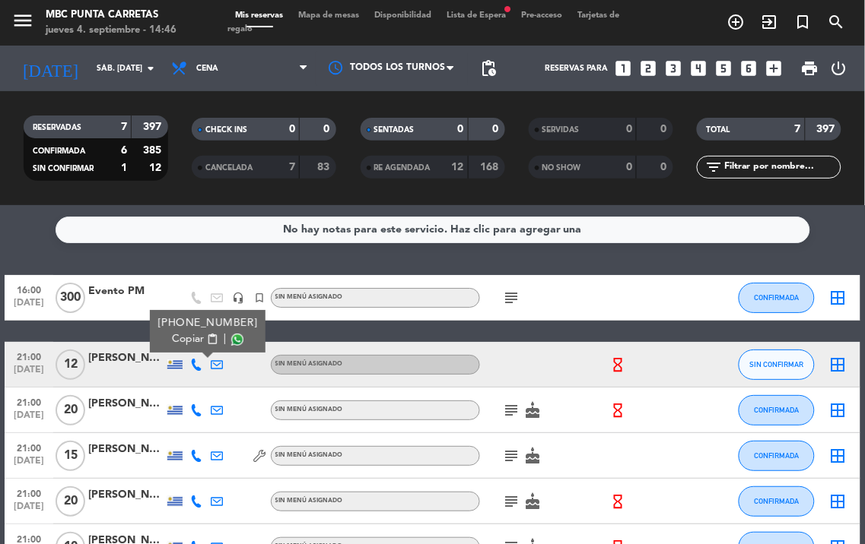
click at [206, 338] on span "content_paste" at bounding box center [211, 339] width 11 height 11
click at [145, 71] on icon "arrow_drop_down" at bounding box center [150, 68] width 18 height 18
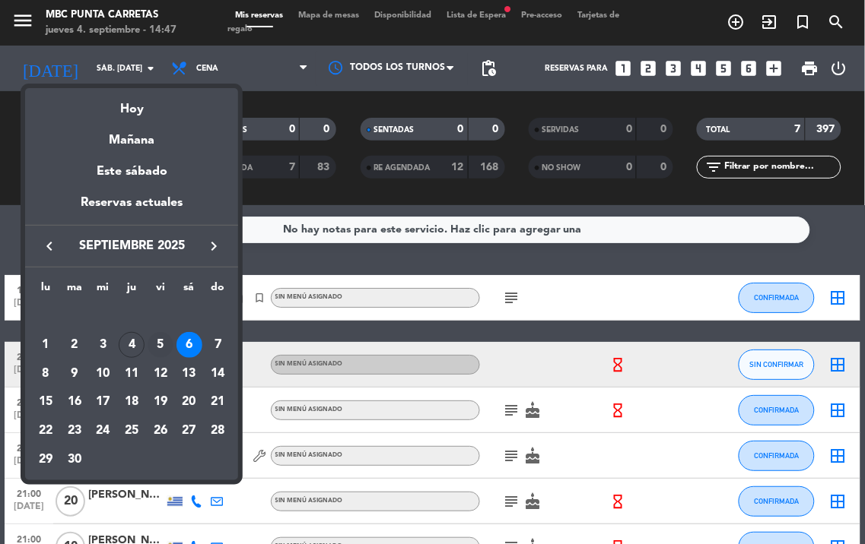
click at [158, 339] on div "5" at bounding box center [161, 345] width 26 height 26
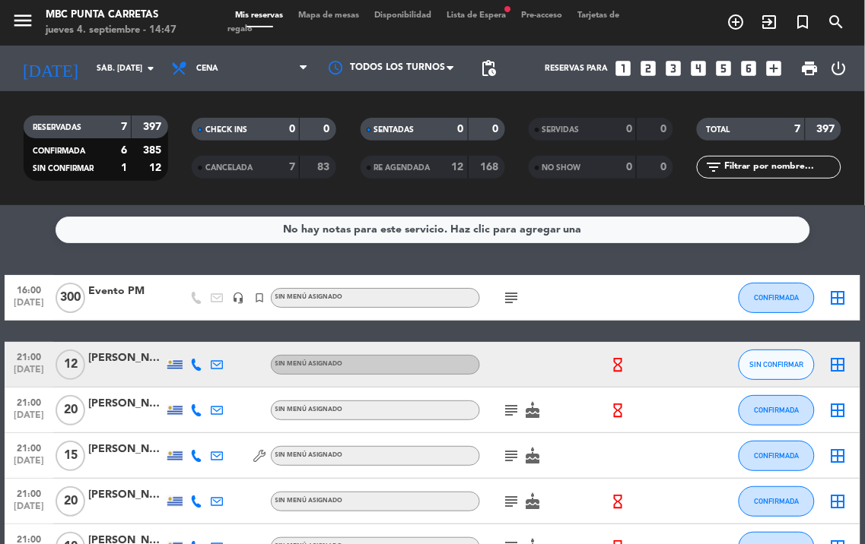
type input "vie. [DATE]"
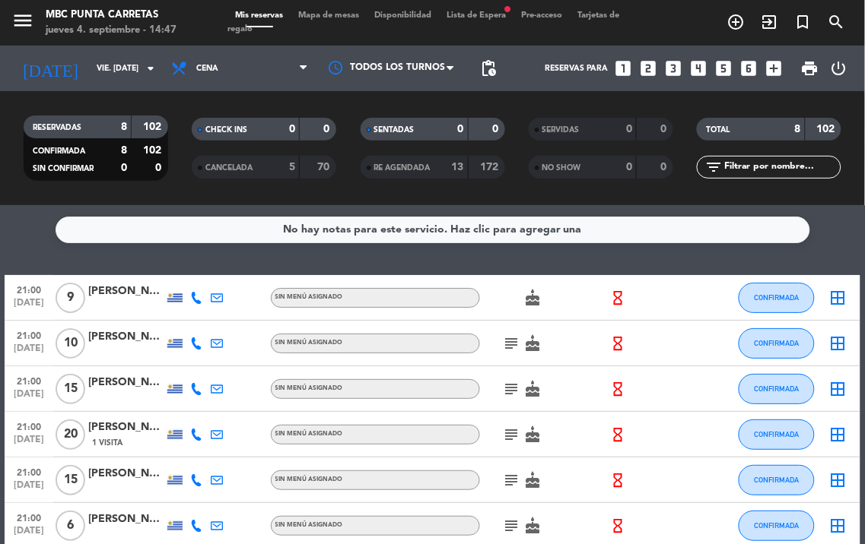
click at [199, 299] on icon at bounding box center [196, 298] width 12 height 12
click at [138, 304] on div at bounding box center [126, 306] width 76 height 12
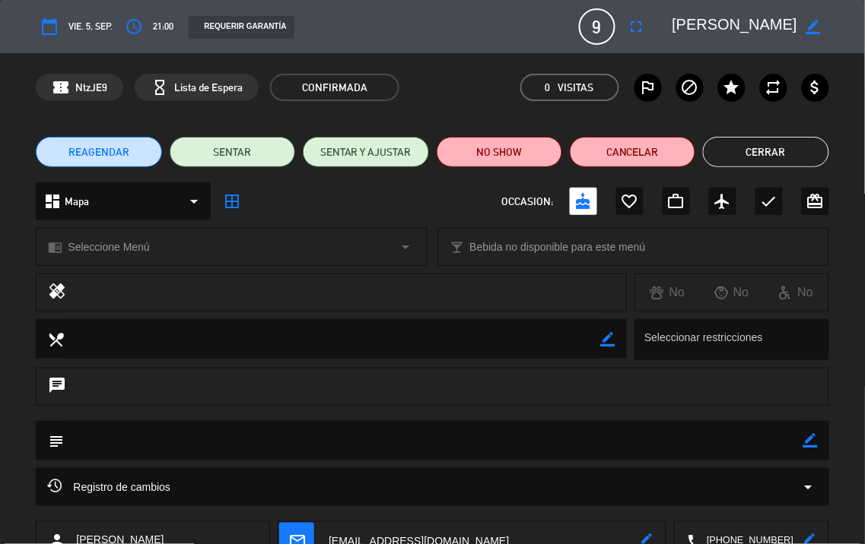
click at [812, 442] on icon "border_color" at bounding box center [810, 440] width 14 height 14
click at [776, 439] on textarea at bounding box center [433, 440] width 738 height 39
type textarea "///"
click at [808, 444] on icon at bounding box center [810, 440] width 14 height 14
click at [769, 156] on button "Cerrar" at bounding box center [765, 152] width 125 height 30
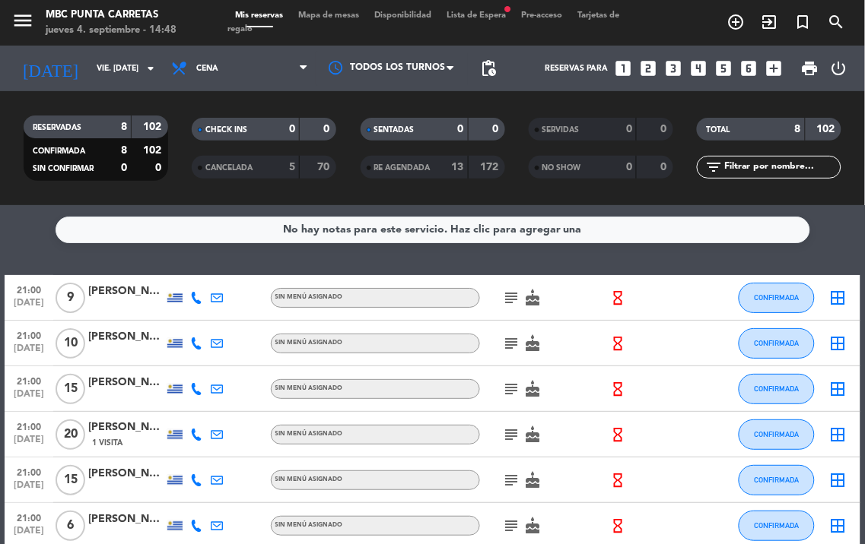
click at [509, 301] on icon "subject" at bounding box center [512, 298] width 18 height 18
click at [514, 337] on icon "subject" at bounding box center [512, 344] width 18 height 18
click at [517, 395] on icon "subject" at bounding box center [512, 389] width 18 height 18
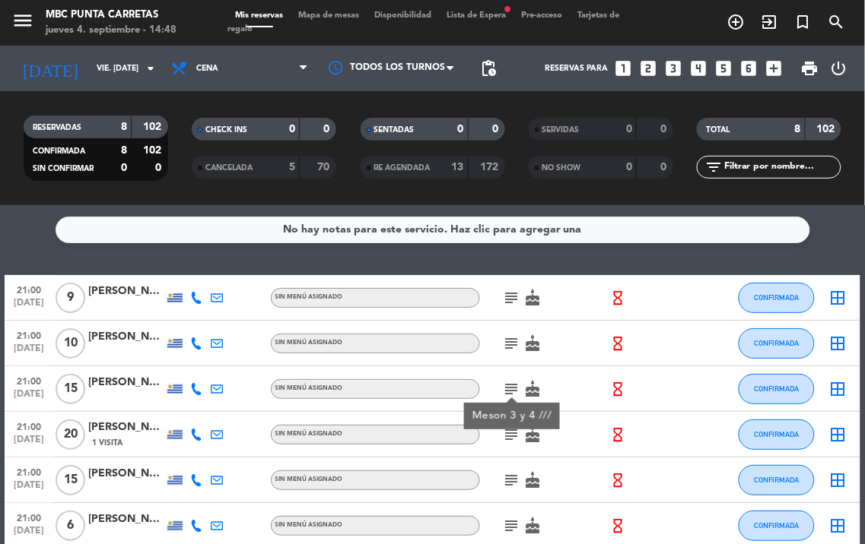
click at [517, 389] on icon "subject" at bounding box center [512, 389] width 18 height 18
click at [520, 427] on icon "subject" at bounding box center [512, 435] width 18 height 18
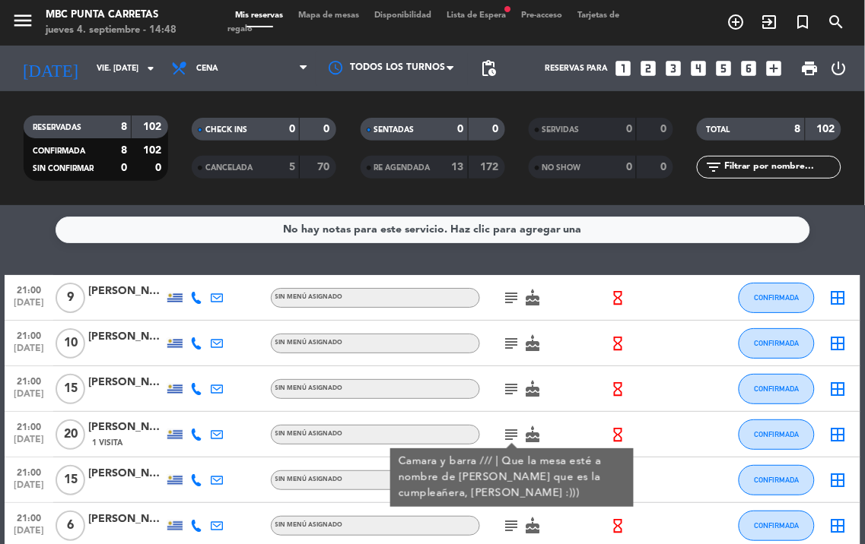
click at [520, 427] on icon "subject" at bounding box center [512, 435] width 18 height 18
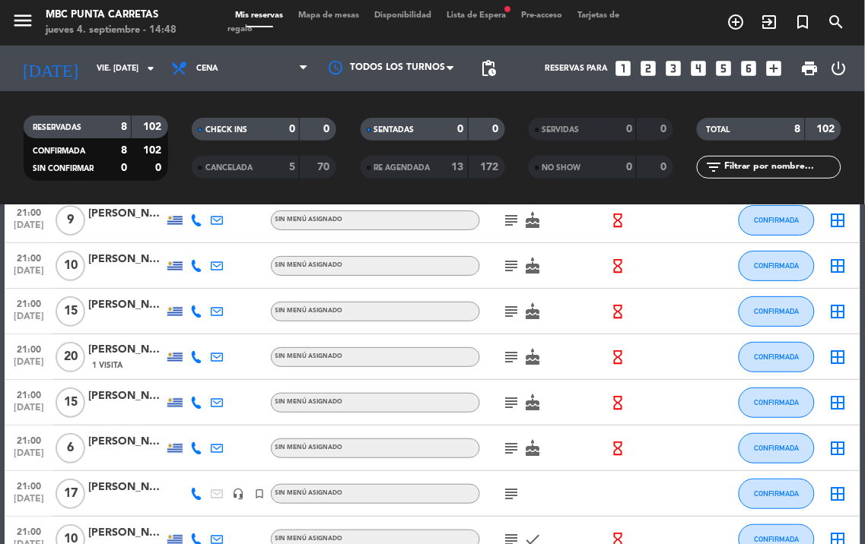
scroll to position [84, 0]
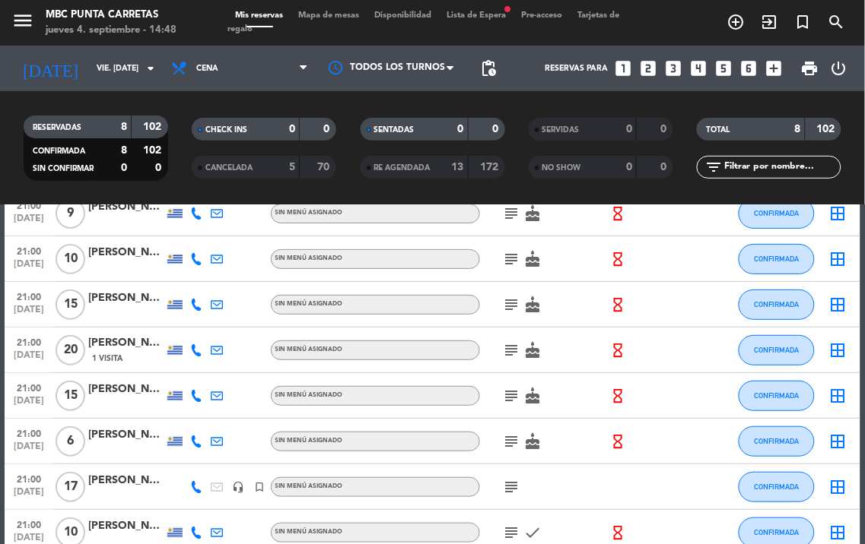
click at [509, 350] on icon "subject" at bounding box center [512, 350] width 18 height 18
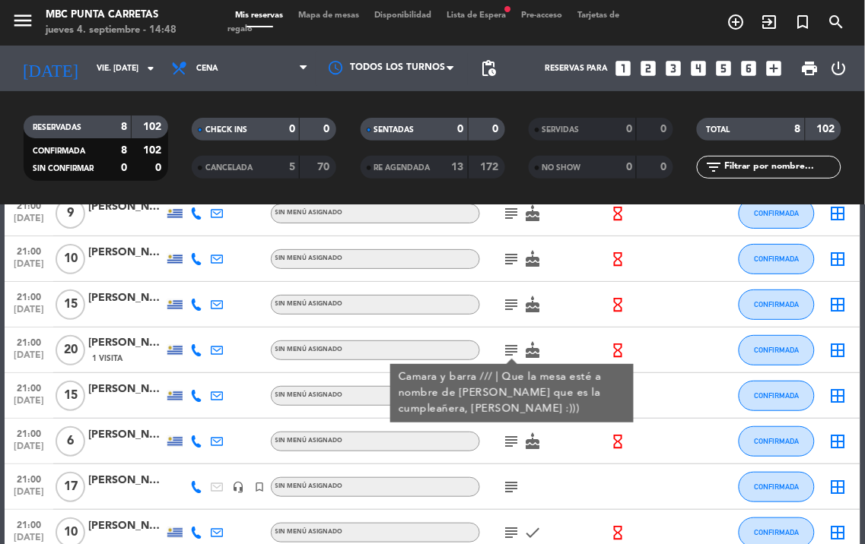
click at [511, 344] on icon "subject" at bounding box center [512, 350] width 18 height 18
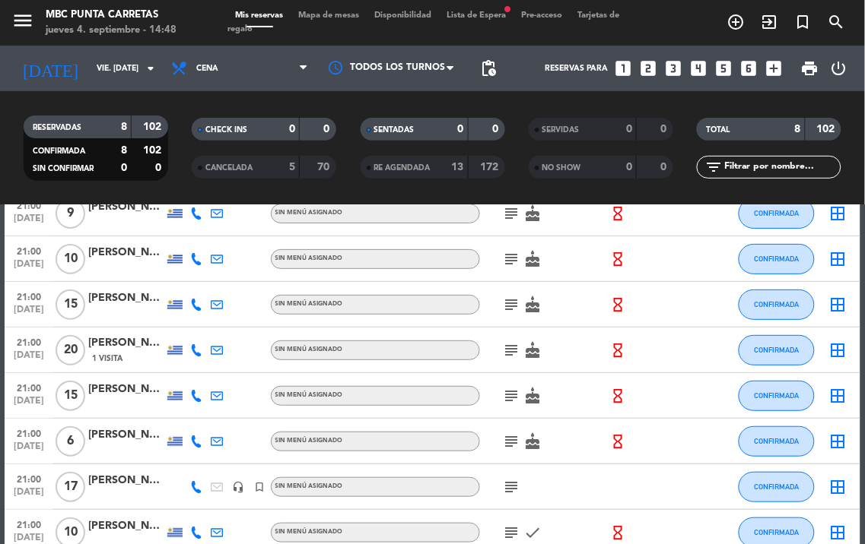
click at [517, 388] on icon "subject" at bounding box center [512, 396] width 18 height 18
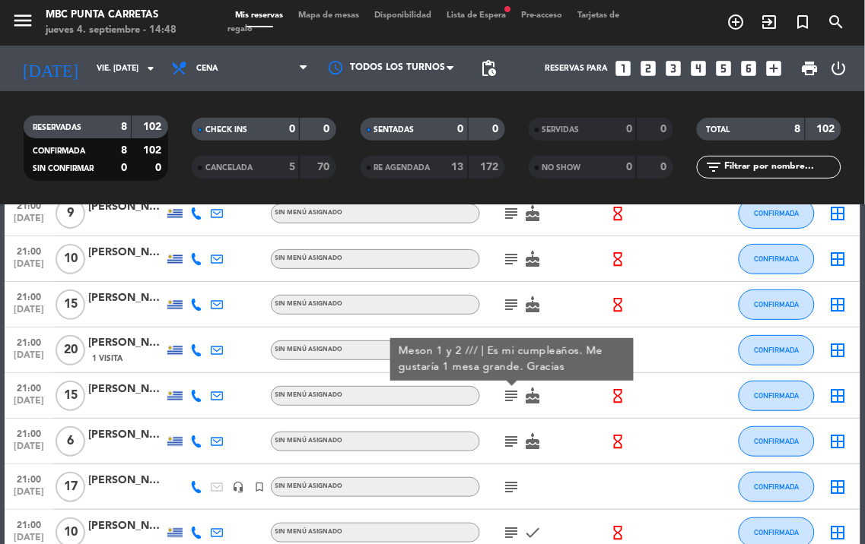
click at [517, 388] on icon "subject" at bounding box center [512, 396] width 18 height 18
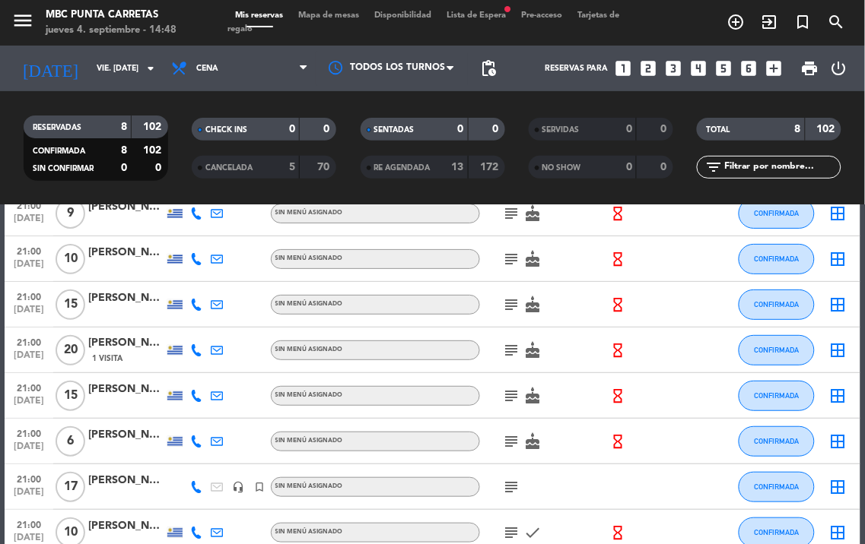
click at [513, 300] on icon "subject" at bounding box center [512, 305] width 18 height 18
click at [513, 305] on icon "subject" at bounding box center [512, 305] width 18 height 18
click at [511, 436] on icon "subject" at bounding box center [512, 442] width 18 height 18
click at [512, 483] on icon "subject" at bounding box center [512, 487] width 18 height 18
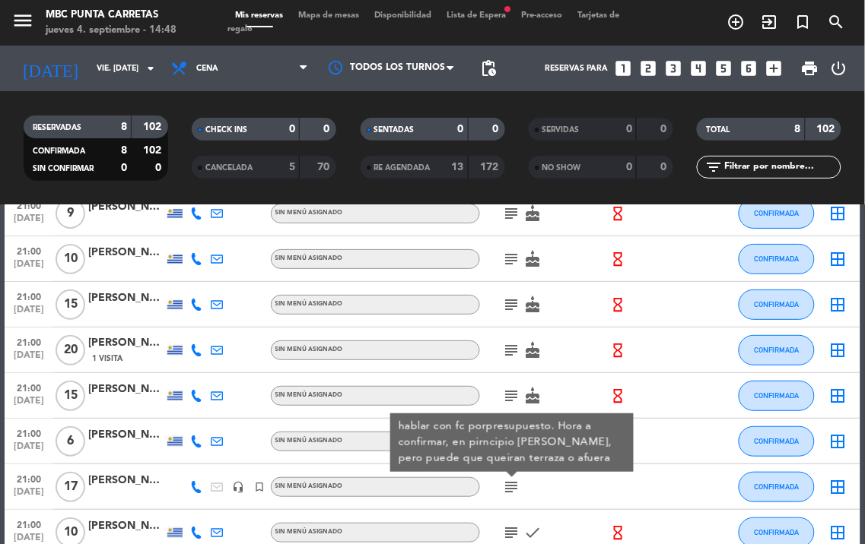
scroll to position [169, 0]
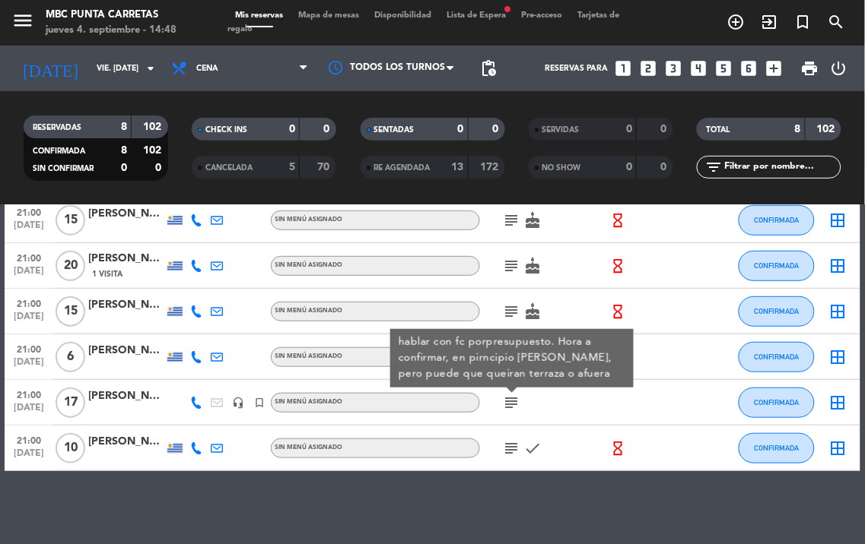
click at [510, 443] on icon "subject" at bounding box center [512, 448] width 18 height 18
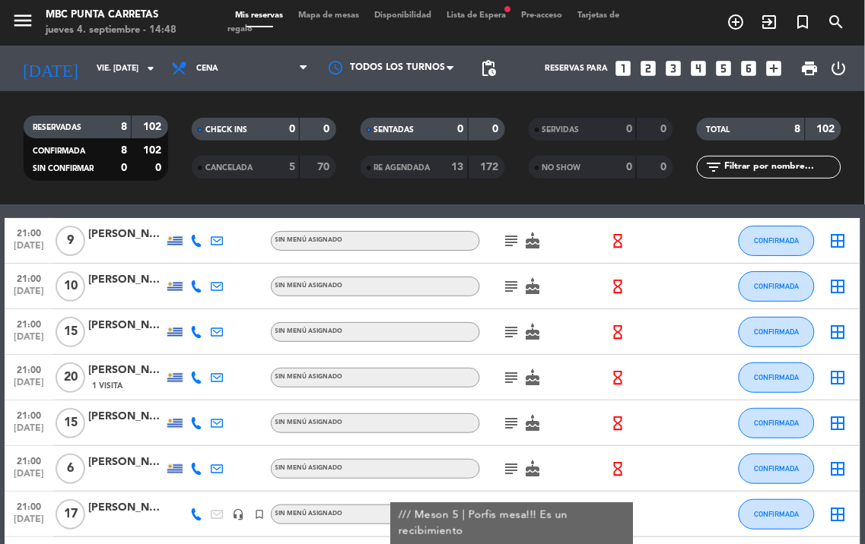
scroll to position [0, 0]
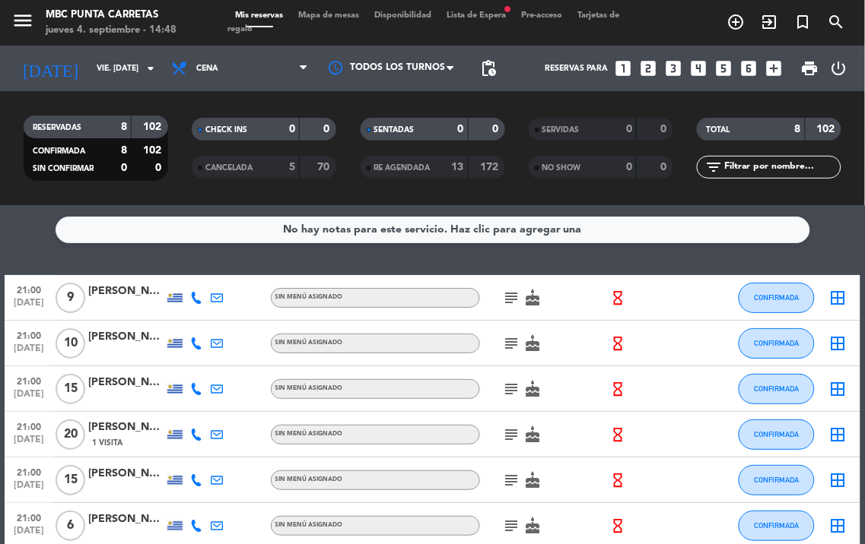
click at [149, 303] on div at bounding box center [126, 306] width 76 height 12
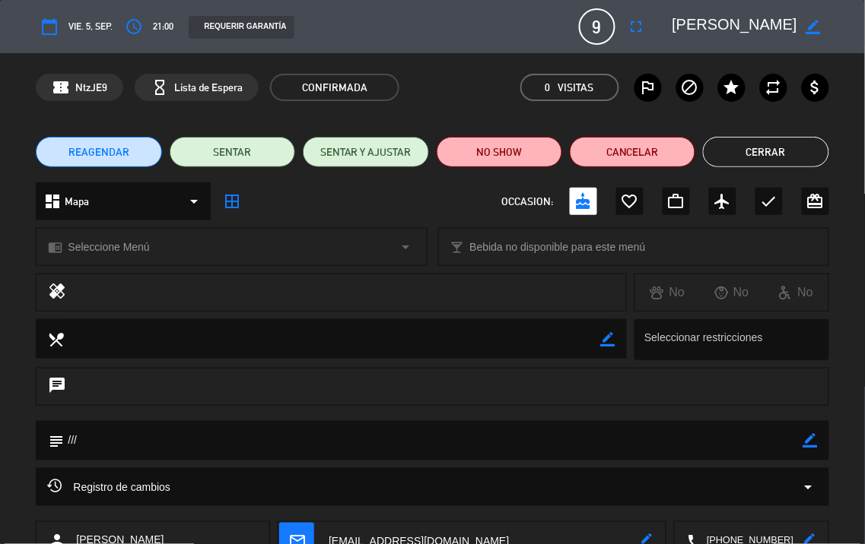
click at [809, 438] on icon "border_color" at bounding box center [810, 440] width 14 height 14
type textarea "Redbull ///"
click at [811, 427] on div at bounding box center [810, 441] width 14 height 40
click at [815, 437] on icon at bounding box center [810, 440] width 14 height 14
click at [774, 154] on button "Cerrar" at bounding box center [765, 152] width 125 height 30
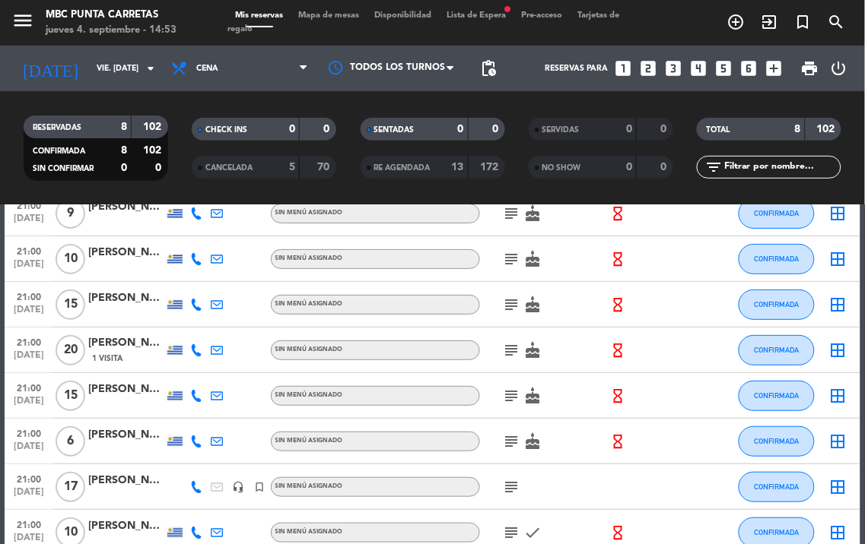
scroll to position [169, 0]
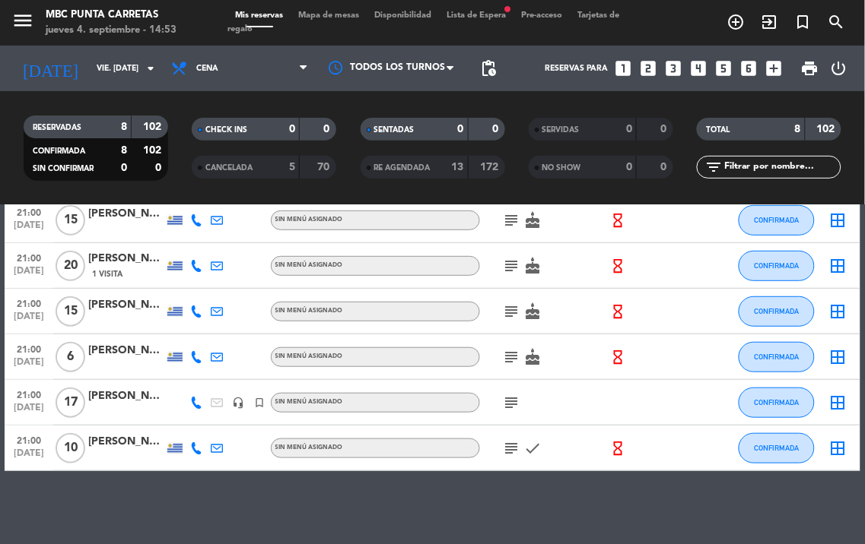
click at [506, 411] on icon "subject" at bounding box center [512, 403] width 18 height 18
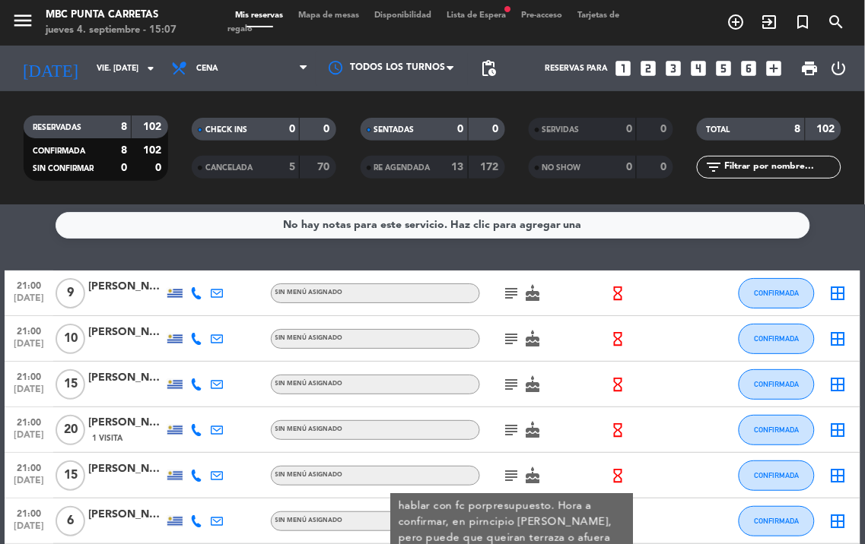
scroll to position [0, 0]
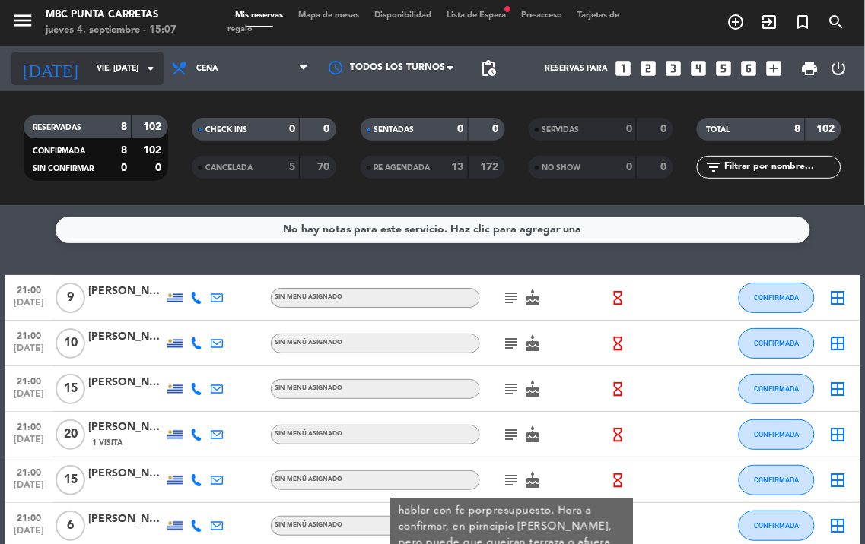
click at [138, 80] on input "vie. [DATE]" at bounding box center [145, 68] width 112 height 24
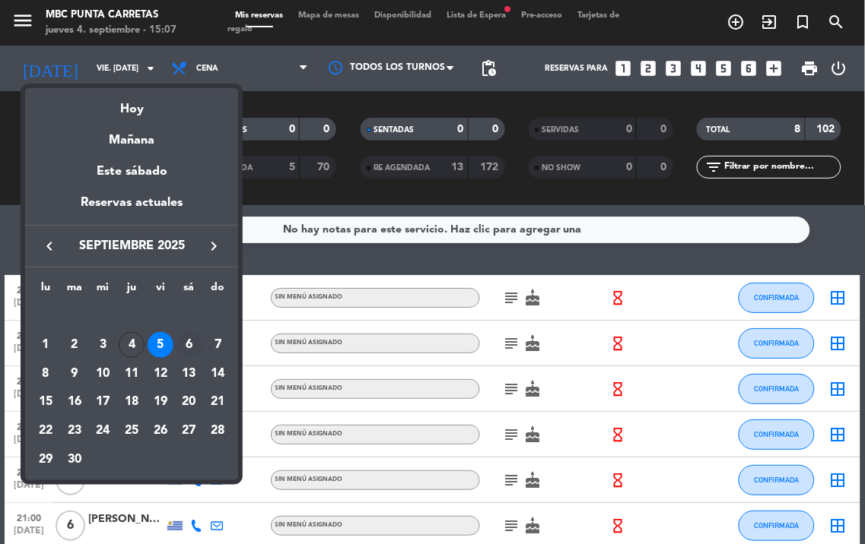
click at [187, 340] on div "6" at bounding box center [189, 345] width 26 height 26
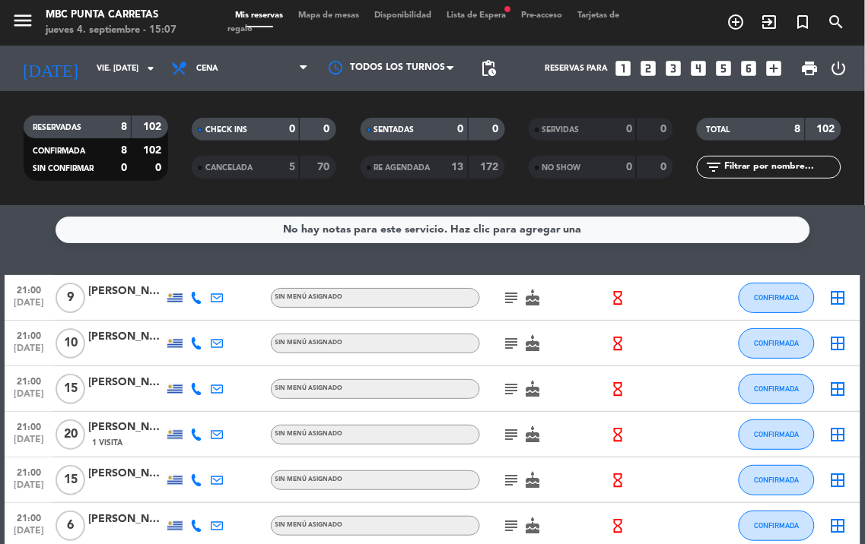
type input "sáb. [DATE]"
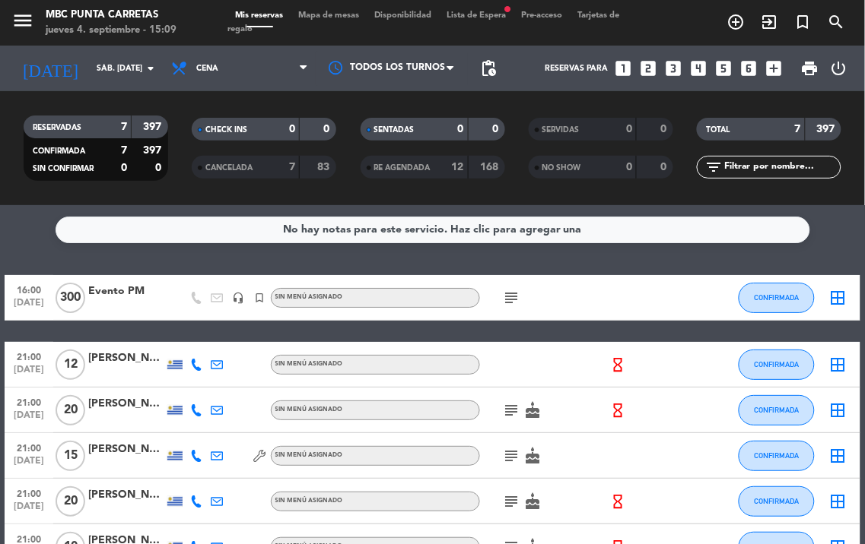
click at [508, 409] on icon "subject" at bounding box center [512, 410] width 18 height 18
click at [513, 447] on icon "subject" at bounding box center [512, 456] width 18 height 18
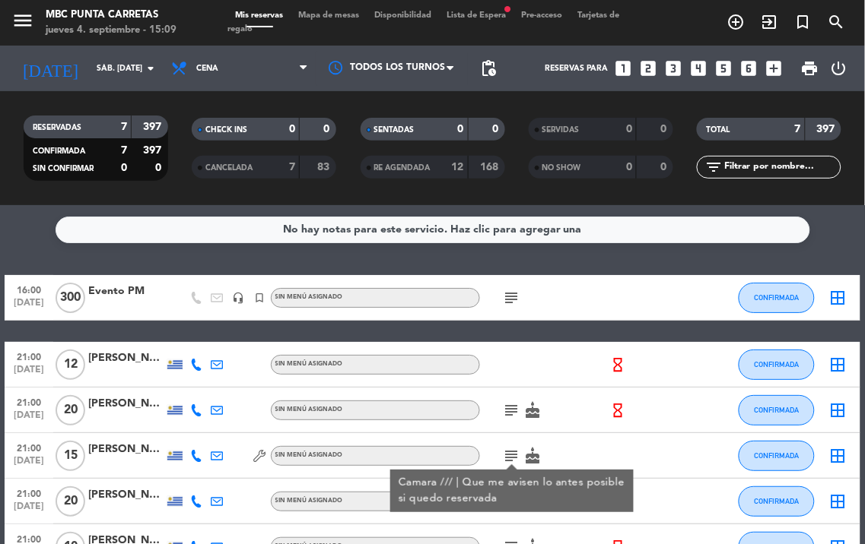
click at [513, 447] on icon "subject" at bounding box center [512, 456] width 18 height 18
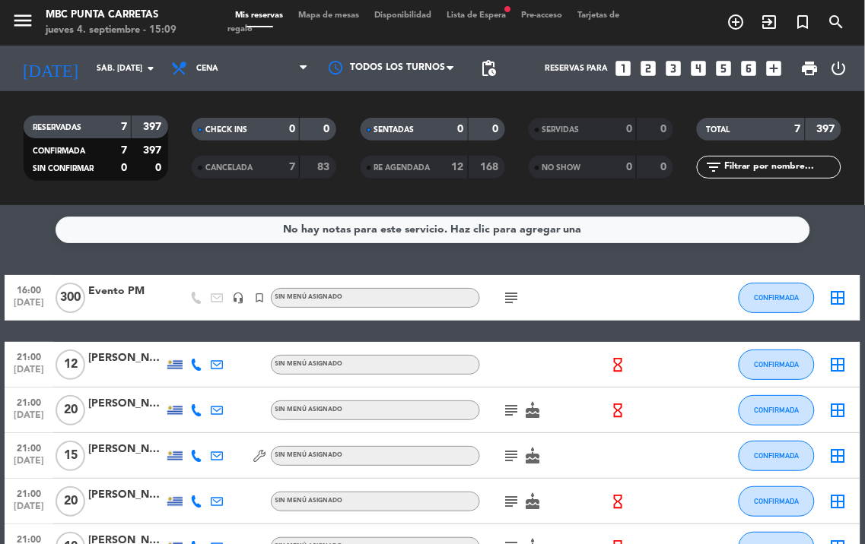
click at [518, 411] on icon "subject" at bounding box center [512, 410] width 18 height 18
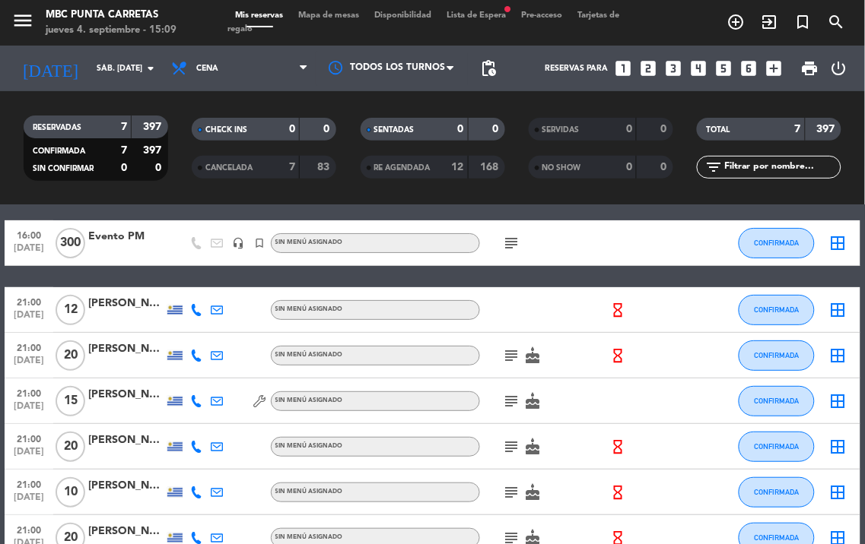
scroll to position [84, 0]
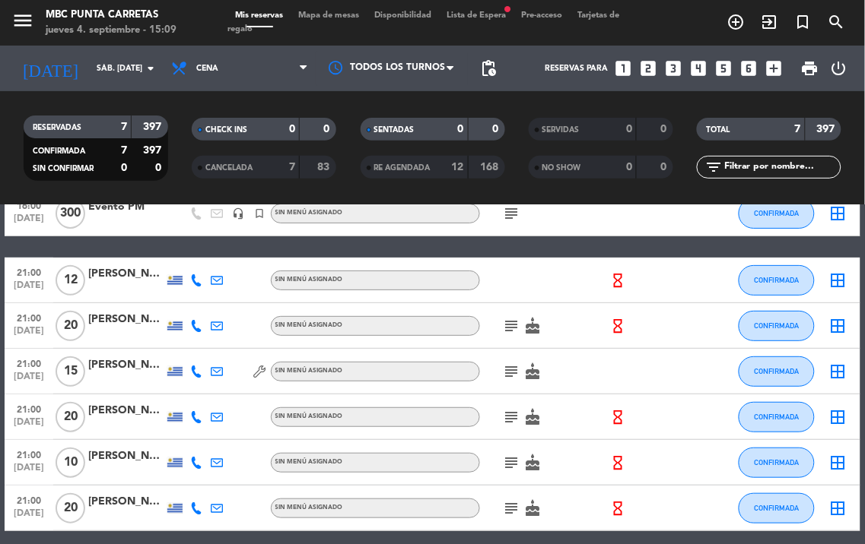
click at [517, 413] on icon "subject" at bounding box center [512, 417] width 18 height 18
click at [517, 459] on icon "subject" at bounding box center [512, 463] width 18 height 18
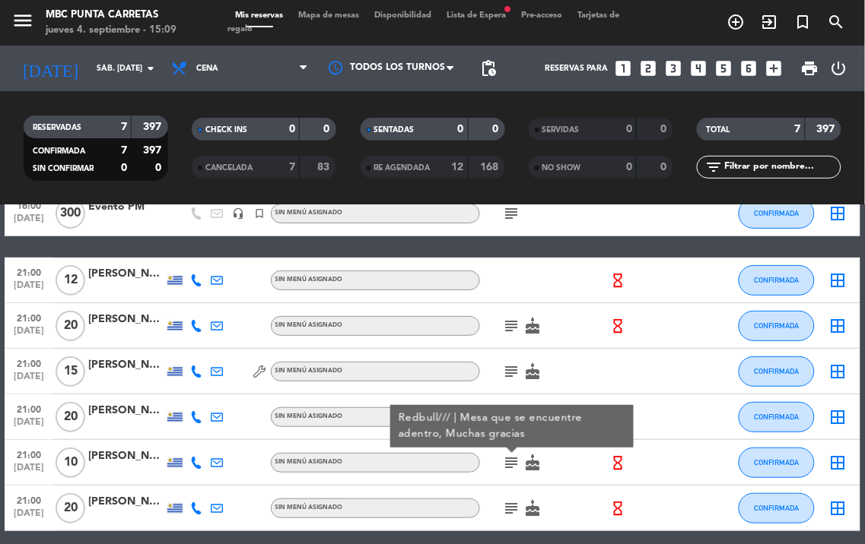
scroll to position [147, 0]
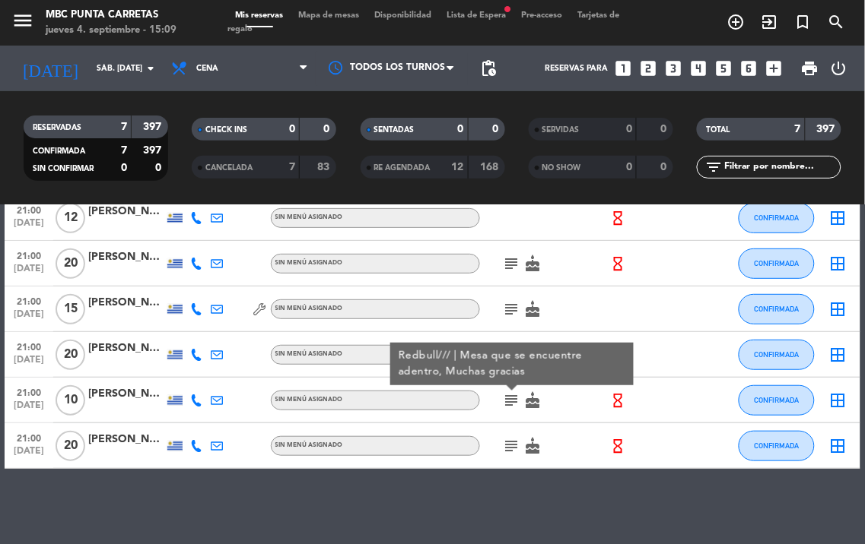
click at [517, 447] on icon "subject" at bounding box center [512, 446] width 18 height 18
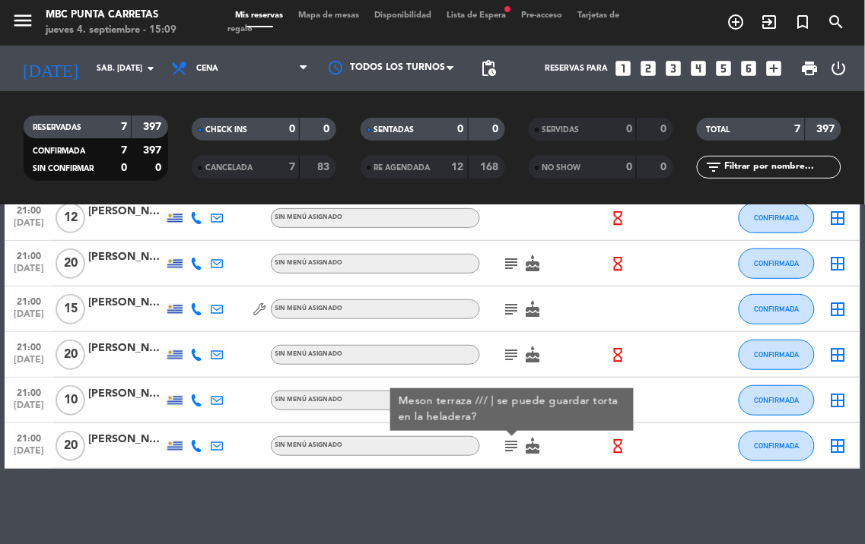
click at [517, 447] on icon "subject" at bounding box center [512, 446] width 18 height 18
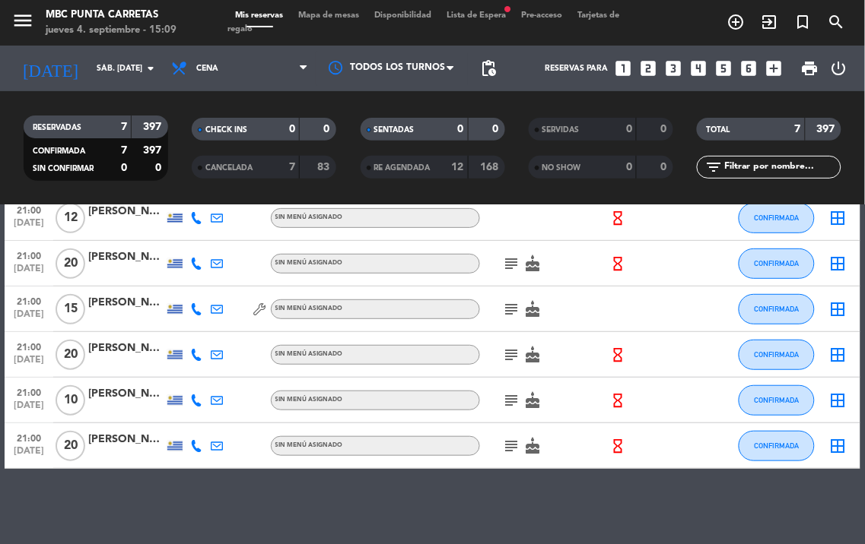
click at [514, 405] on icon "subject" at bounding box center [512, 401] width 18 height 18
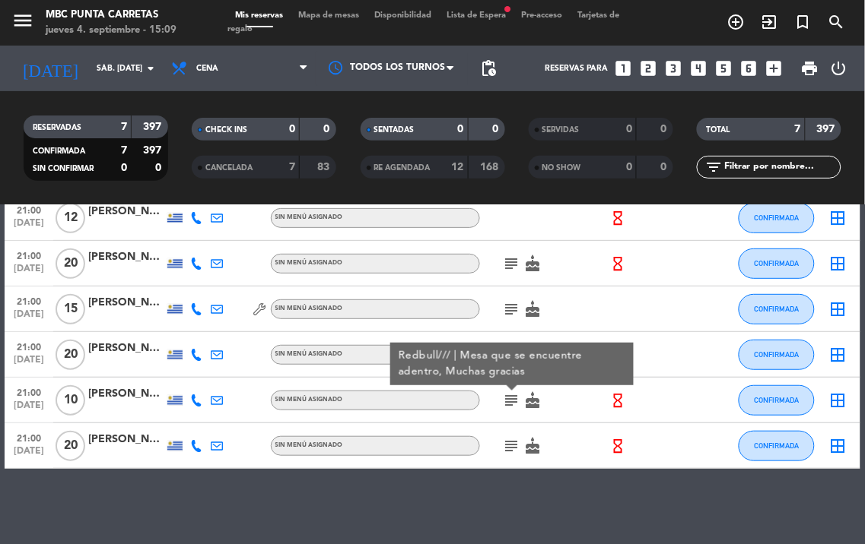
click at [514, 405] on icon "subject" at bounding box center [512, 401] width 18 height 18
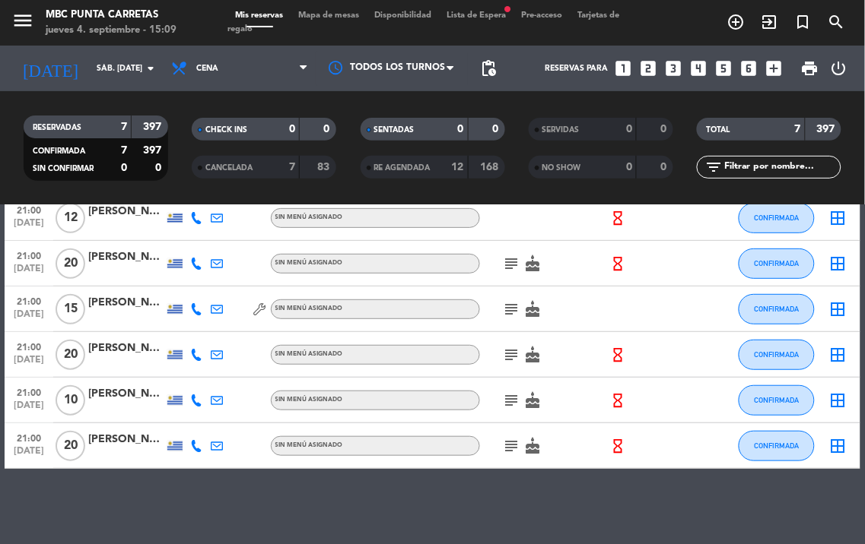
click at [513, 358] on icon "subject" at bounding box center [512, 355] width 18 height 18
click at [511, 306] on icon "subject" at bounding box center [512, 309] width 18 height 18
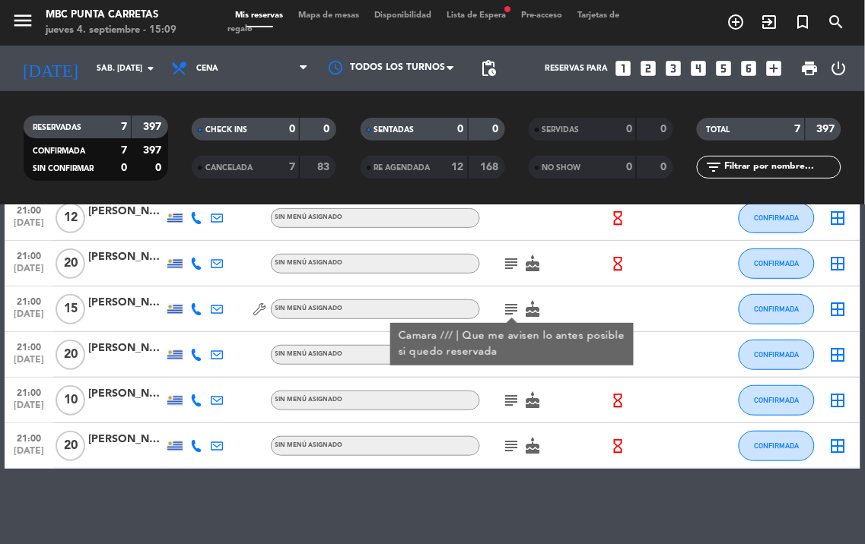
click at [519, 261] on icon "subject" at bounding box center [512, 264] width 18 height 18
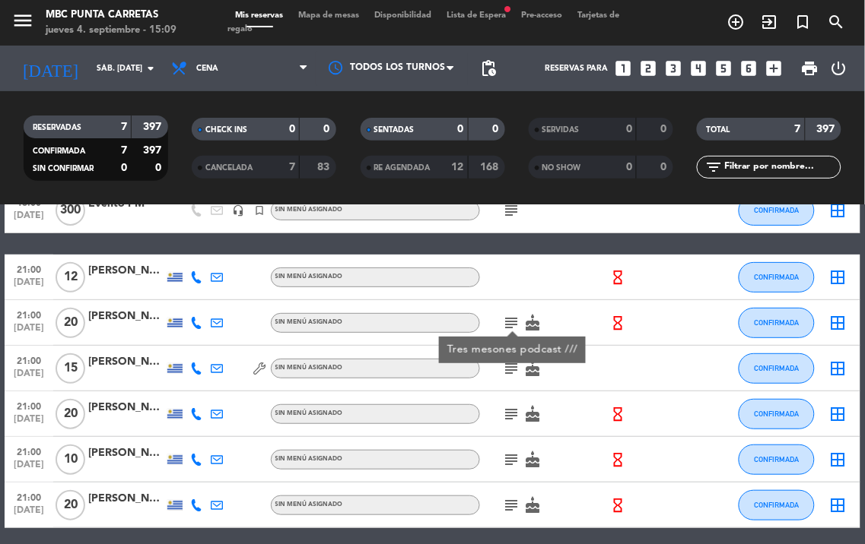
scroll to position [62, 0]
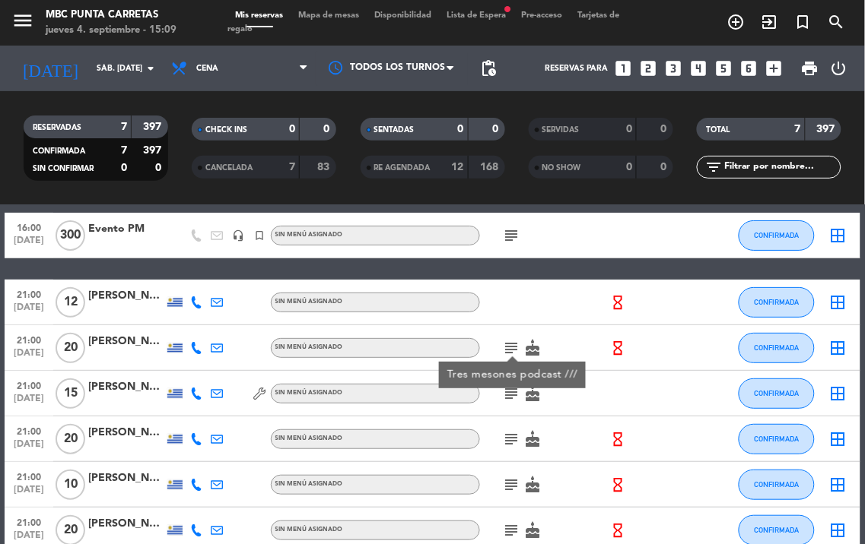
click at [512, 298] on div at bounding box center [544, 302] width 128 height 45
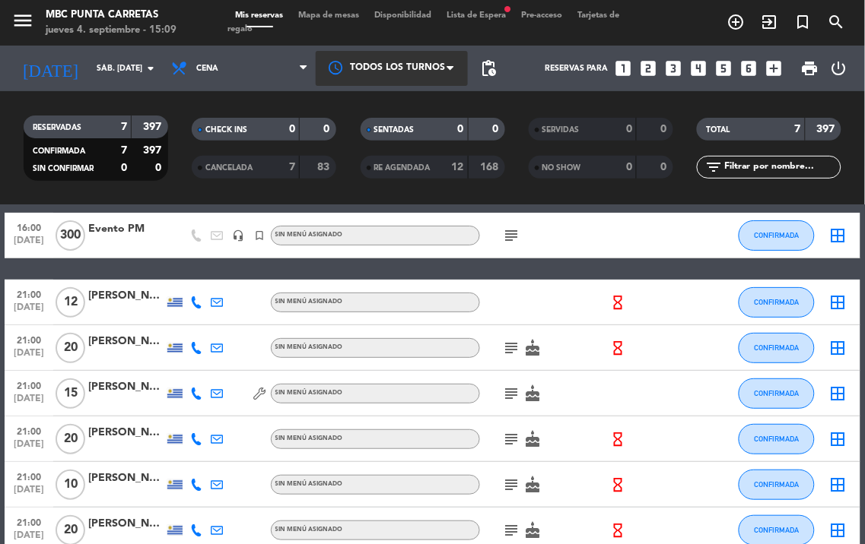
scroll to position [0, 0]
